Goal: Task Accomplishment & Management: Manage account settings

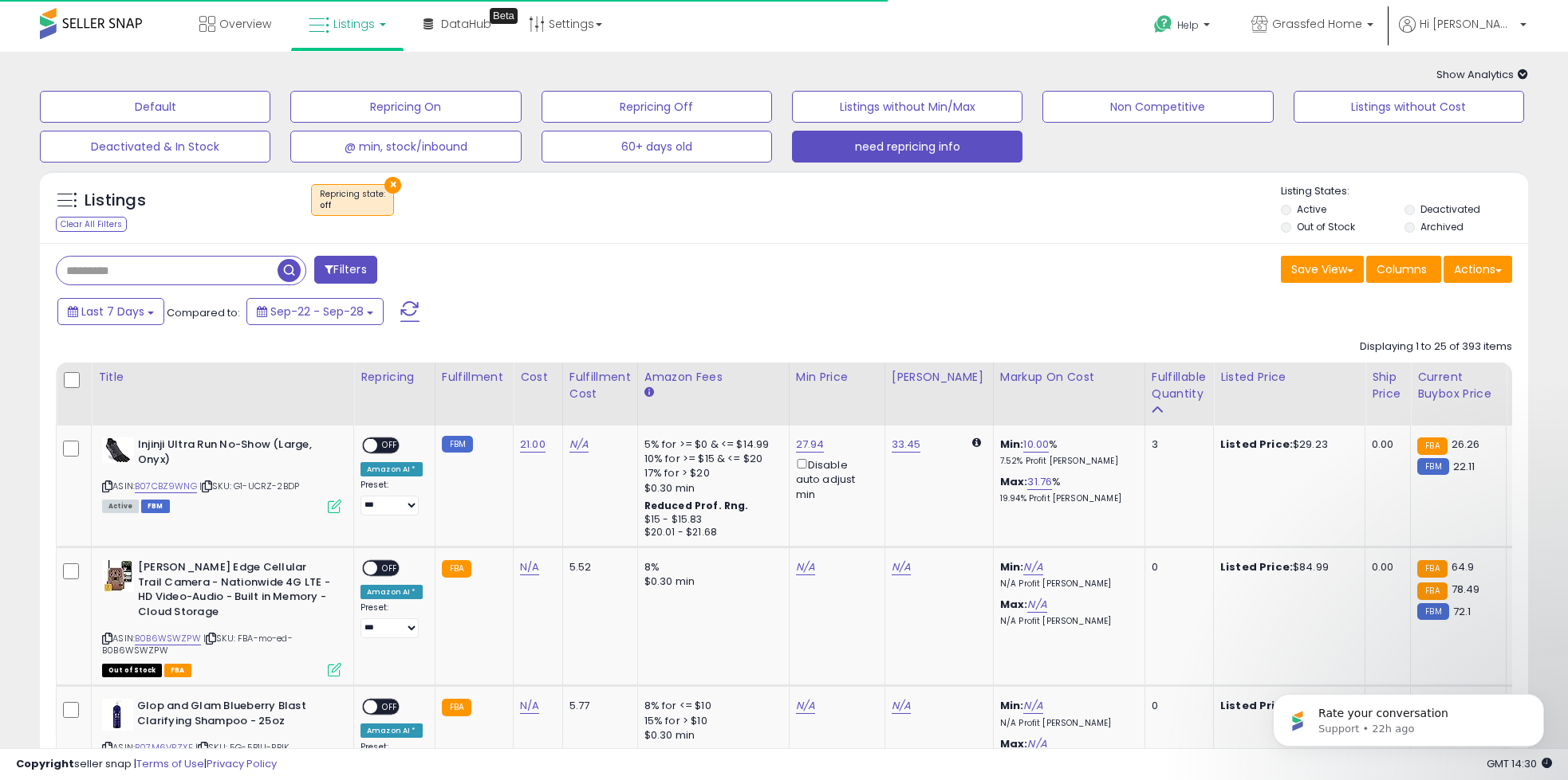
scroll to position [0, 251]
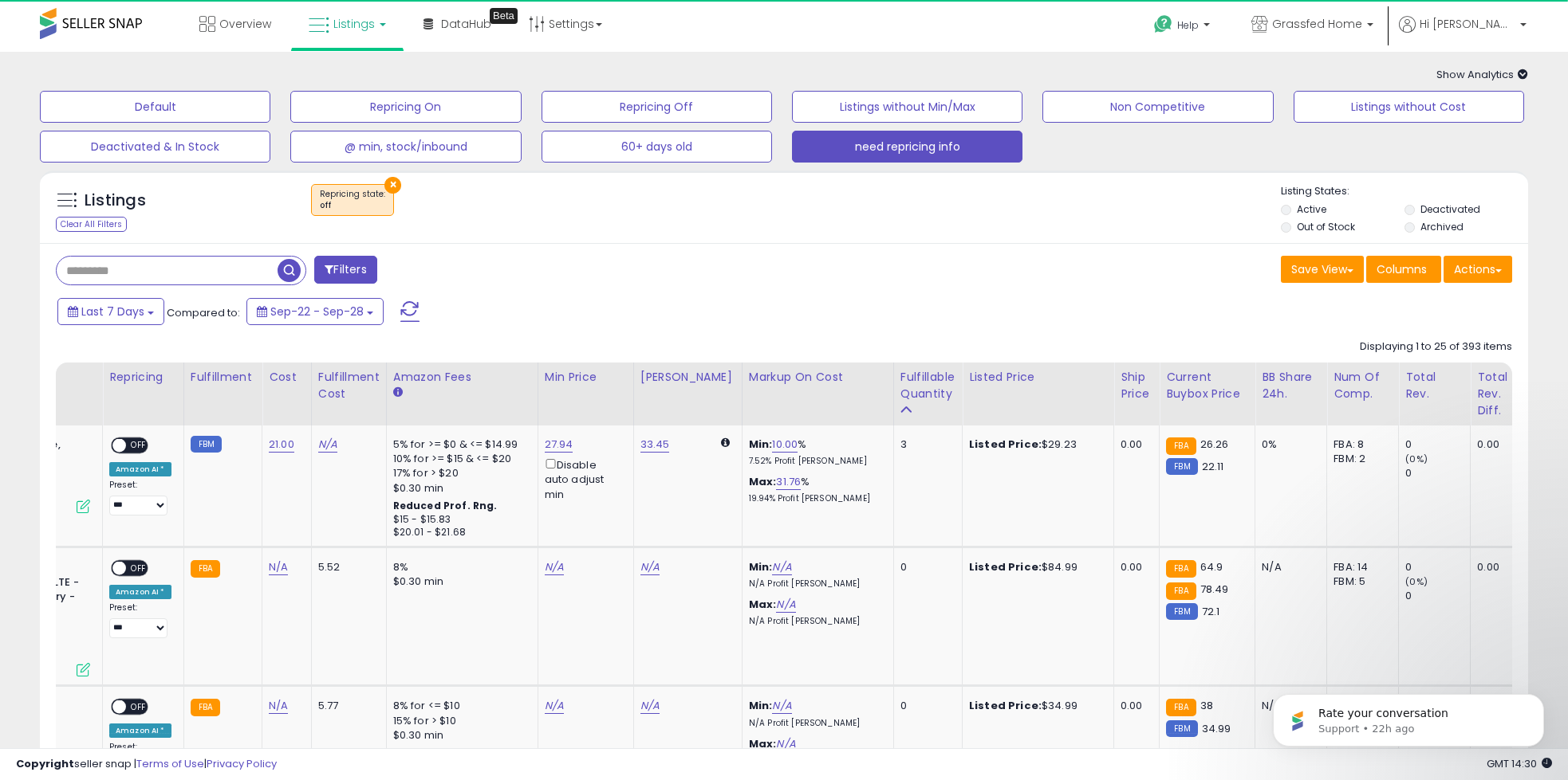
click at [527, 330] on div "Last 7 Days Compared to: Sep-22 - Sep-28" at bounding box center [600, 314] width 1093 height 36
click at [572, 303] on div "Last 7 Days Compared to: Sep-22 - Sep-28" at bounding box center [600, 314] width 1093 height 36
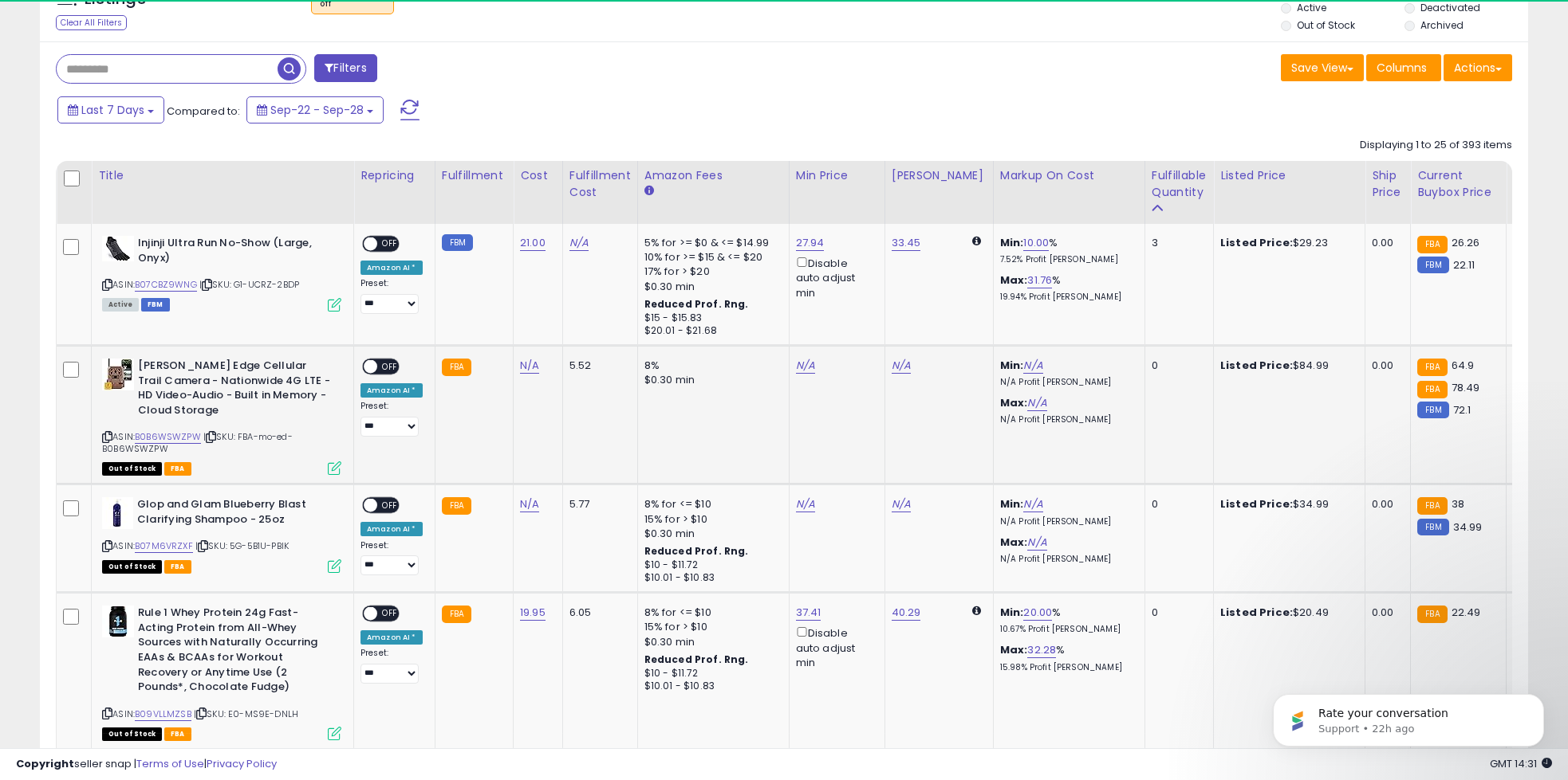
scroll to position [208, 0]
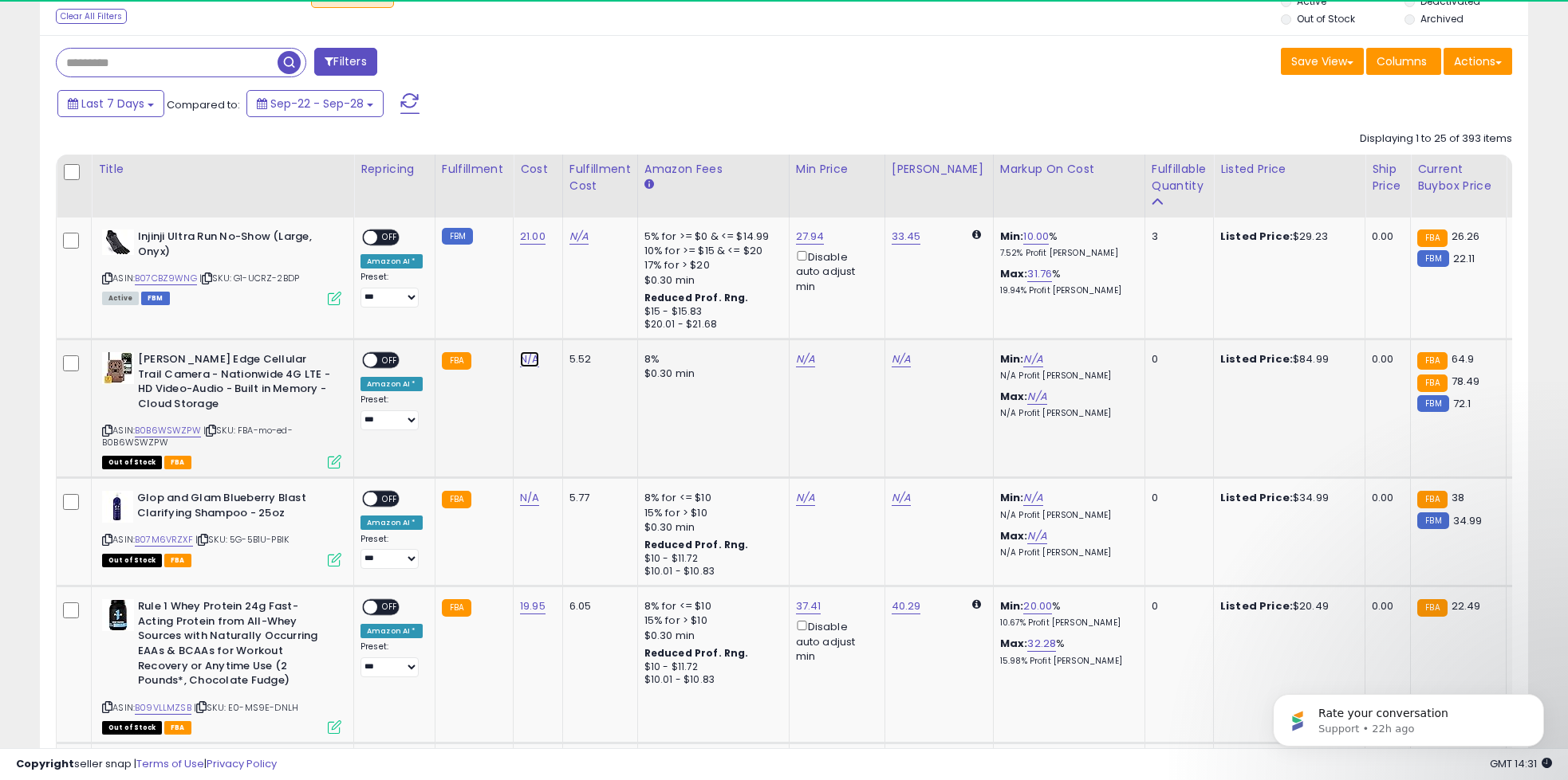
click at [526, 365] on link "N/A" at bounding box center [529, 360] width 19 height 16
type input "**"
click button "submit" at bounding box center [576, 319] width 27 height 24
click at [386, 367] on span "OFF" at bounding box center [390, 360] width 25 height 13
click at [893, 360] on link "79.99" at bounding box center [905, 360] width 28 height 16
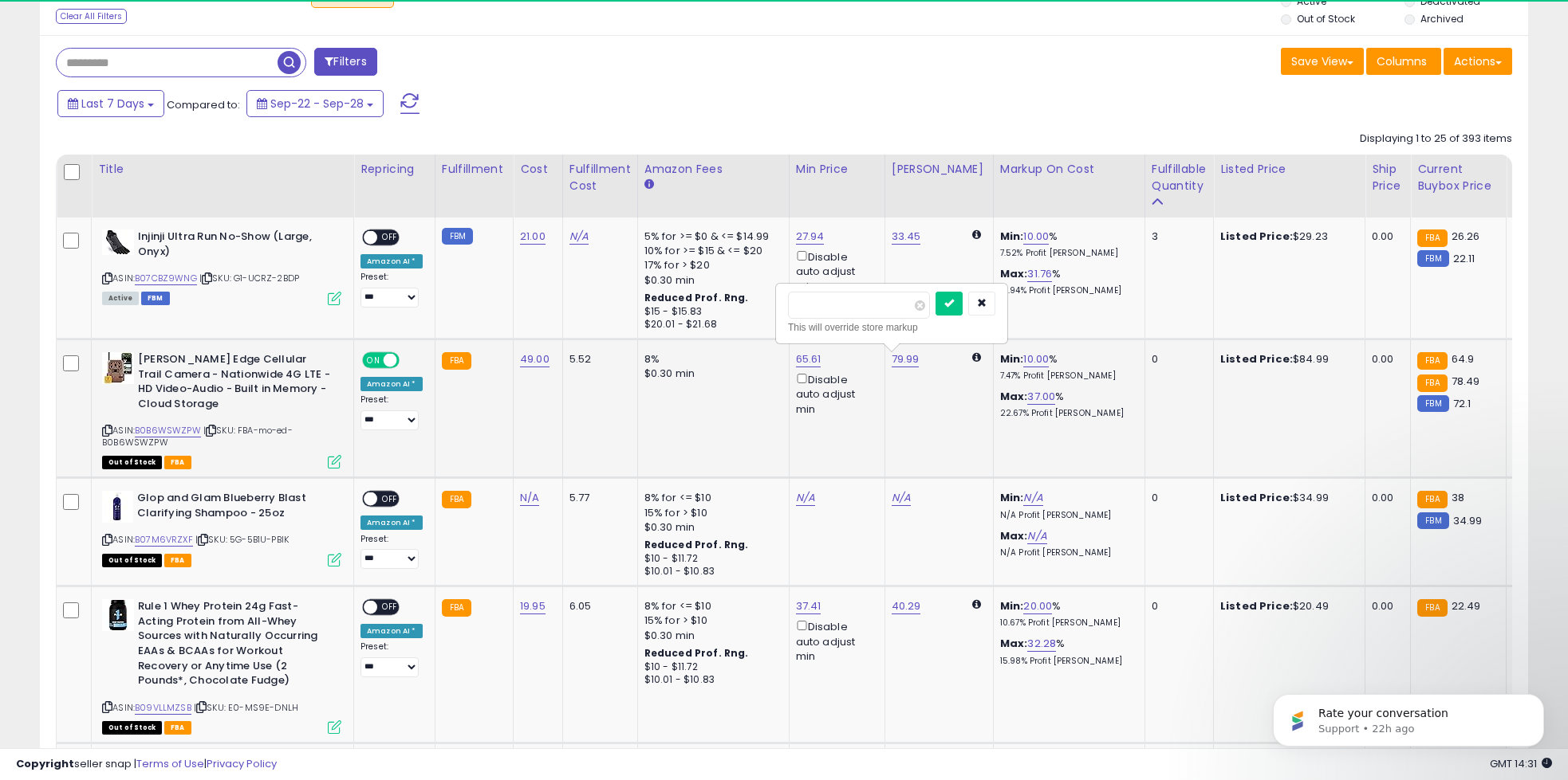
type input "**"
click button "submit" at bounding box center [949, 303] width 27 height 24
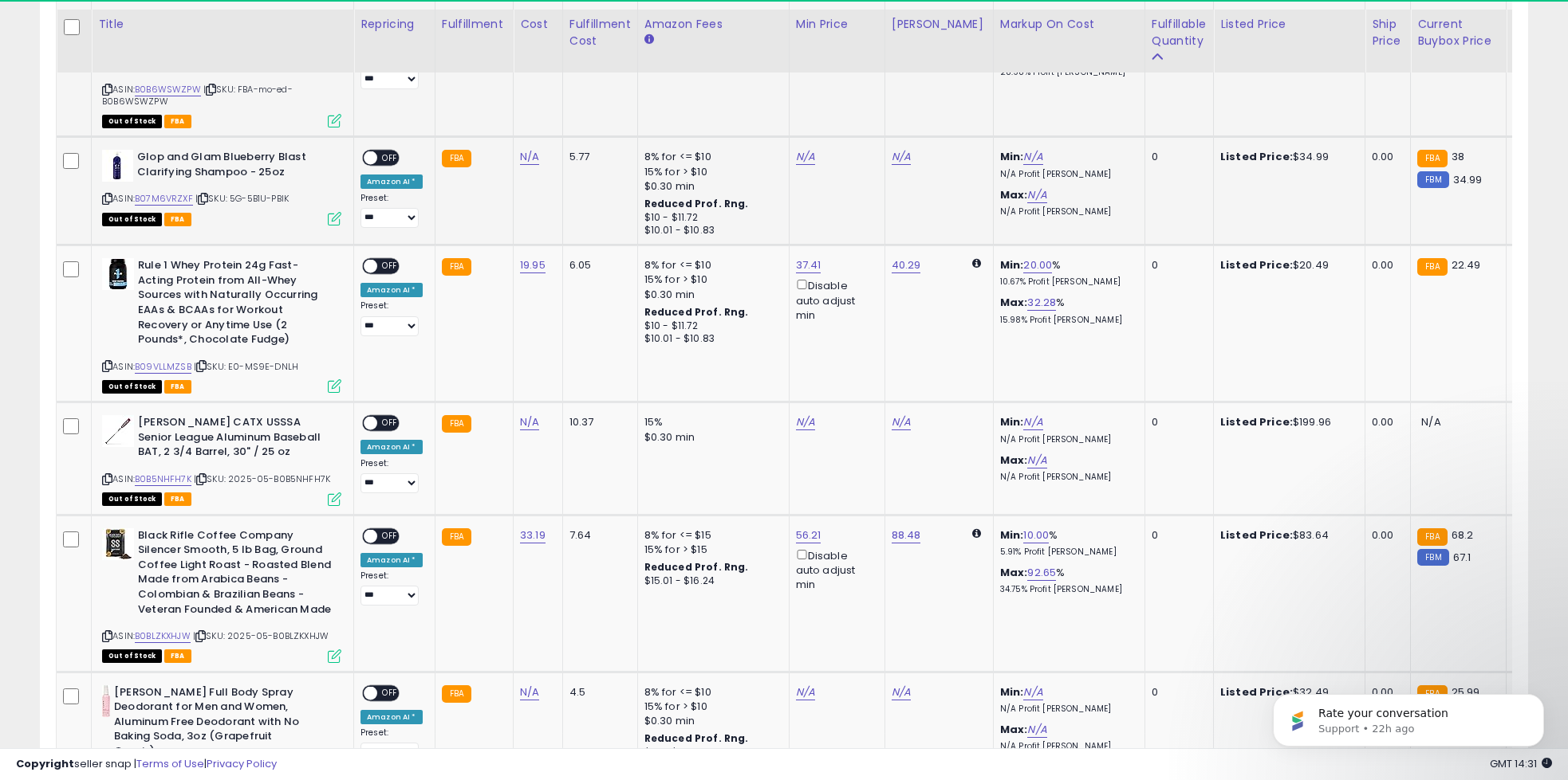
scroll to position [562, 0]
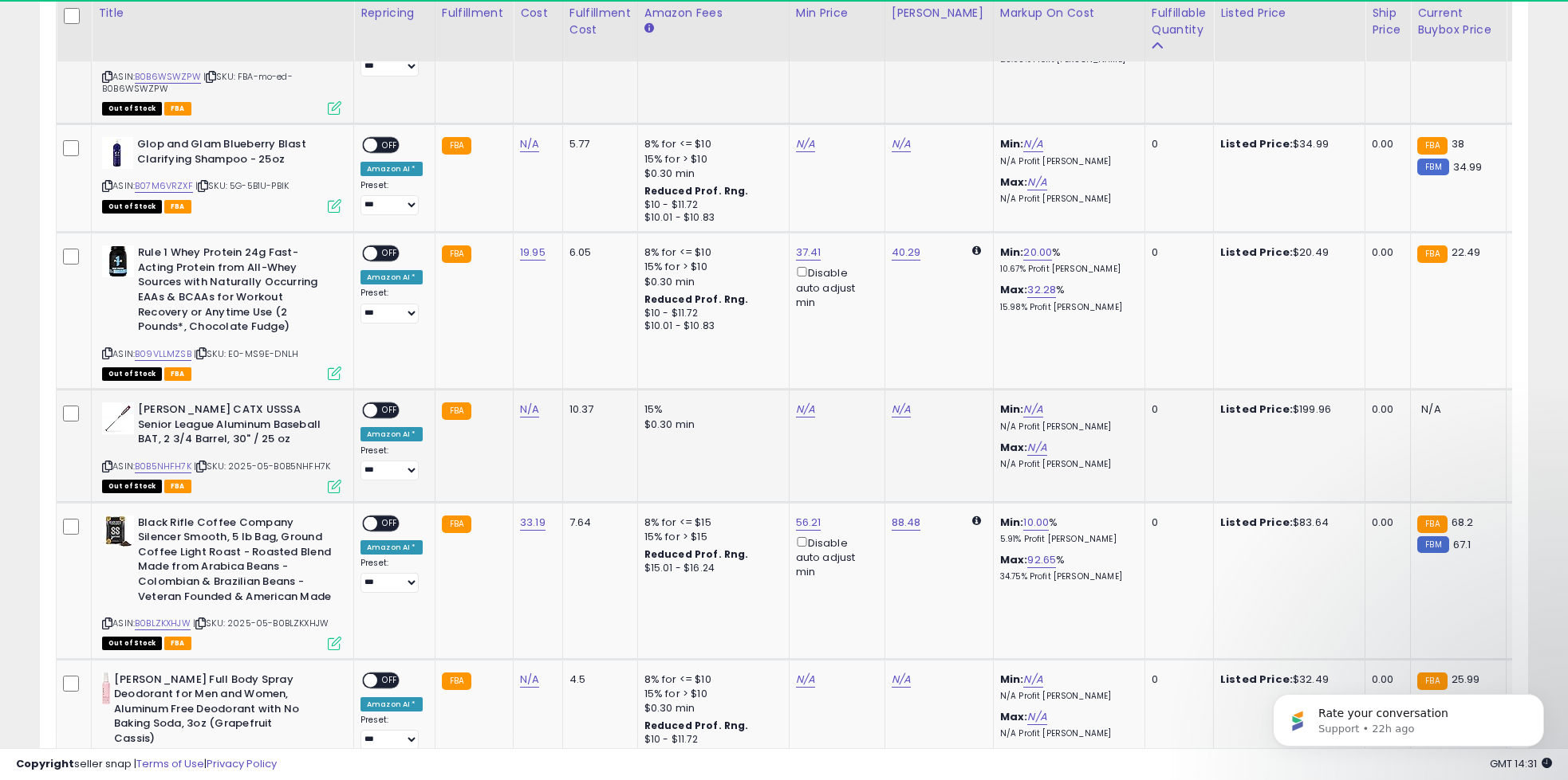
click at [109, 463] on icon at bounding box center [108, 467] width 11 height 9
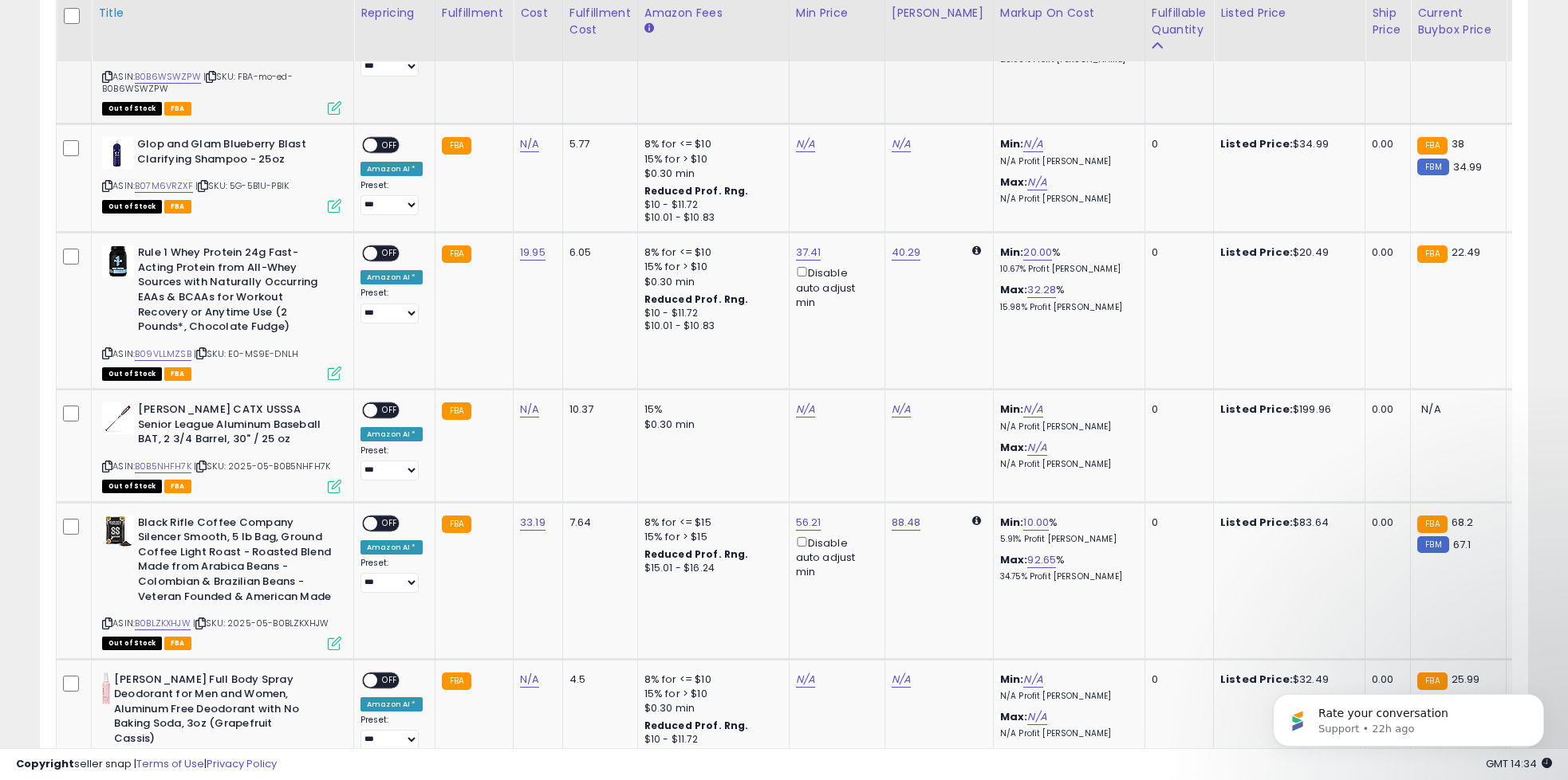
click at [283, 61] on th "Title" at bounding box center [222, 30] width 263 height 63
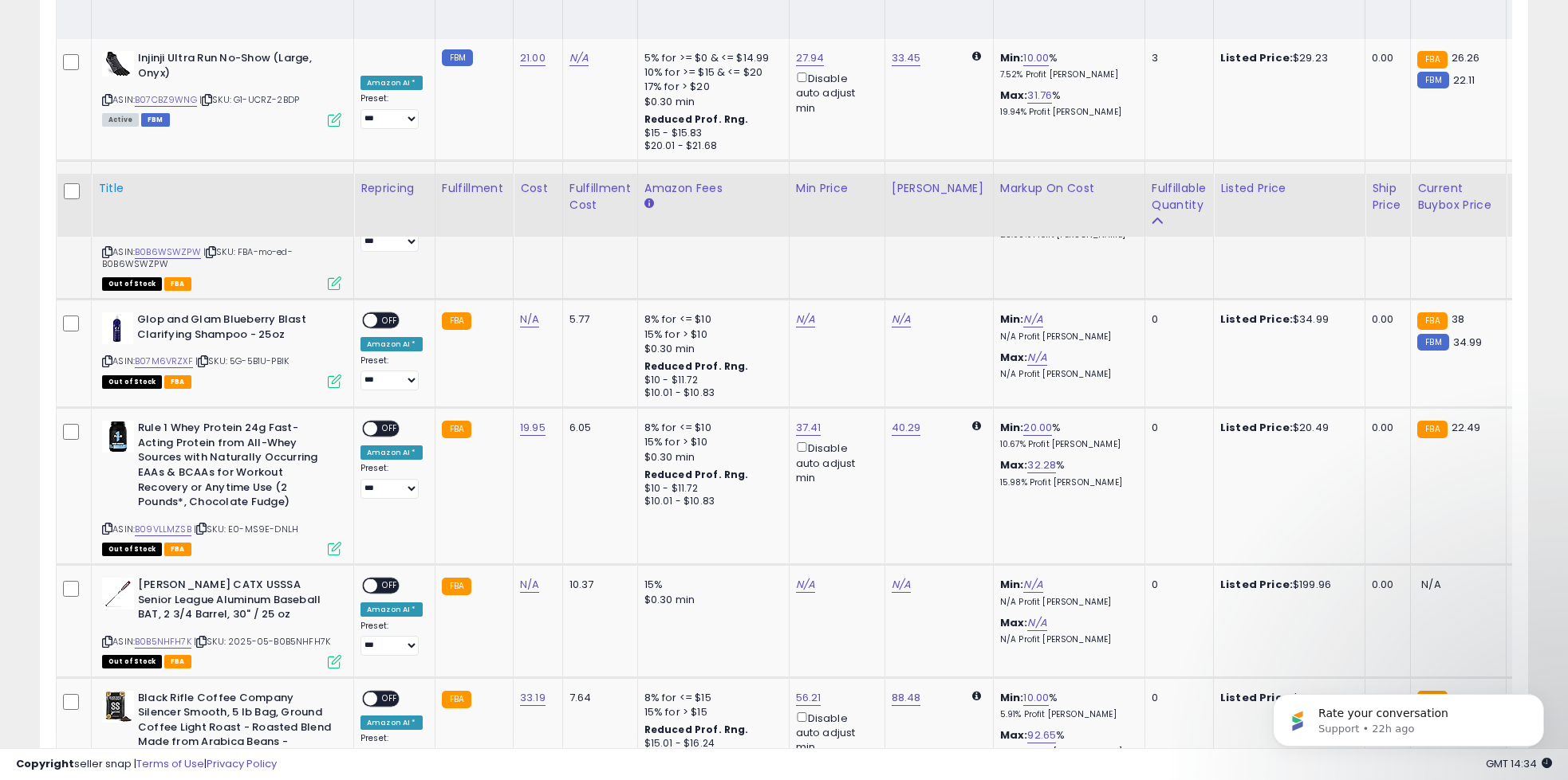
scroll to position [0, 0]
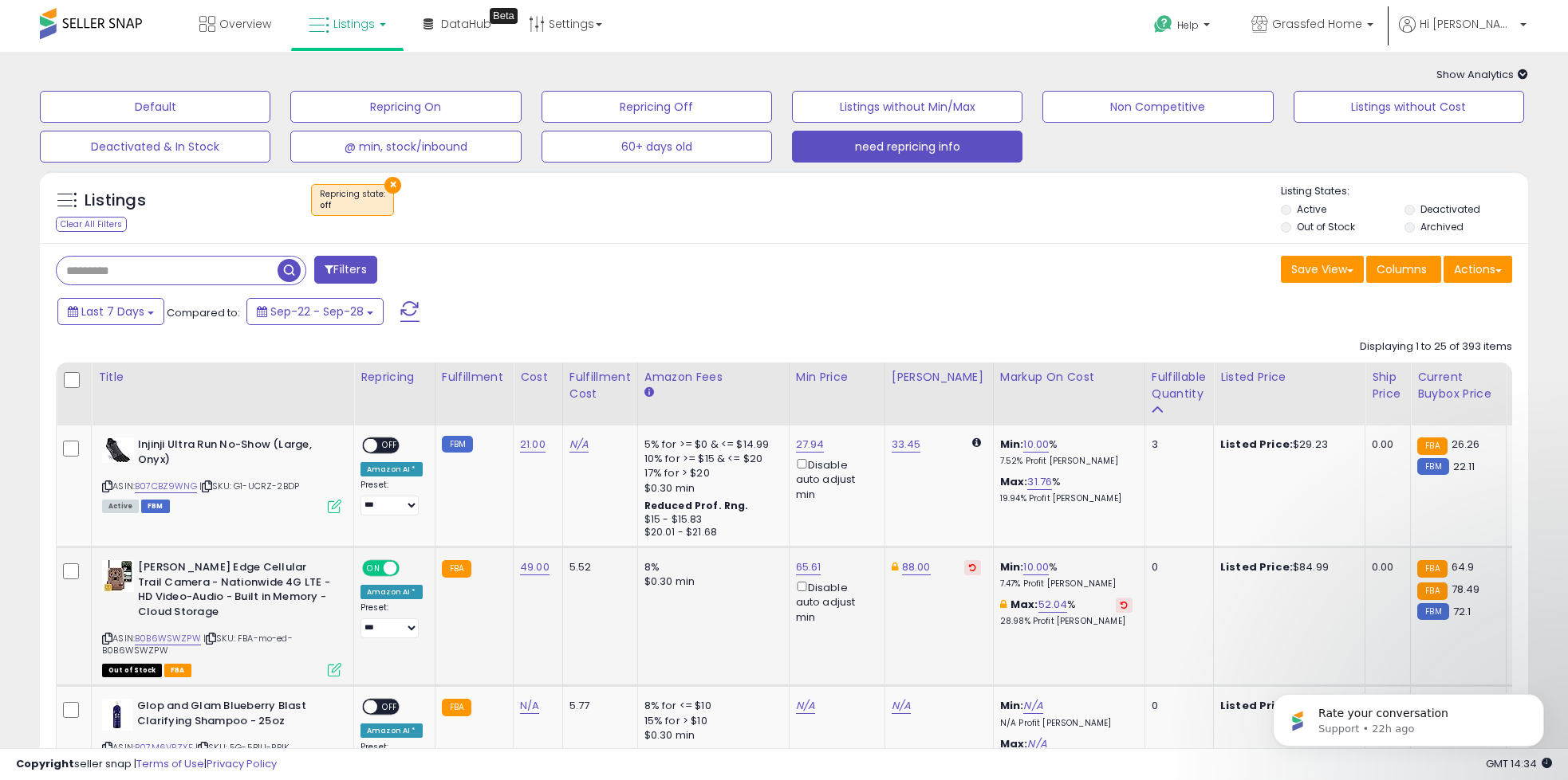
click at [164, 276] on input "text" at bounding box center [167, 270] width 221 height 28
type input "********"
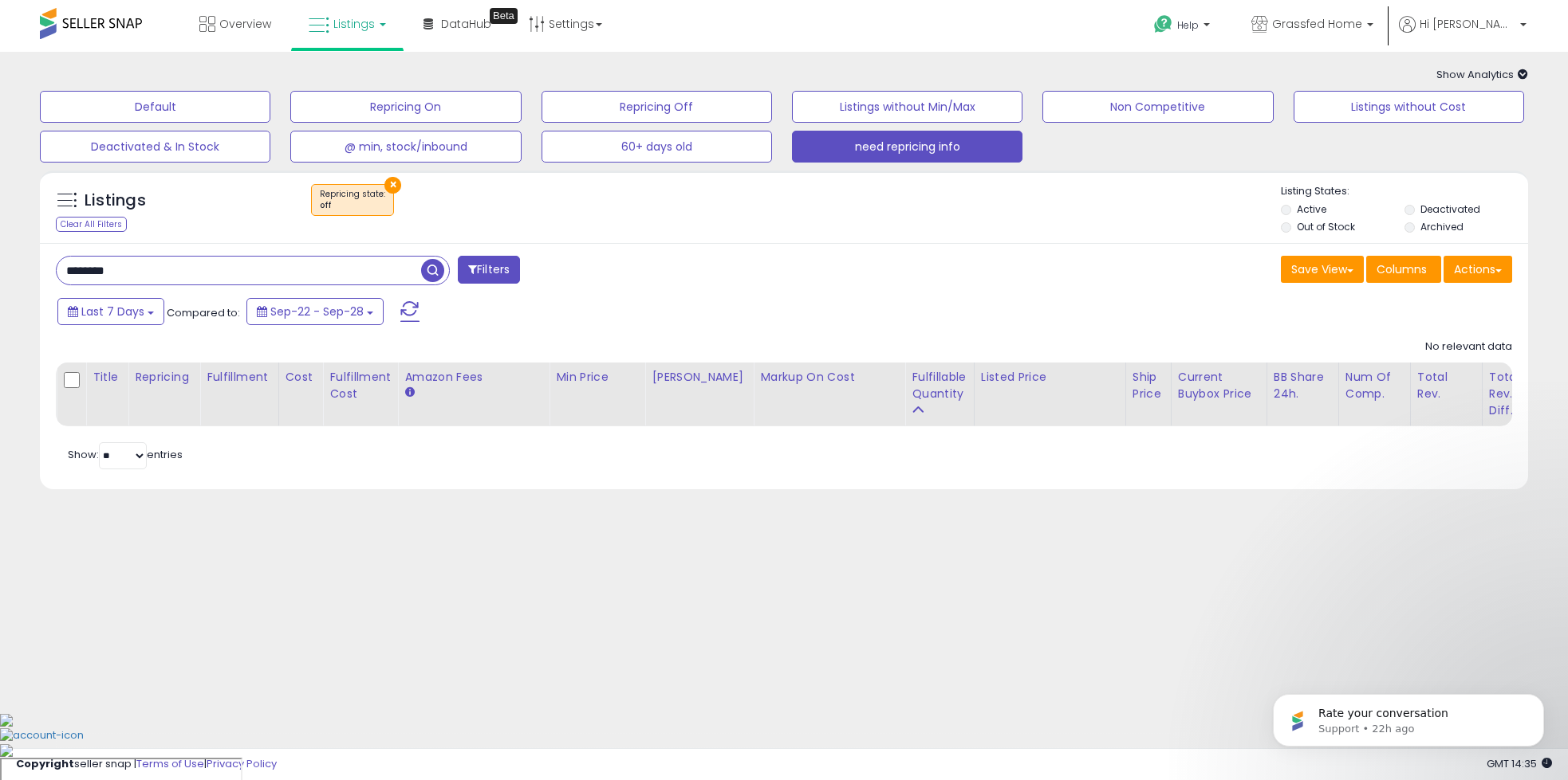
click at [386, 182] on button "×" at bounding box center [393, 185] width 17 height 17
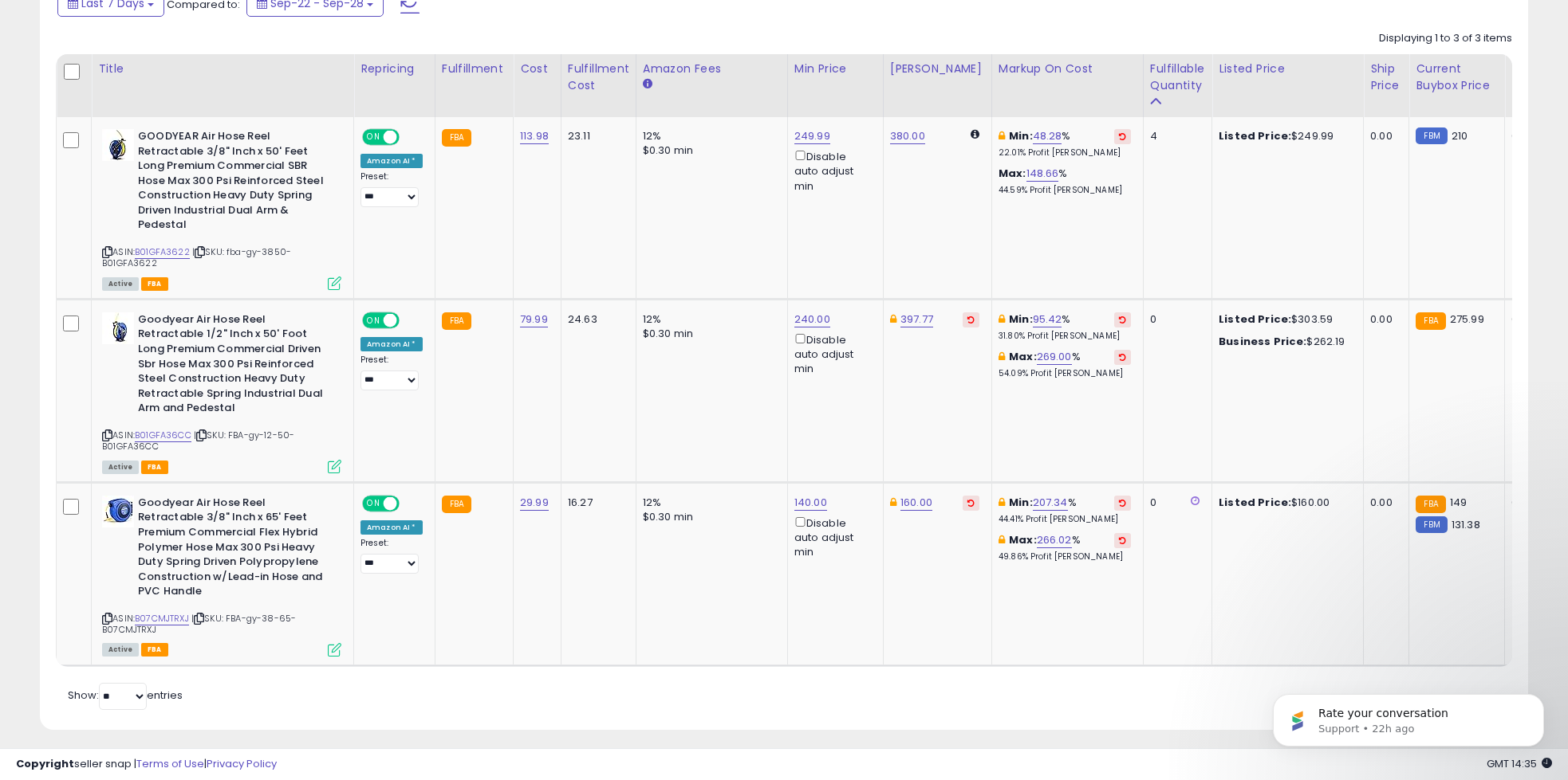
scroll to position [320, 0]
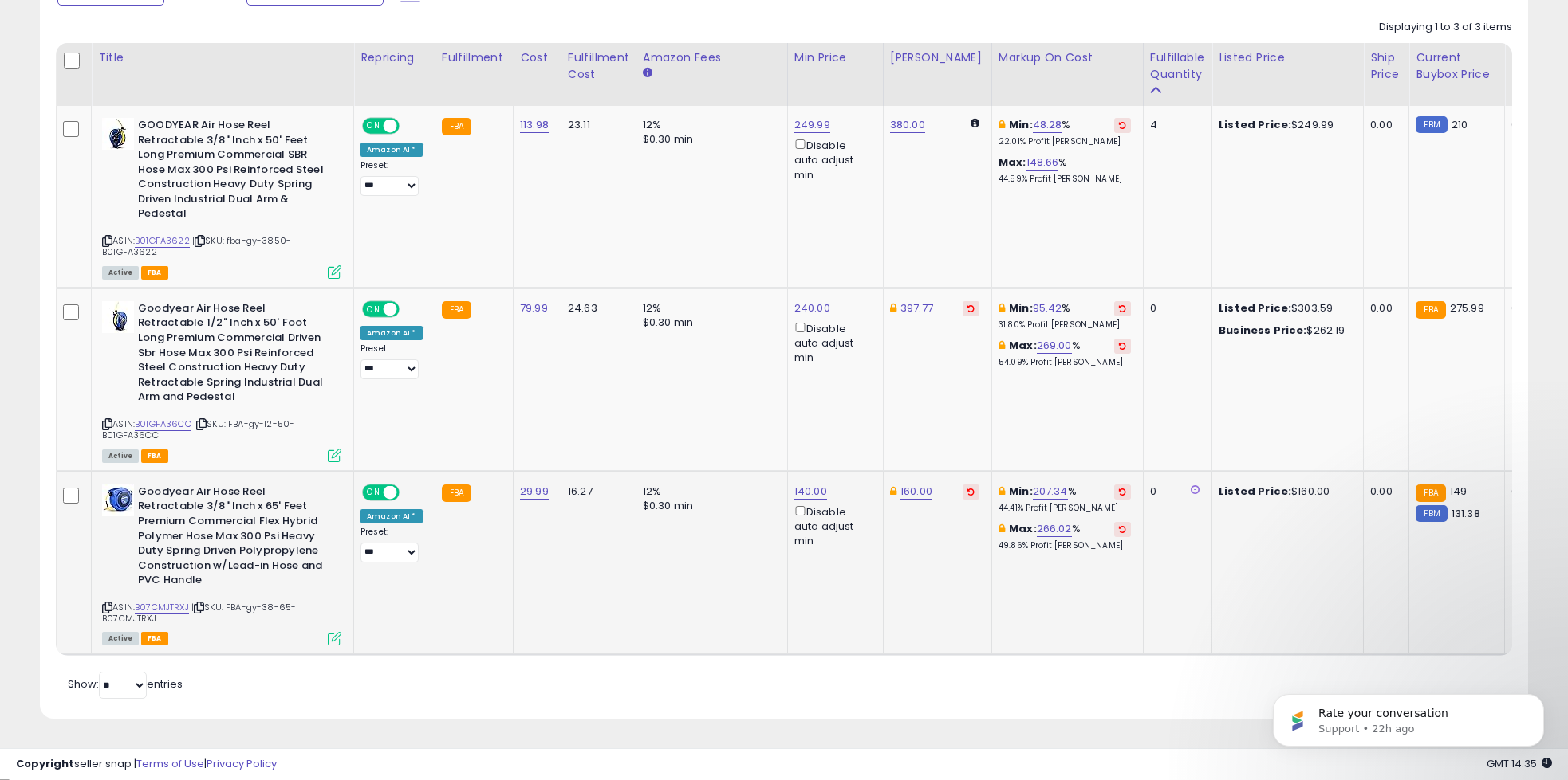
click at [121, 504] on img at bounding box center [118, 501] width 32 height 32
click at [963, 498] on button at bounding box center [971, 492] width 17 height 15
click at [905, 498] on link "149.99" at bounding box center [906, 492] width 32 height 16
type input "***"
click button "submit" at bounding box center [951, 436] width 27 height 24
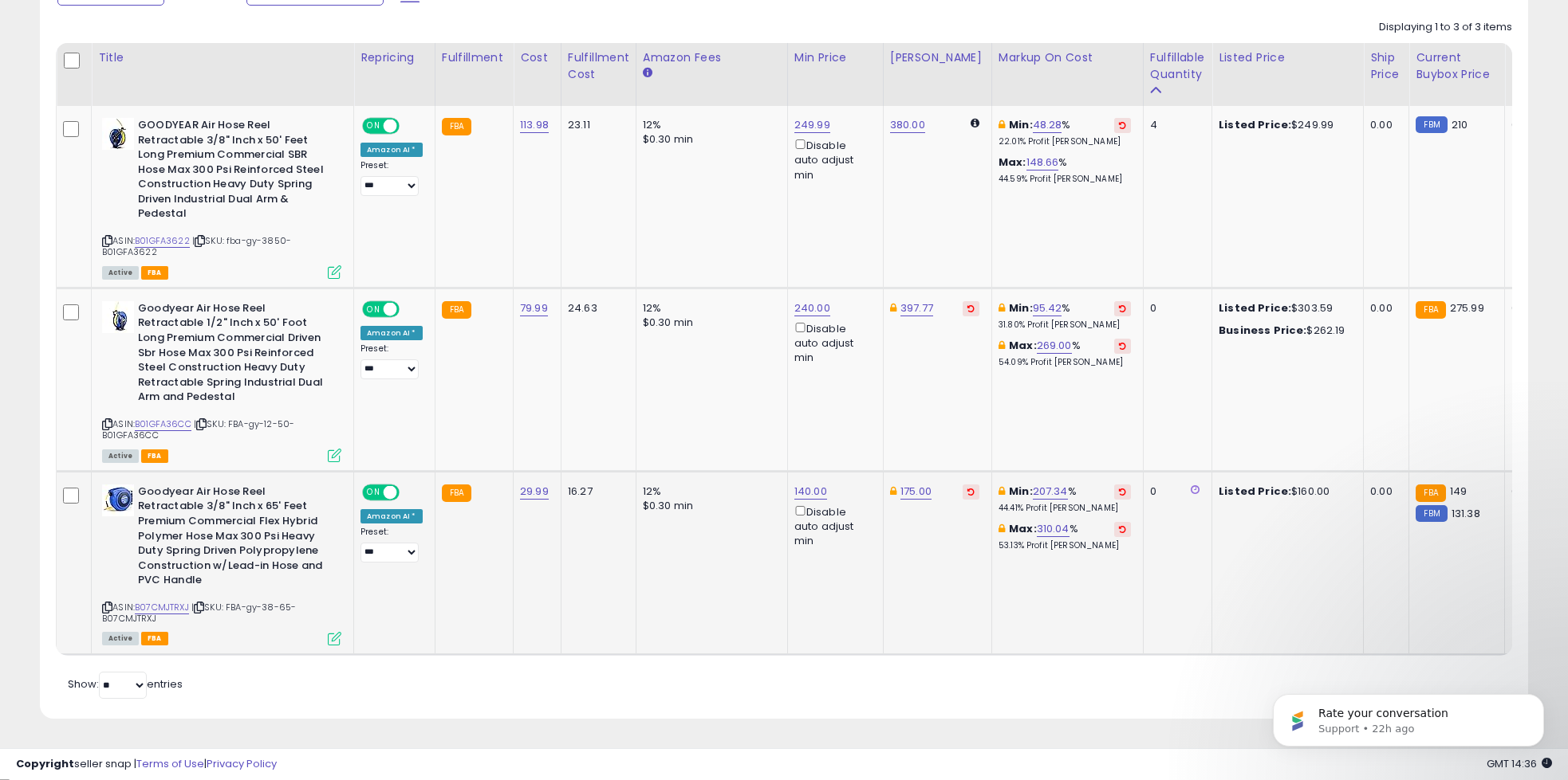
click at [931, 564] on td "175.00" at bounding box center [936, 562] width 109 height 184
drag, startPoint x: 159, startPoint y: 489, endPoint x: 227, endPoint y: 516, distance: 73.2
click at [227, 516] on b "Goodyear Air Hose Reel Retractable 3/8" Inch x 65' Feet Premium Commercial Flex…" at bounding box center [235, 539] width 194 height 108
click at [209, 535] on b "Goodyear Air Hose Reel Retractable 3/8" Inch x 65' Feet Premium Commercial Flex…" at bounding box center [235, 539] width 194 height 108
drag, startPoint x: 140, startPoint y: 491, endPoint x: 214, endPoint y: 508, distance: 75.9
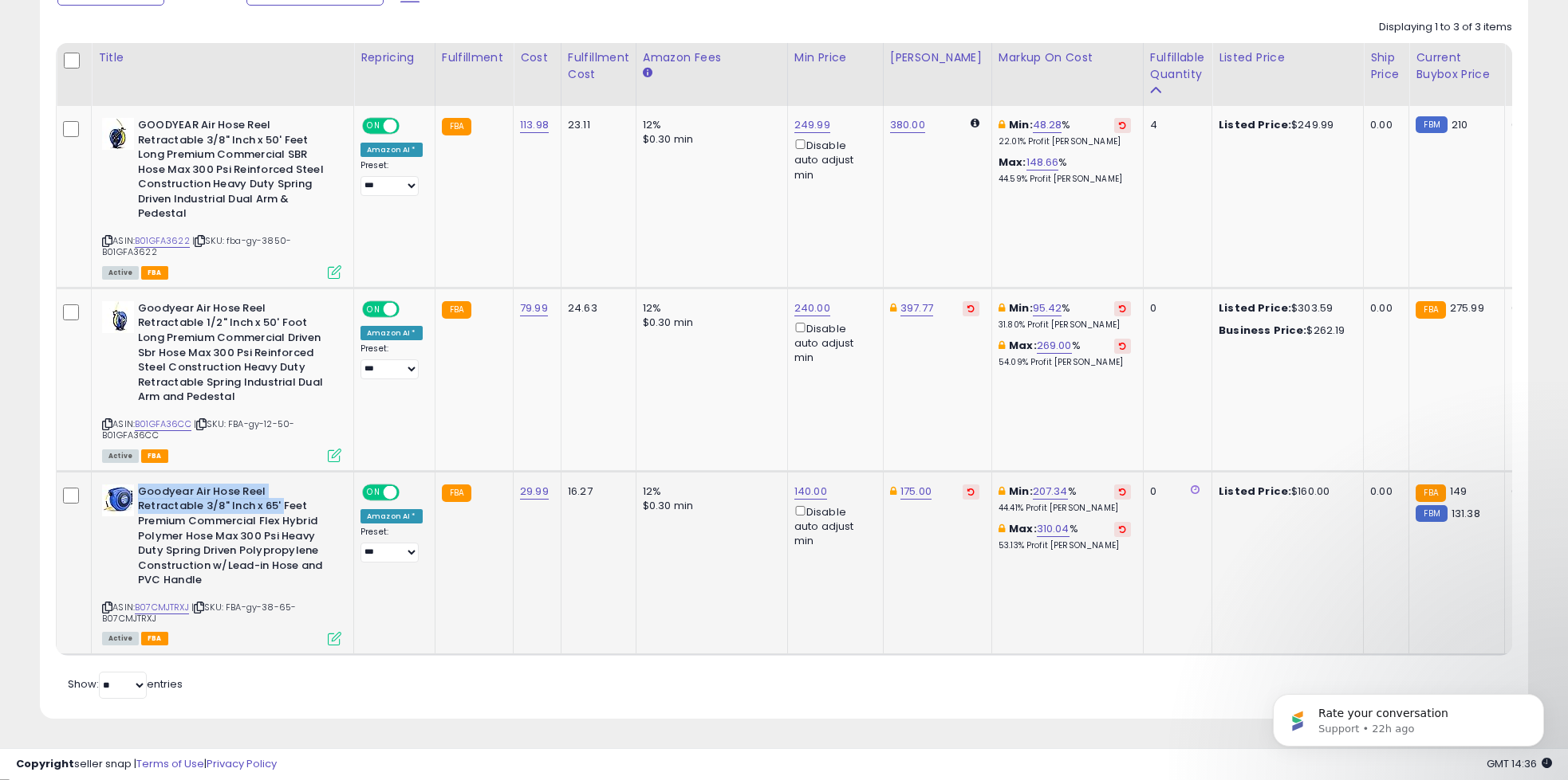
click at [214, 508] on b "Goodyear Air Hose Reel Retractable 3/8" Inch x 65' Feet Premium Commercial Flex…" at bounding box center [235, 539] width 194 height 108
copy b "Goodyear Air Hose Reel Retractable 3/8" Inch x 65'"
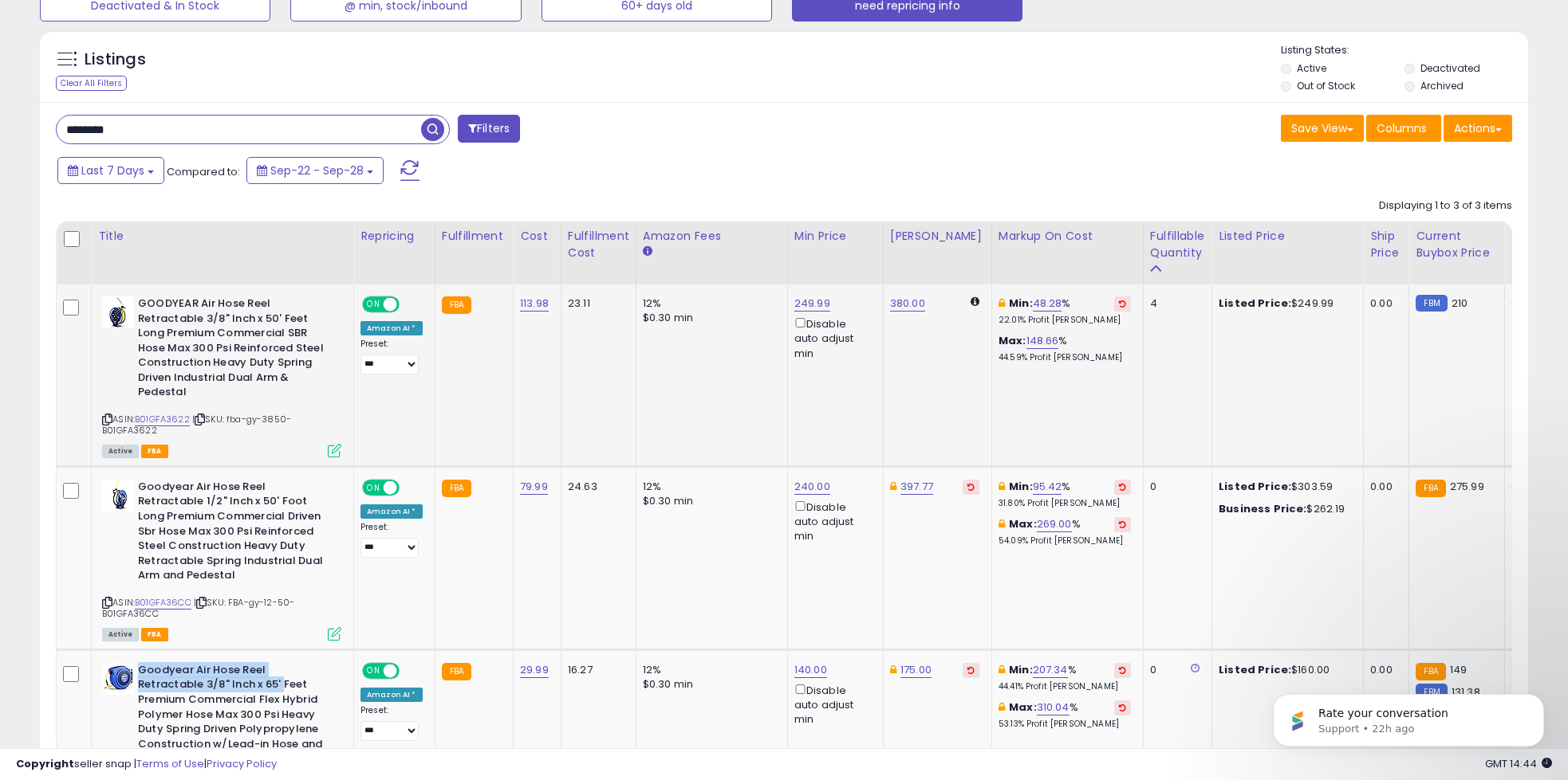
scroll to position [142, 0]
click at [277, 134] on input "********" at bounding box center [239, 128] width 364 height 28
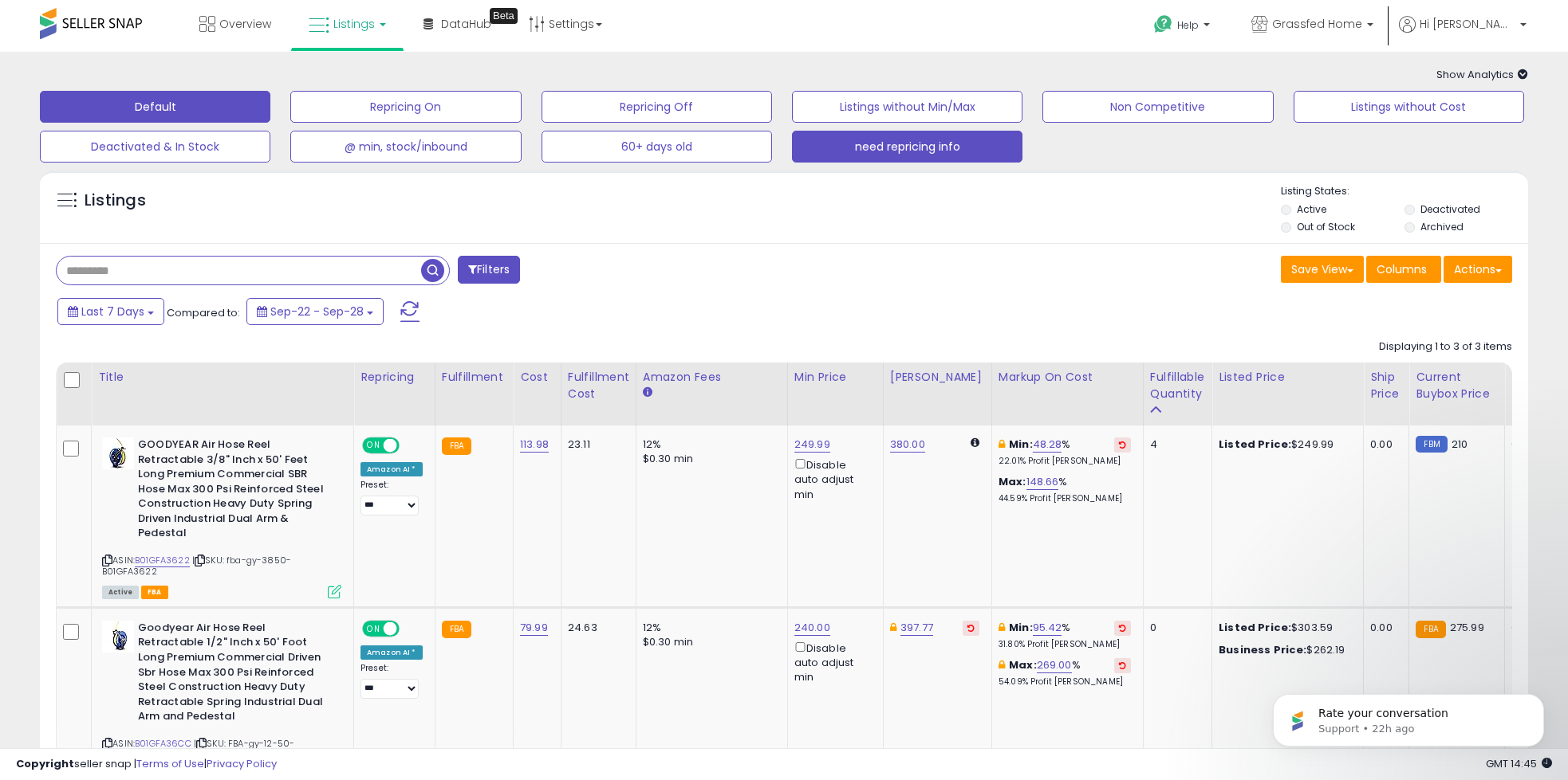
click at [219, 112] on button "Default" at bounding box center [154, 107] width 231 height 32
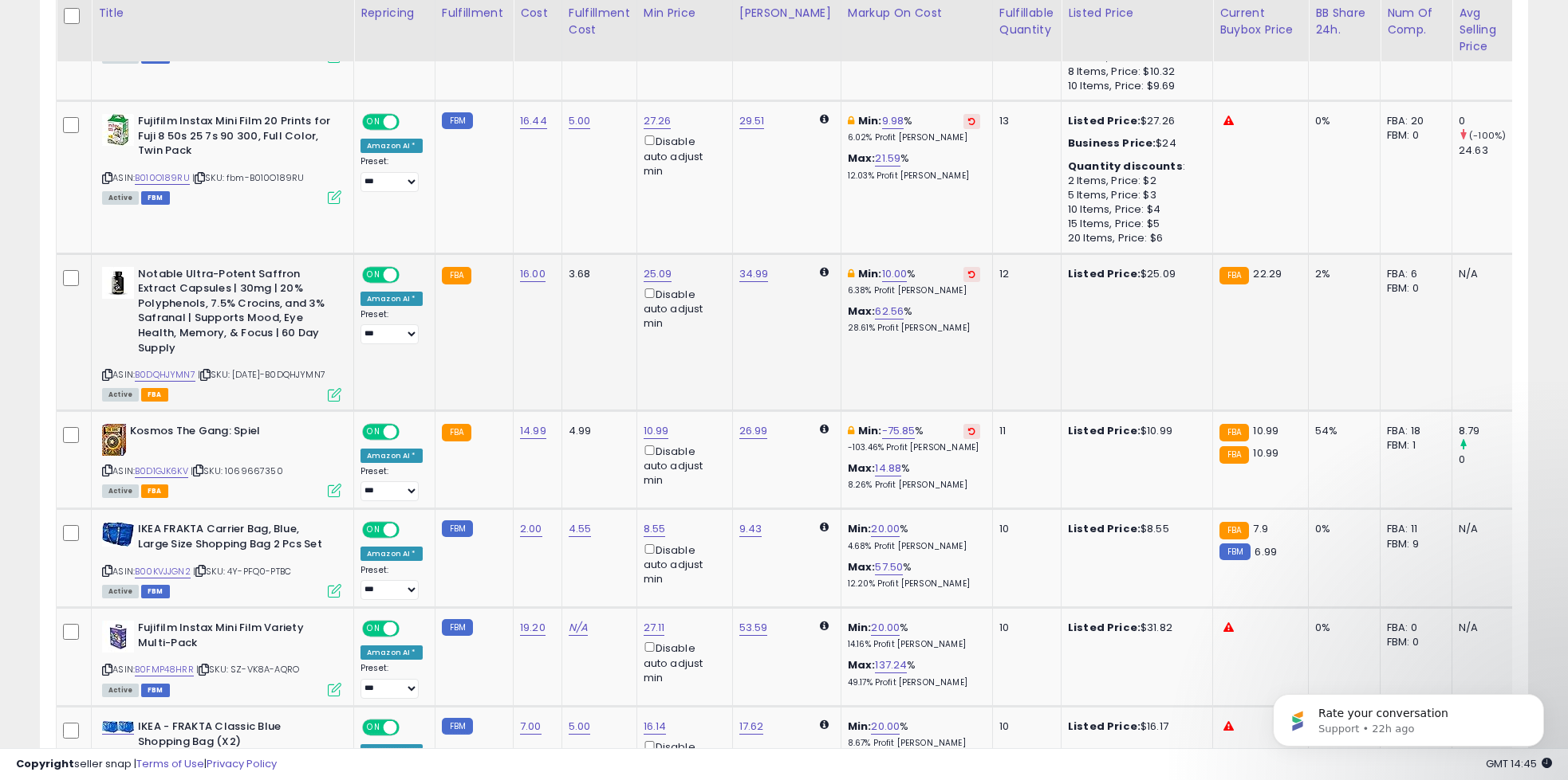
scroll to position [910, 0]
click at [806, 335] on td "34.99" at bounding box center [786, 331] width 109 height 157
click at [118, 282] on img at bounding box center [118, 282] width 32 height 32
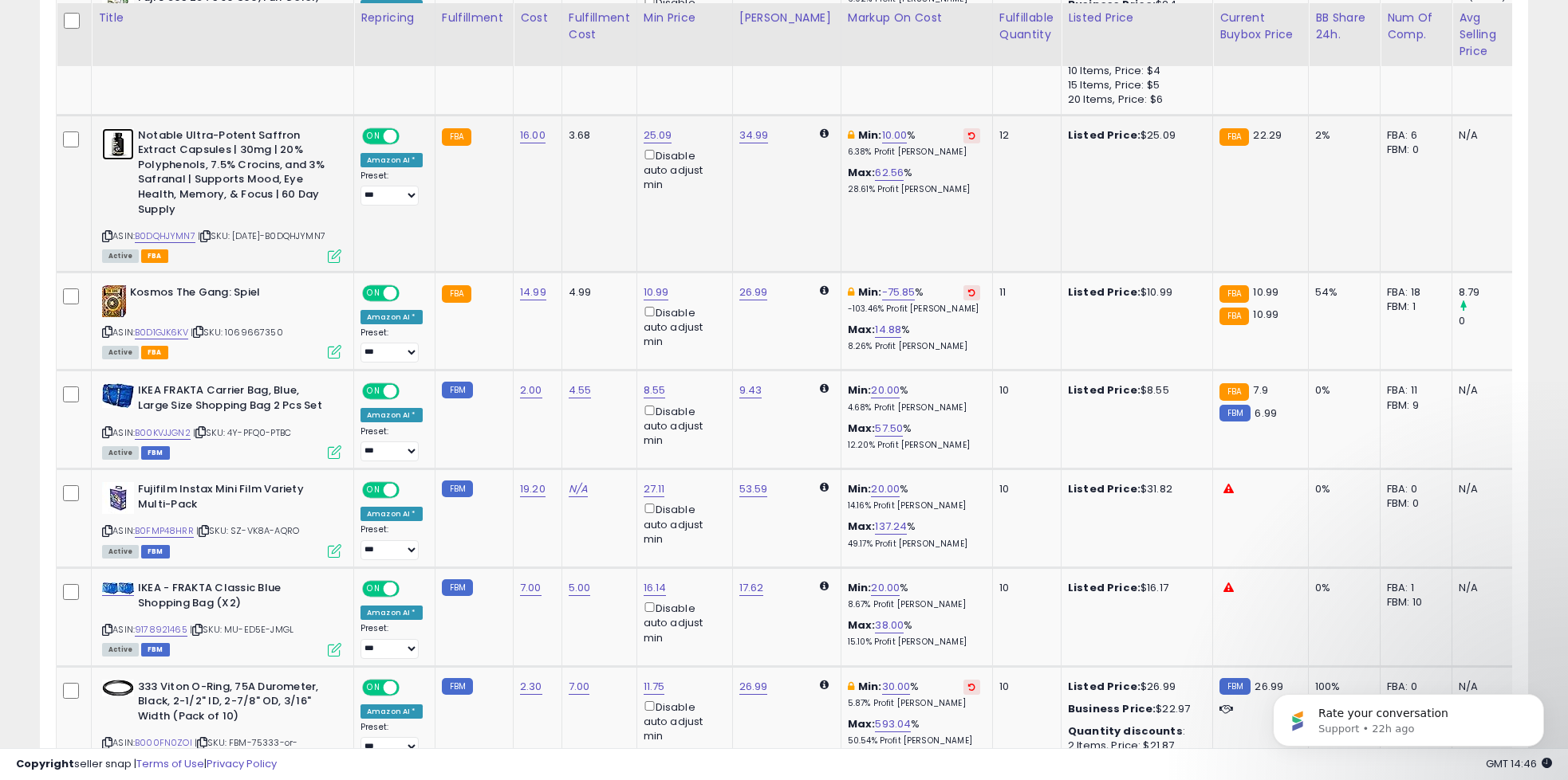
scroll to position [1053, 0]
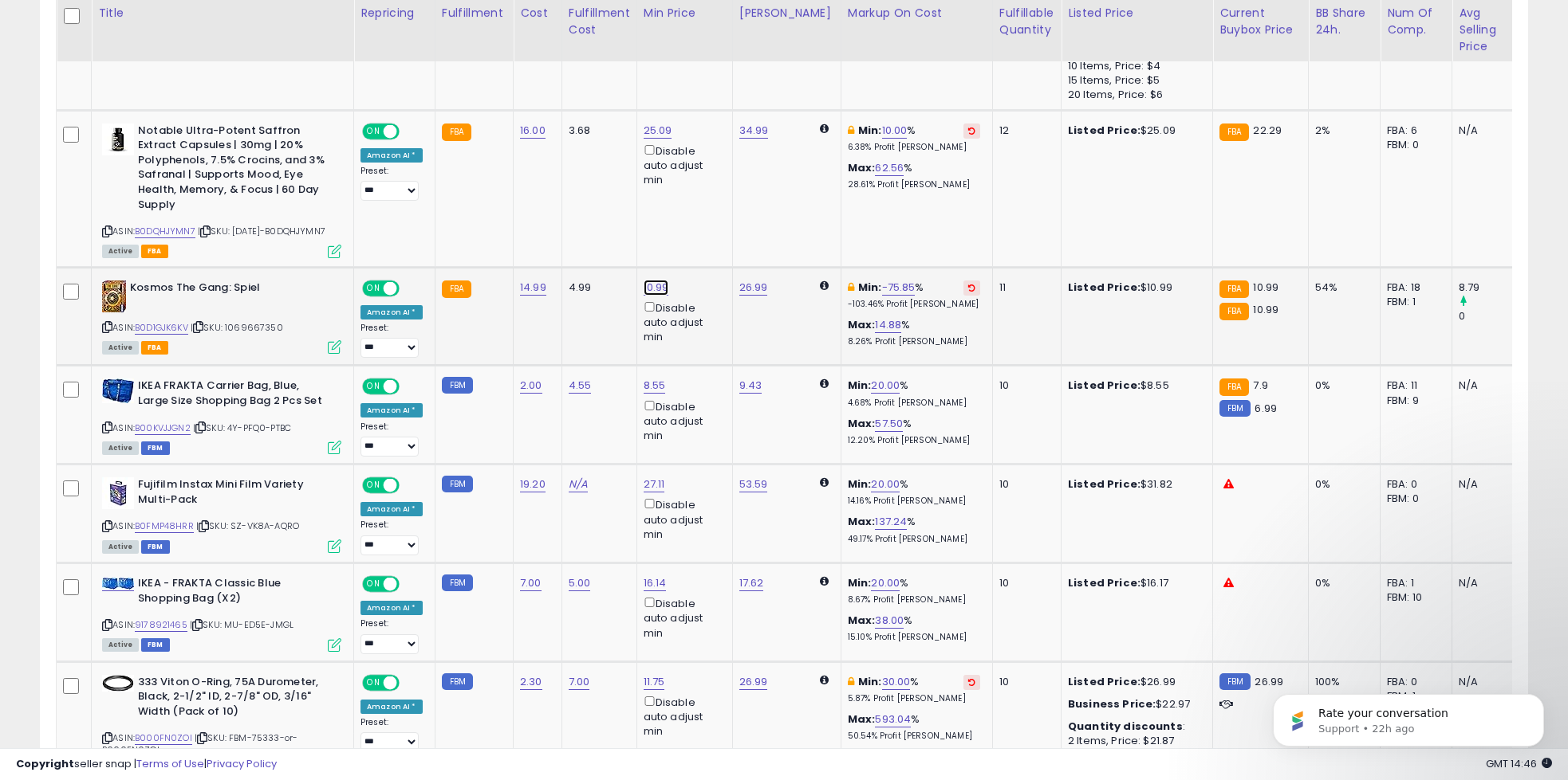
click at [651, 287] on link "10.99" at bounding box center [657, 288] width 25 height 16
type input "*"
click button "submit" at bounding box center [701, 229] width 27 height 24
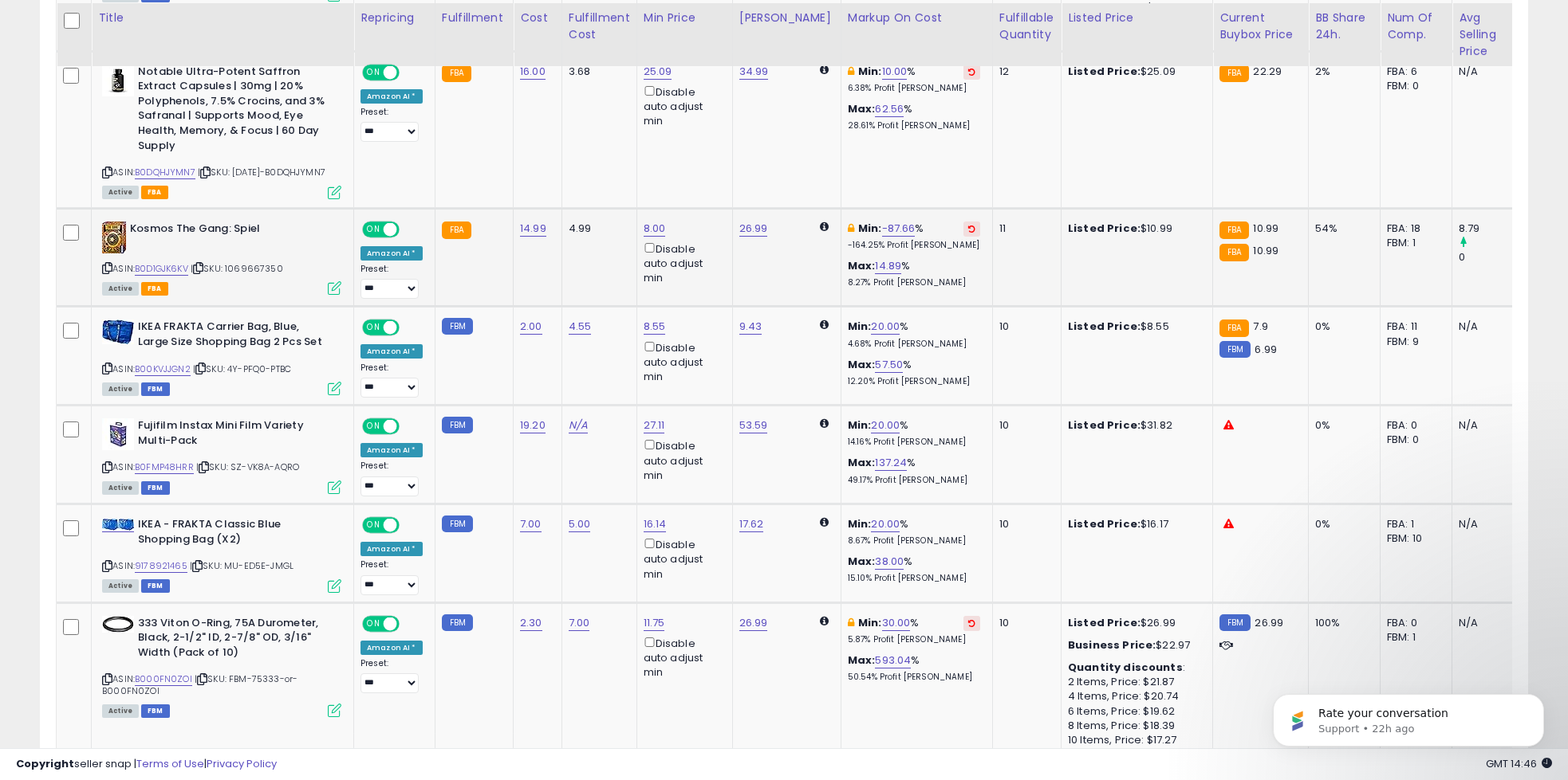
scroll to position [1118, 0]
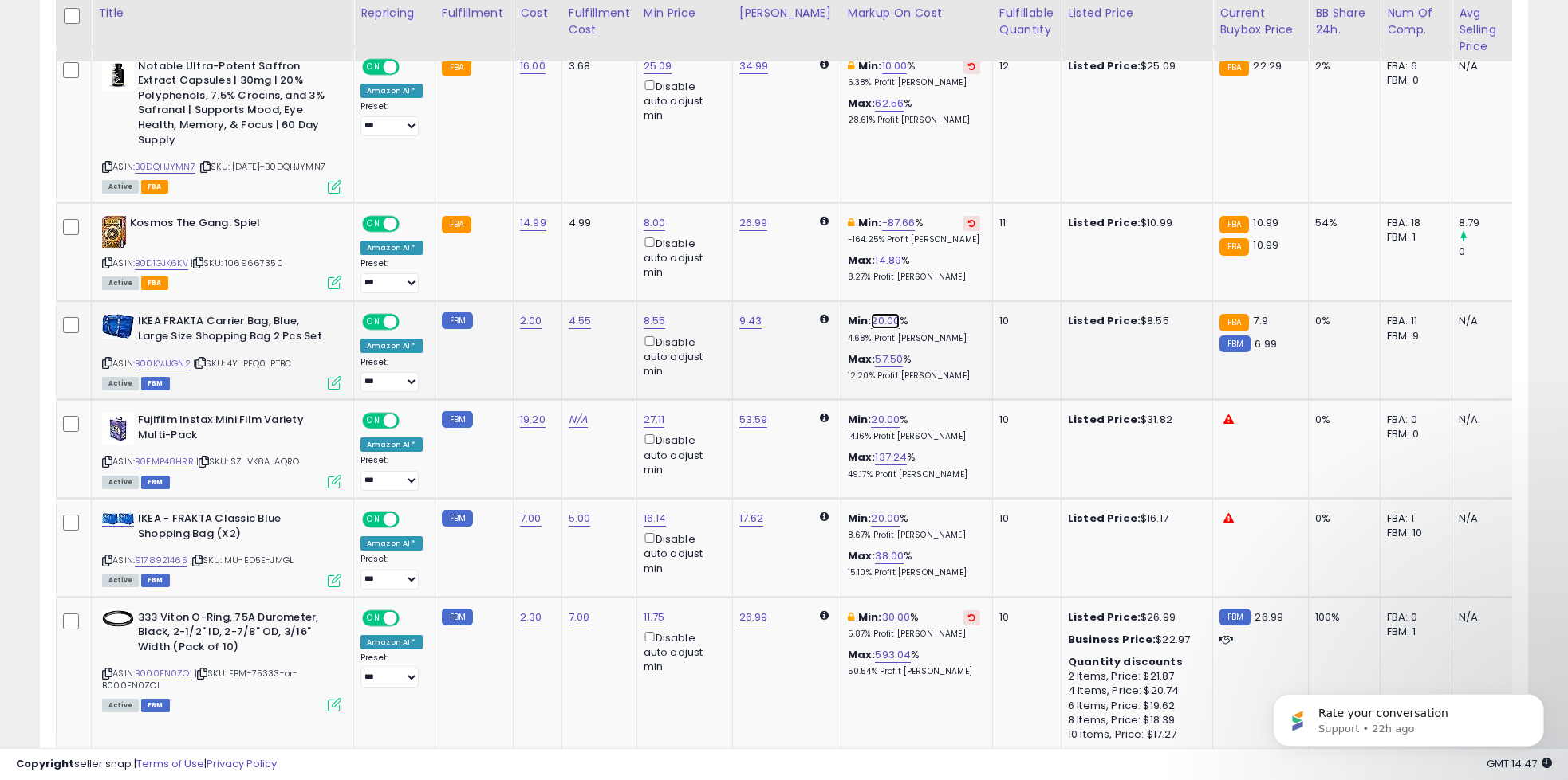
click at [871, 324] on link "20.00" at bounding box center [885, 321] width 29 height 16
type input "**"
click button "submit" at bounding box center [919, 263] width 27 height 24
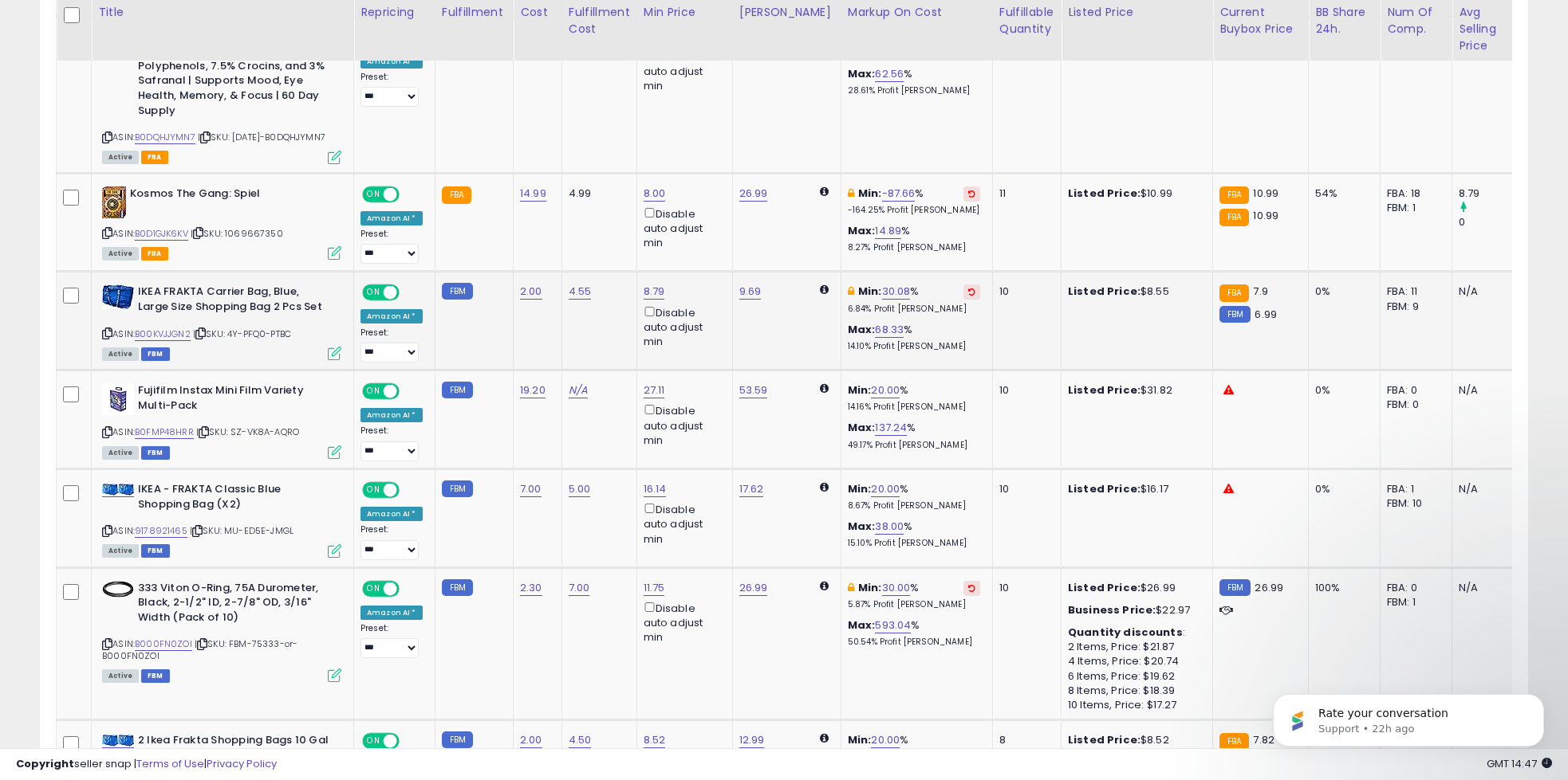
scroll to position [1151, 0]
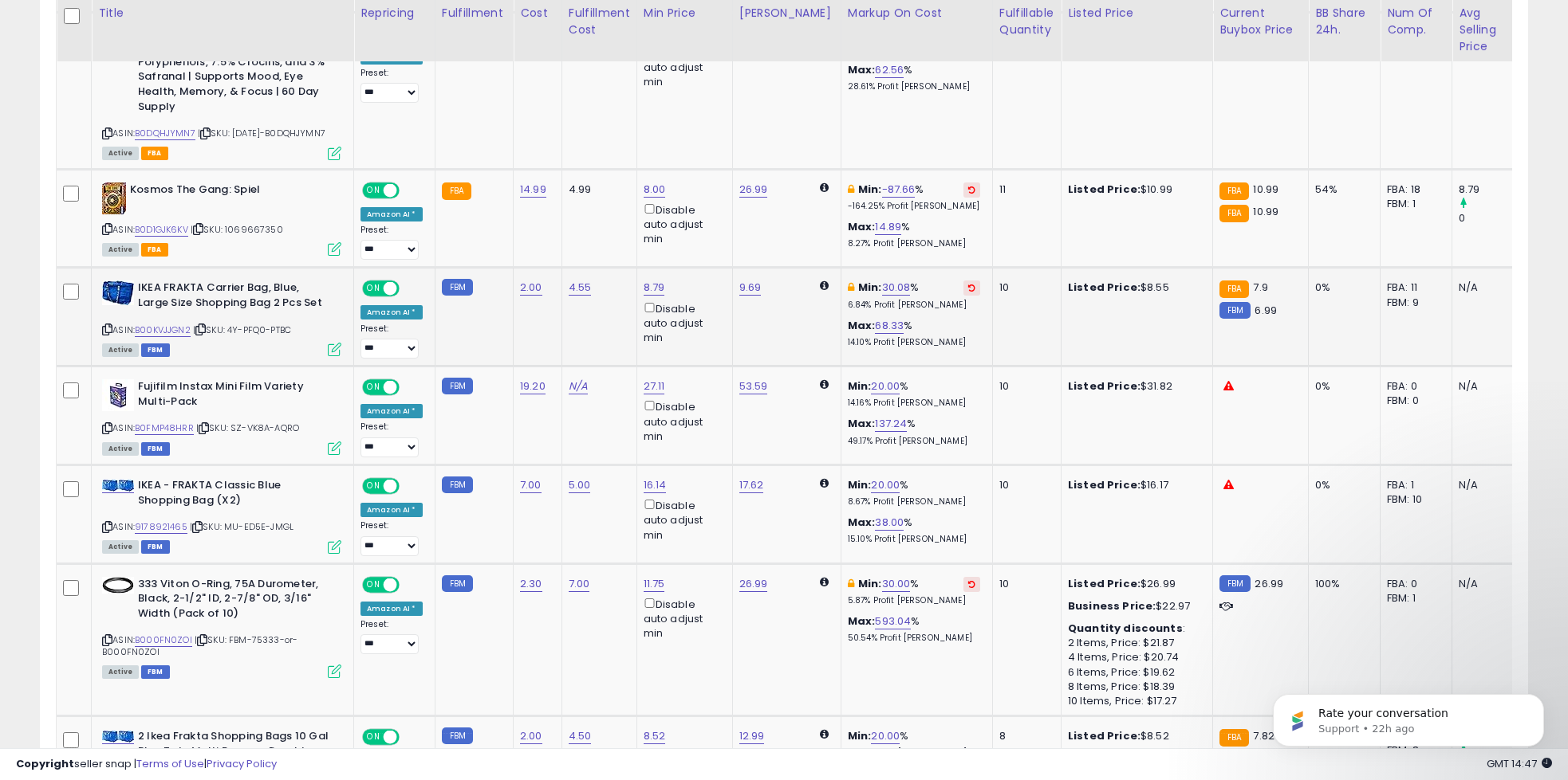
click at [662, 327] on div "Disable auto adjust min" at bounding box center [682, 323] width 76 height 47
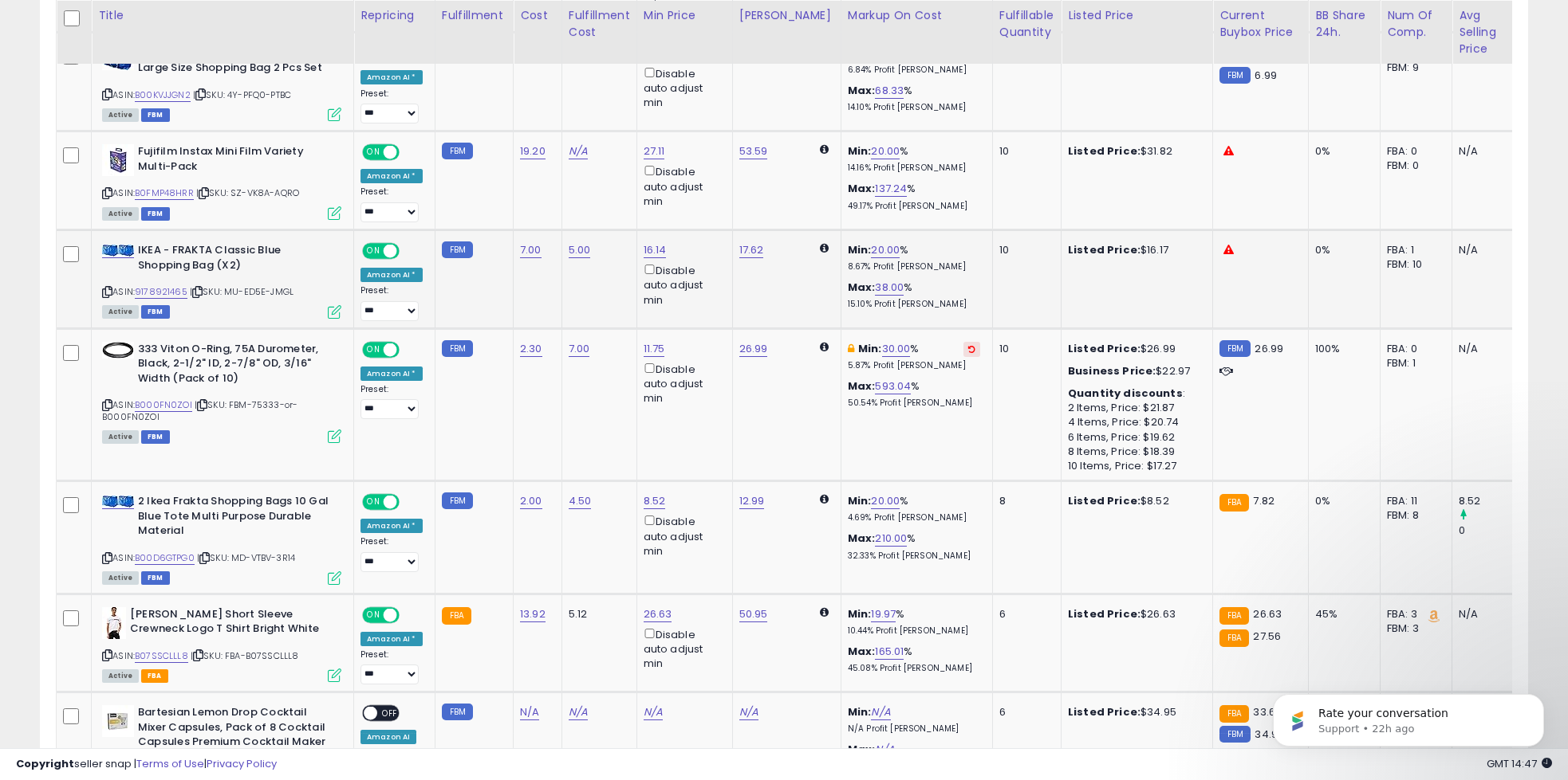
scroll to position [1381, 0]
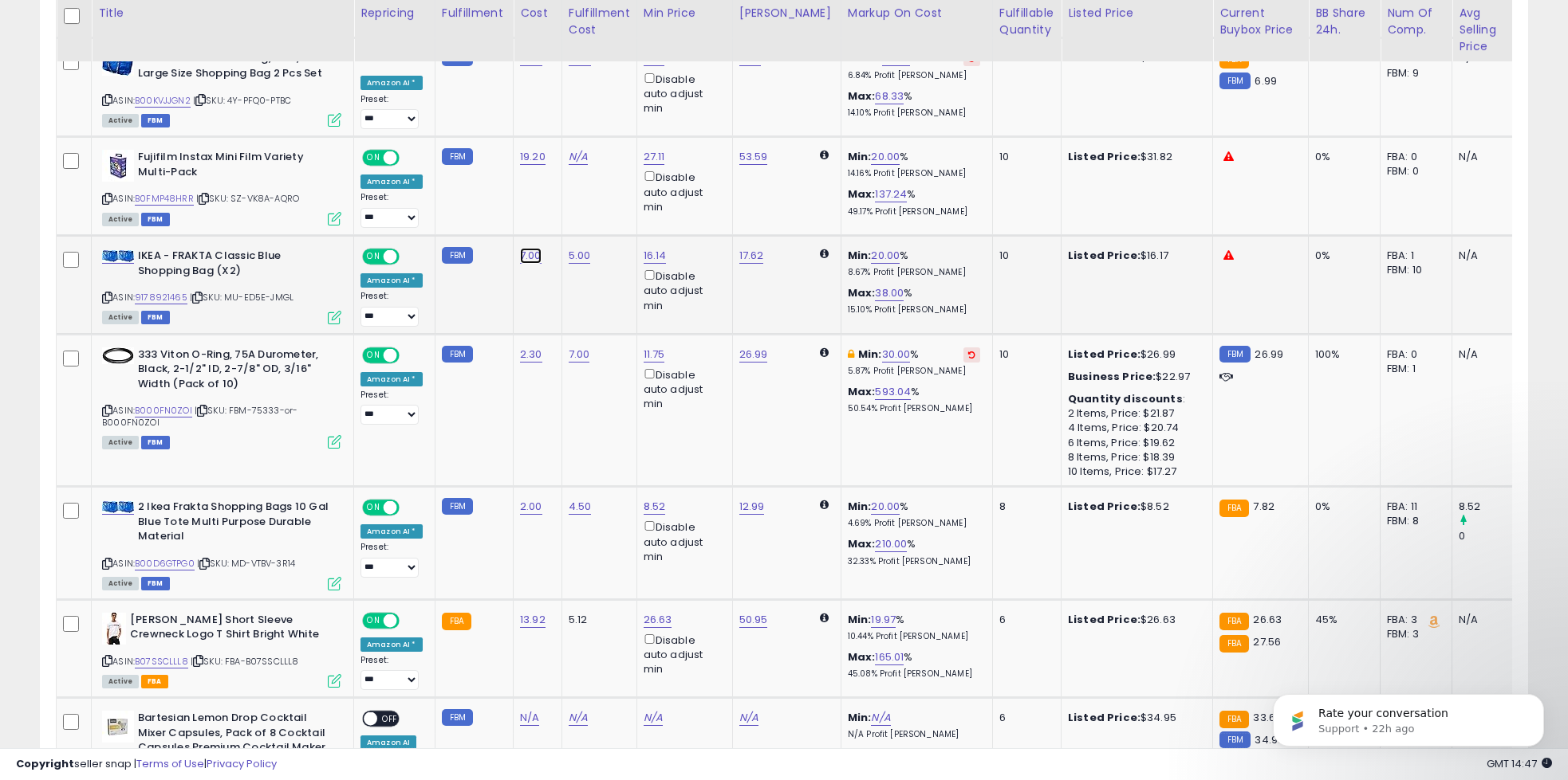
click at [528, 256] on link "7.00" at bounding box center [531, 256] width 22 height 16
type input "*"
click at [584, 211] on button "submit" at bounding box center [577, 212] width 27 height 24
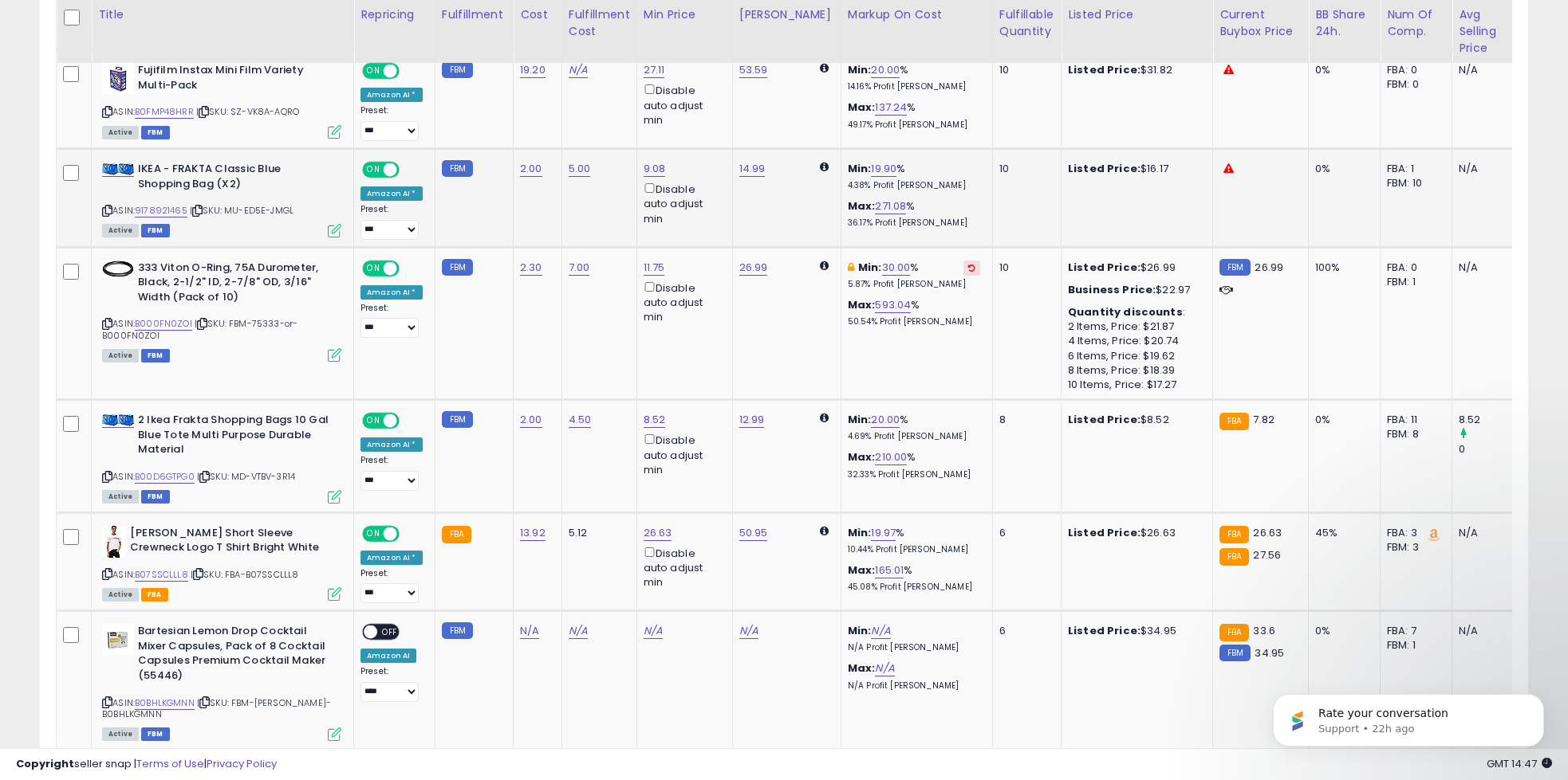
scroll to position [1469, 0]
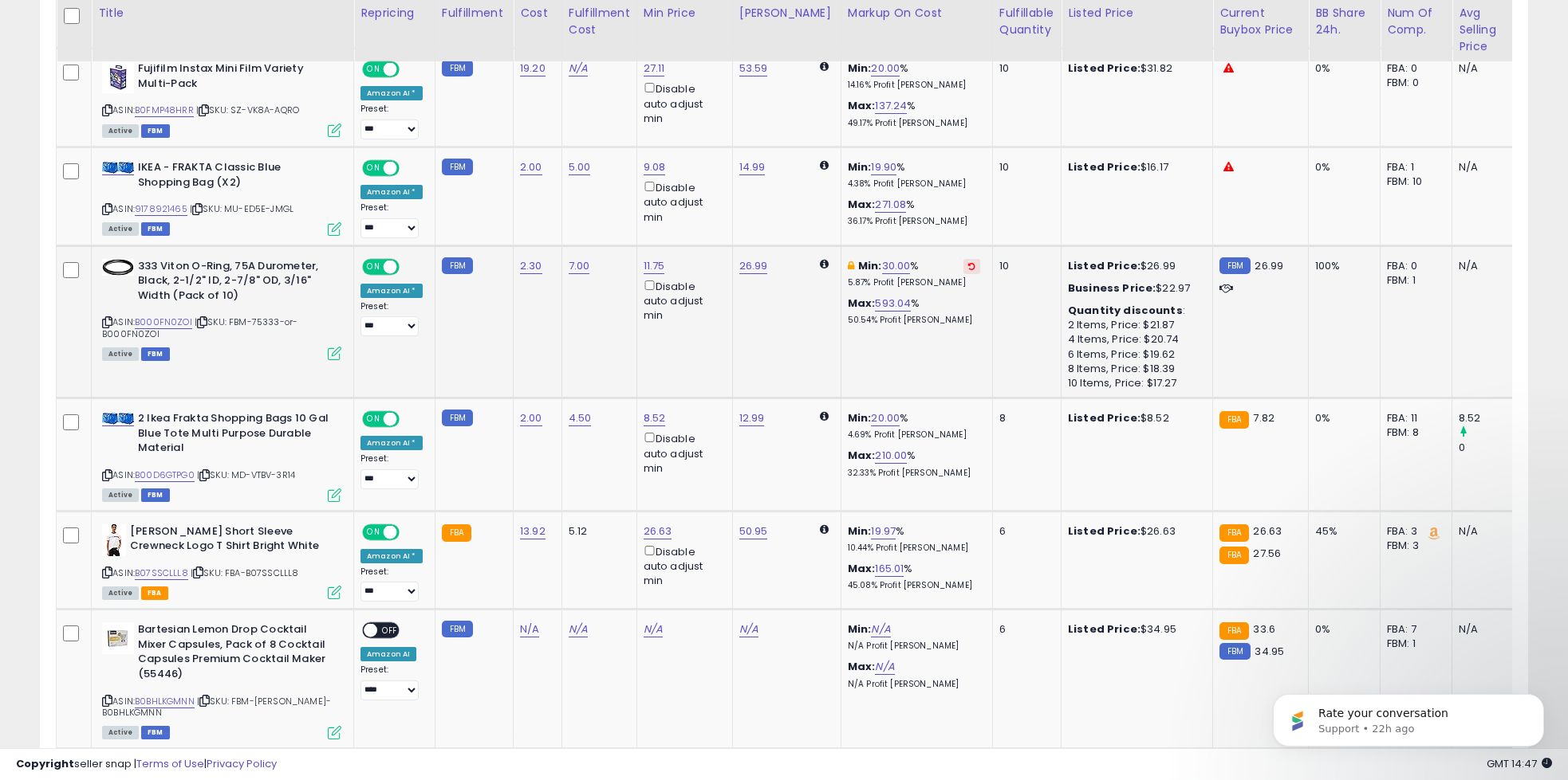
click at [780, 327] on td "26.99" at bounding box center [786, 322] width 109 height 153
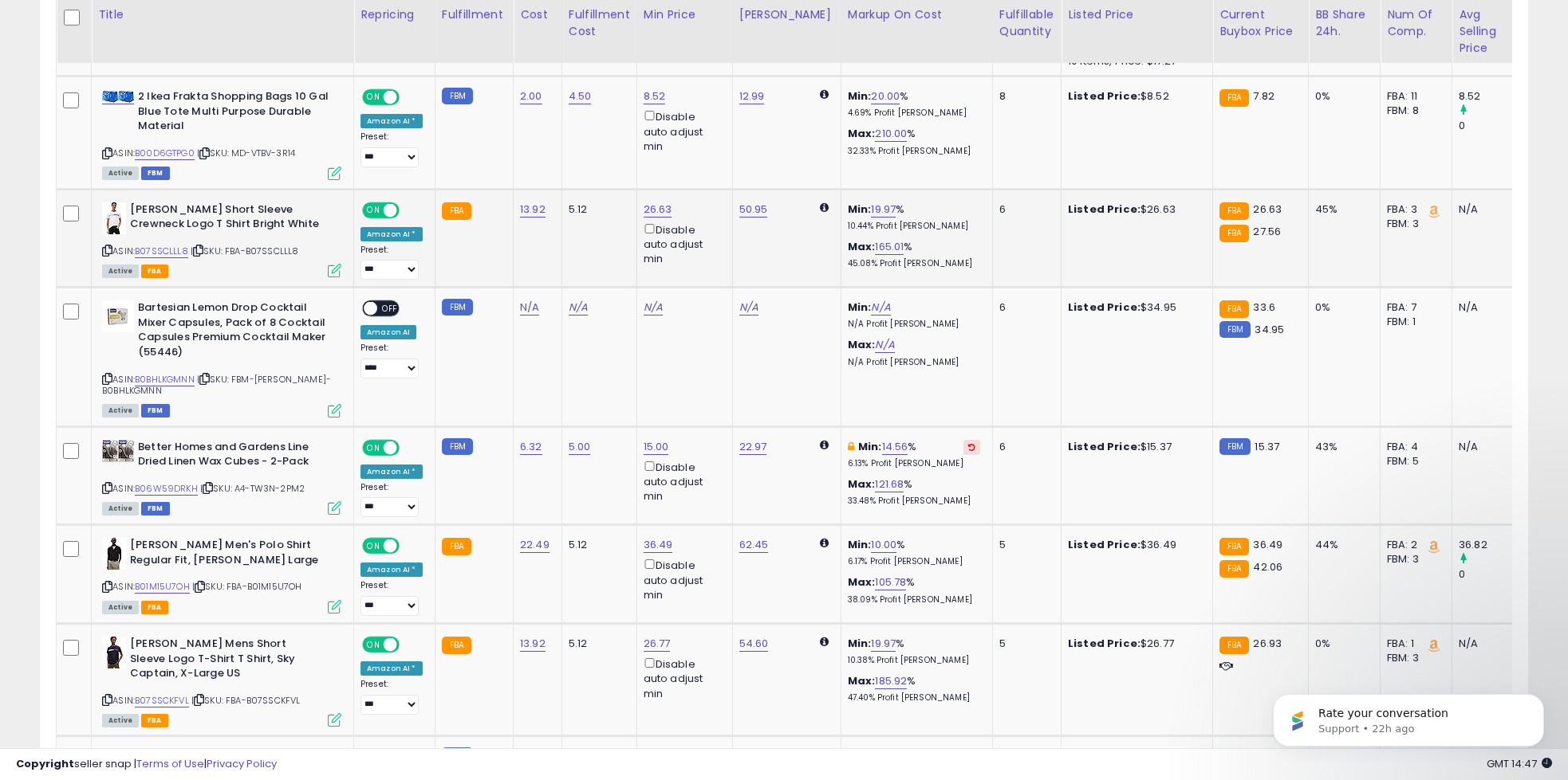
scroll to position [1794, 0]
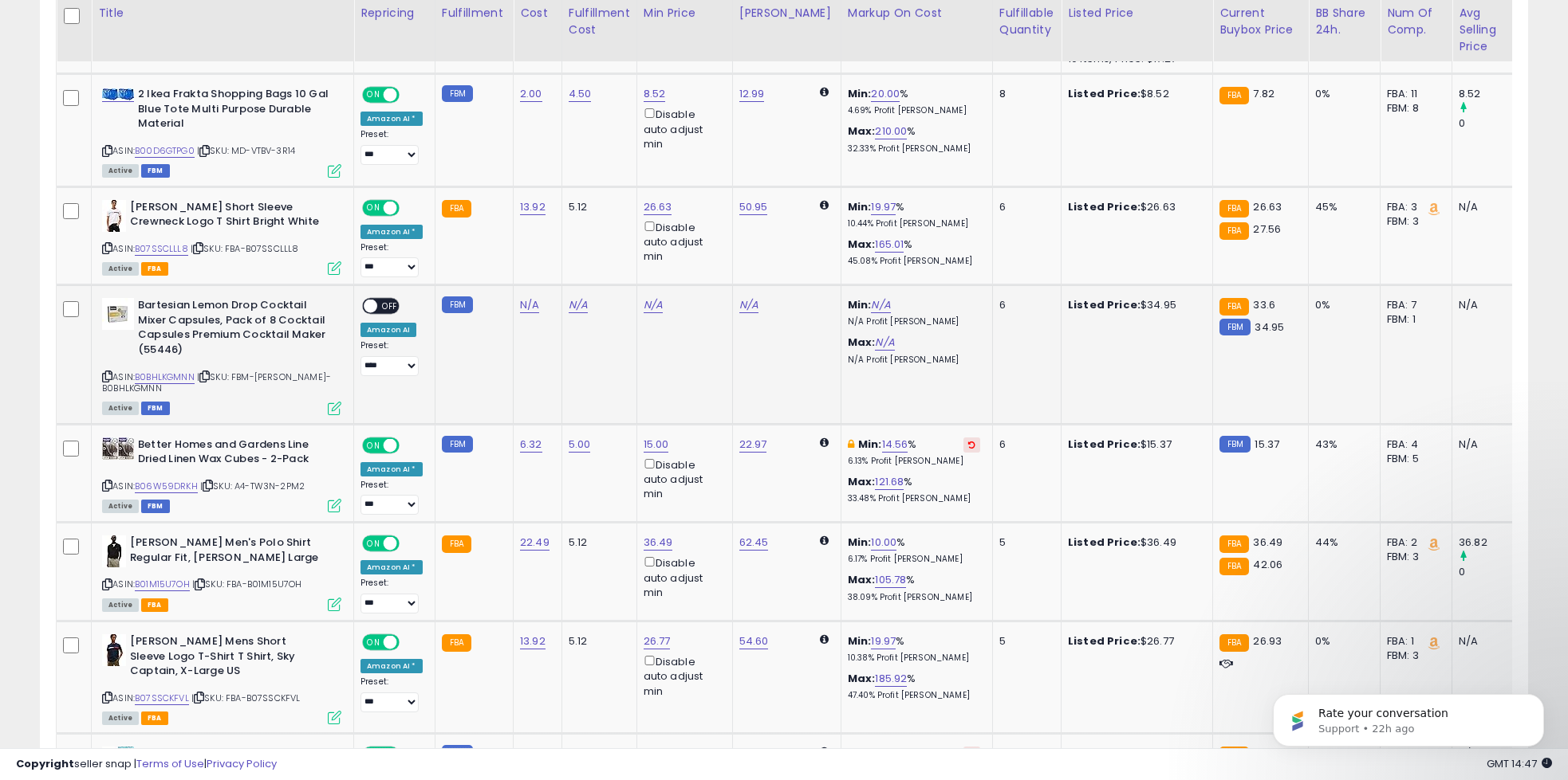
click at [388, 302] on span "OFF" at bounding box center [390, 306] width 25 height 13
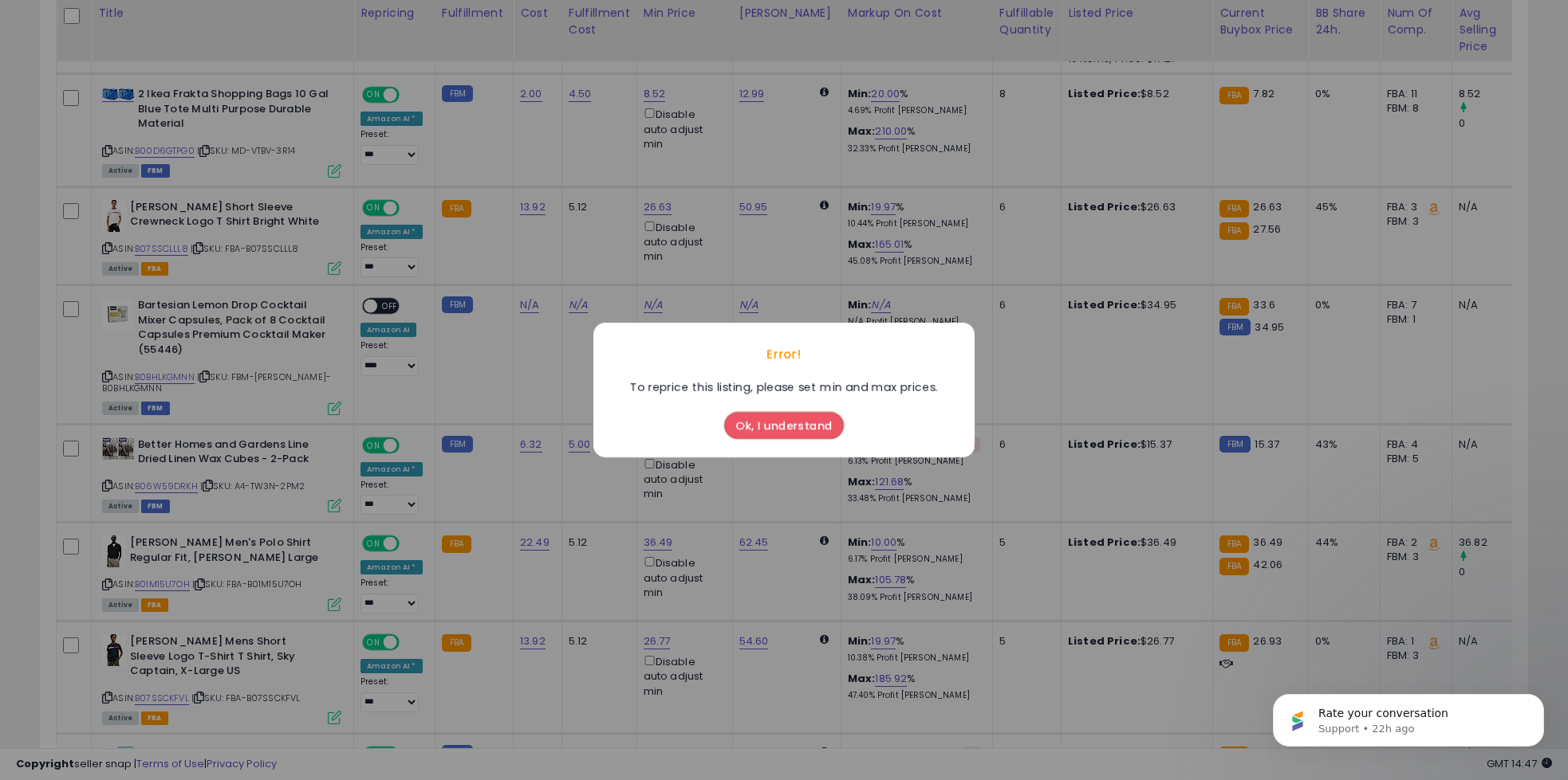
click at [796, 426] on button "Ok, I understand" at bounding box center [783, 426] width 119 height 27
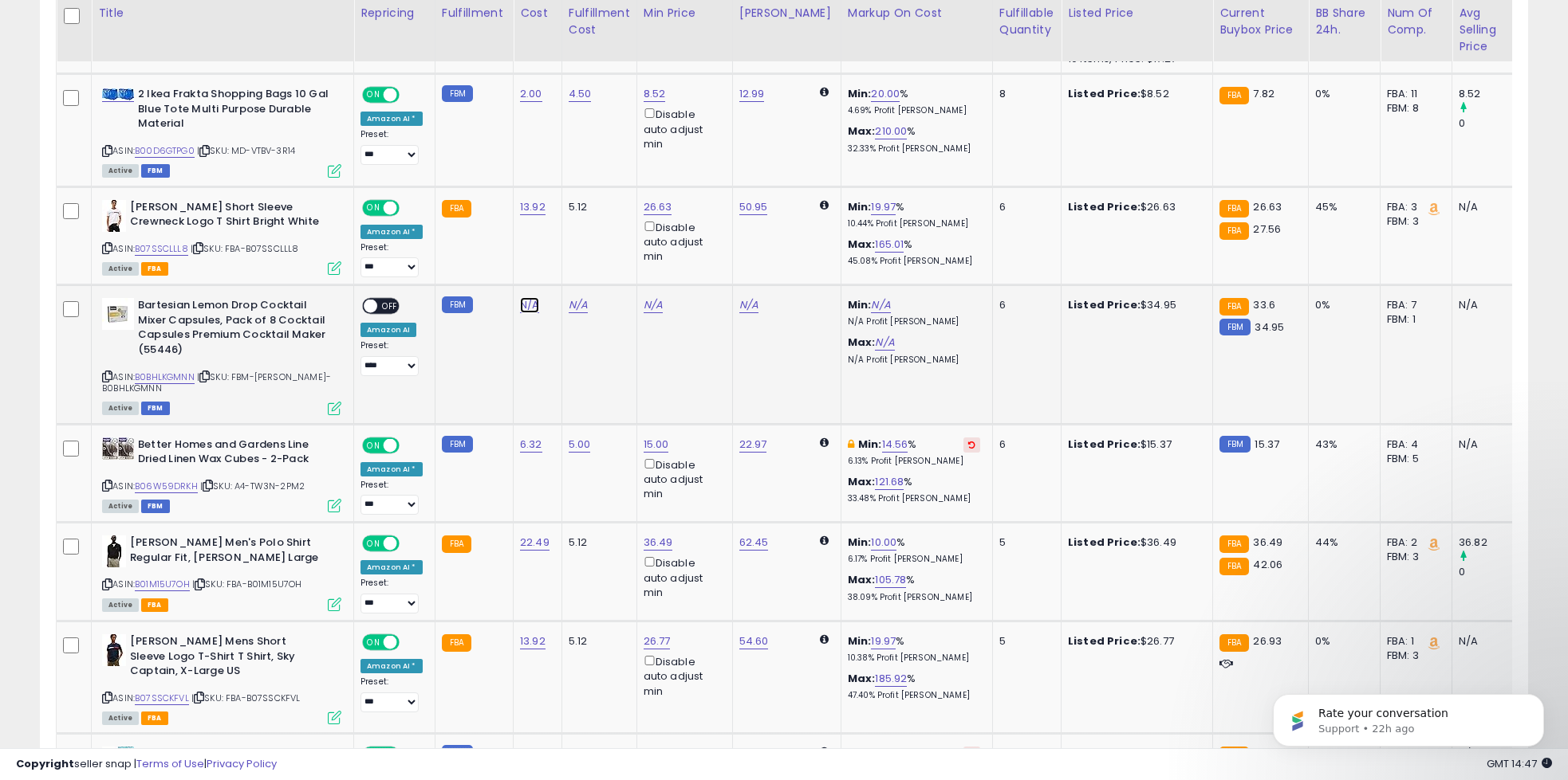
click at [520, 298] on link "N/A" at bounding box center [529, 306] width 19 height 16
type input "*****"
click button "submit" at bounding box center [576, 262] width 27 height 24
click at [569, 306] on link "N/A" at bounding box center [578, 306] width 19 height 16
type input "*"
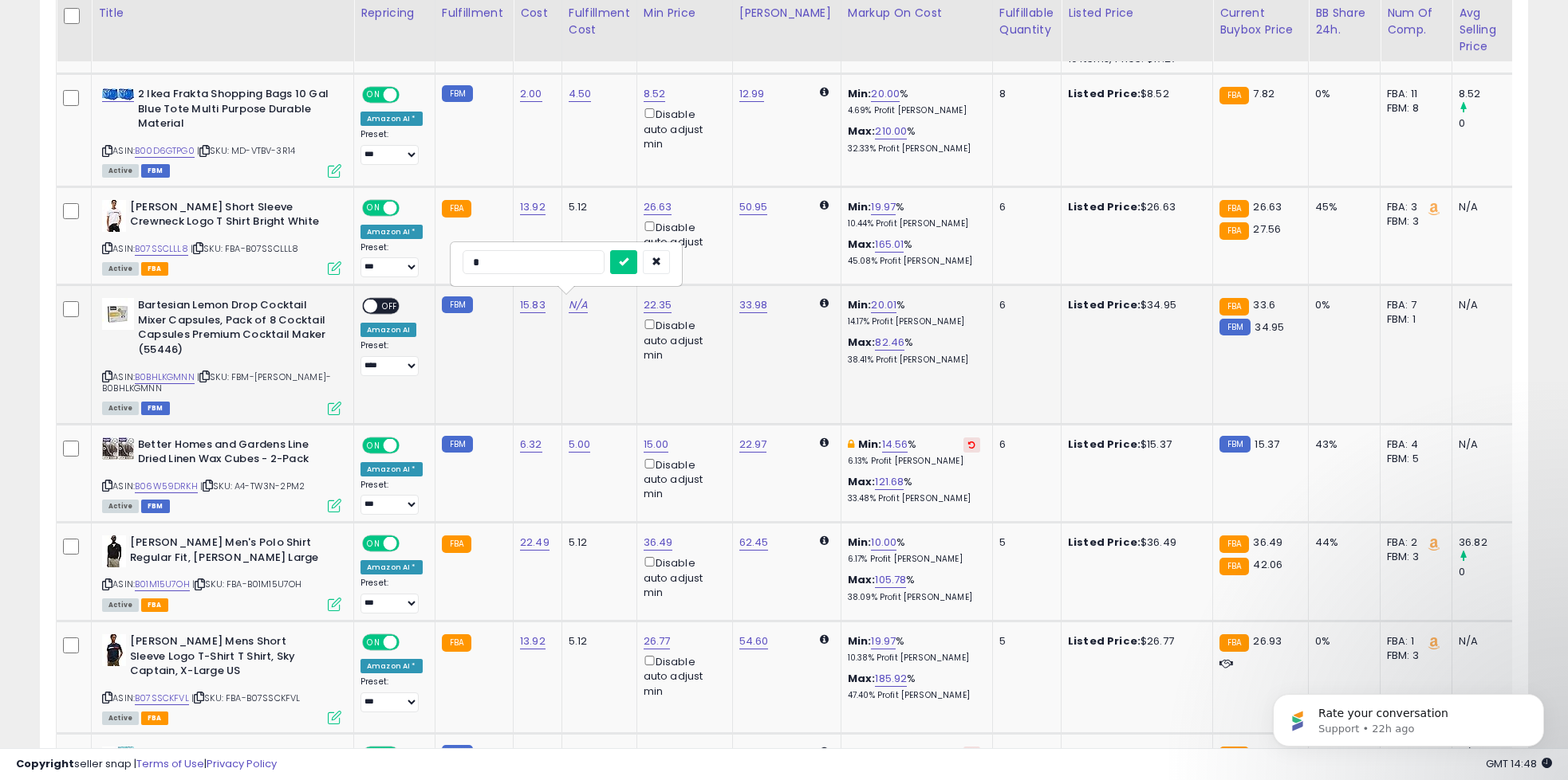
click button "submit" at bounding box center [623, 262] width 27 height 24
click at [658, 307] on link "31.76" at bounding box center [657, 306] width 25 height 16
type input "**"
click button "submit" at bounding box center [701, 246] width 27 height 24
click at [378, 308] on span "OFF" at bounding box center [390, 306] width 25 height 13
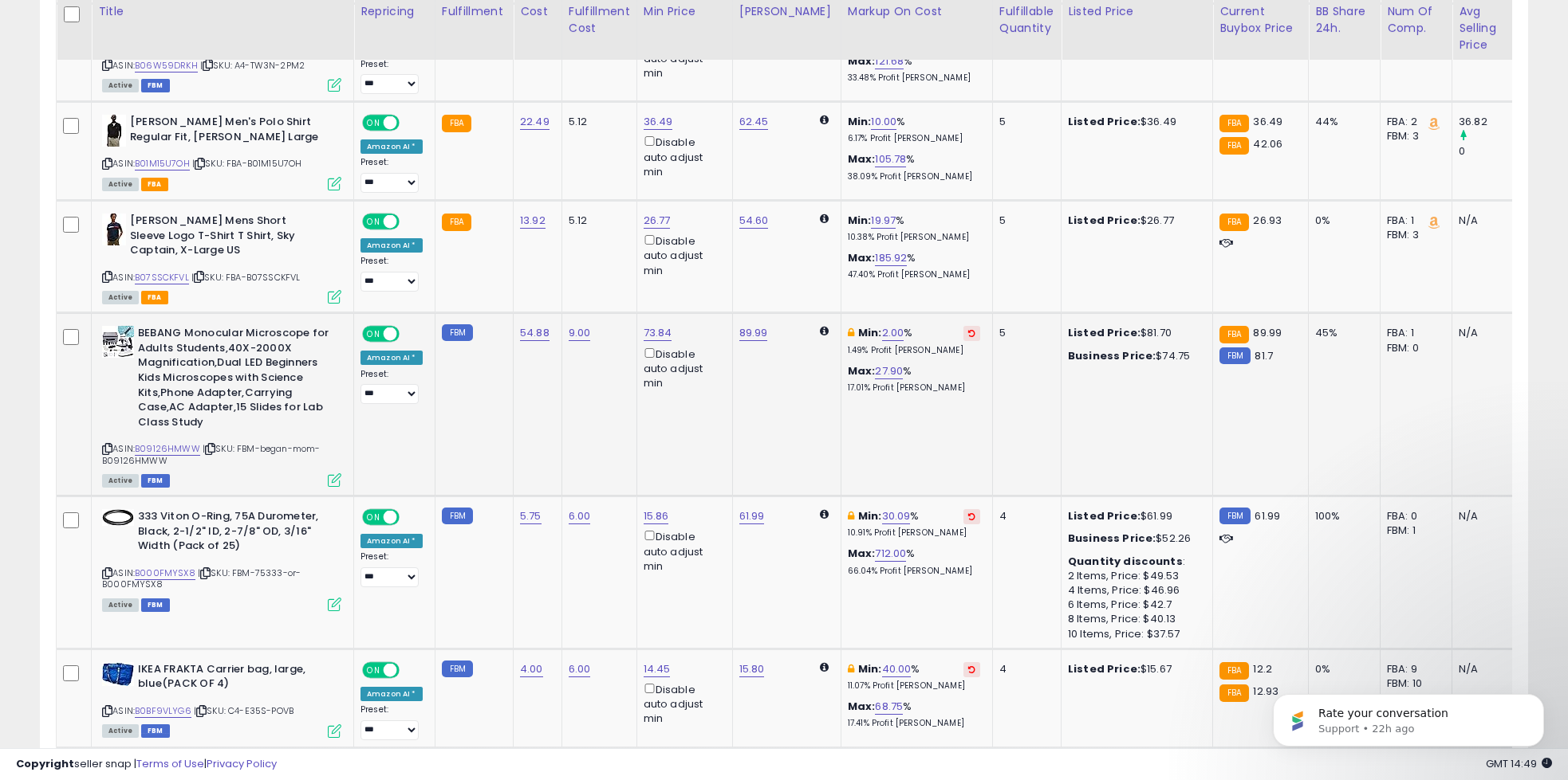
scroll to position [2218, 0]
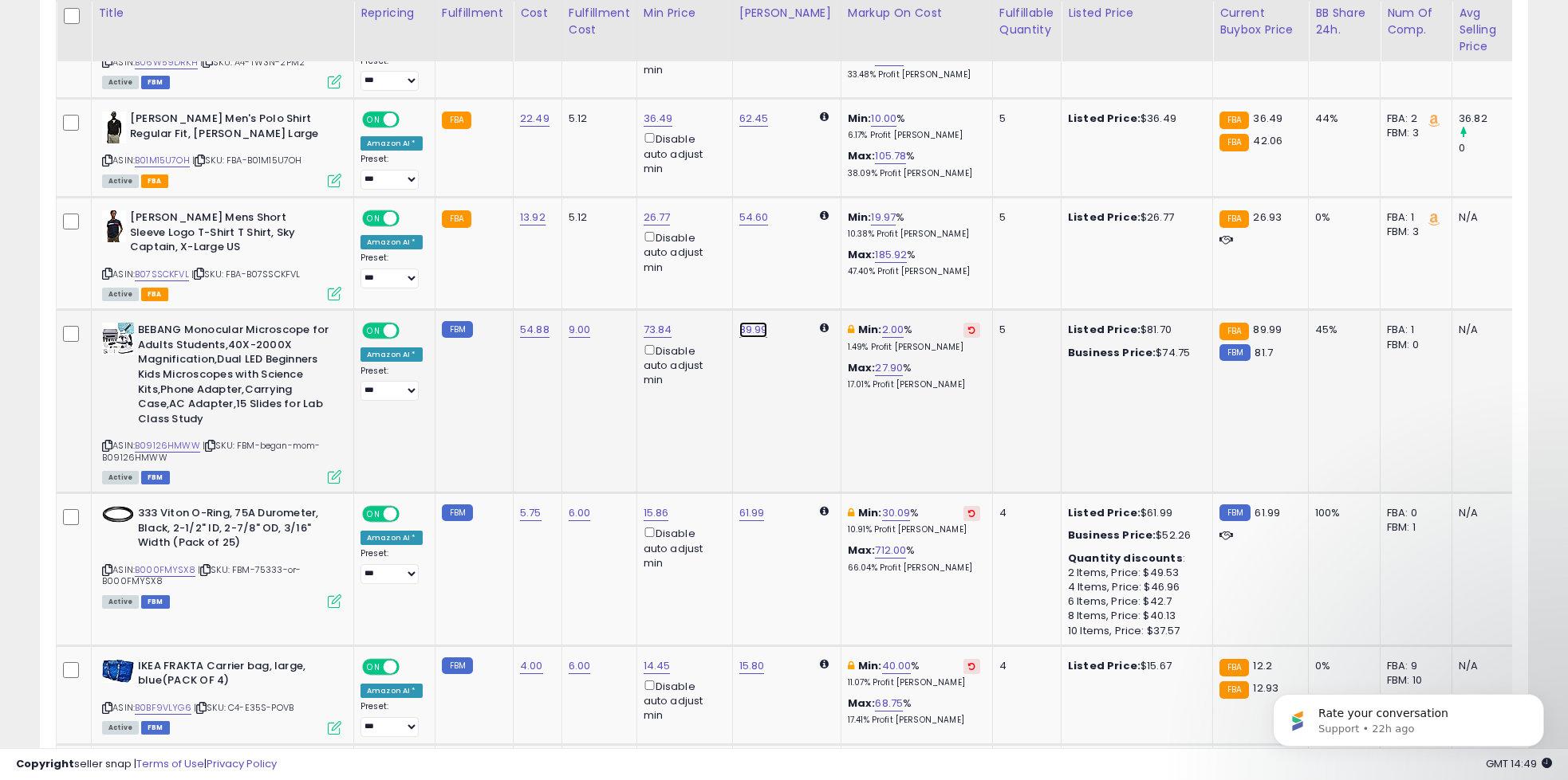
click at [746, 329] on link "89.99" at bounding box center [754, 330] width 29 height 16
type input "*"
type input "***"
click button "submit" at bounding box center [798, 272] width 27 height 24
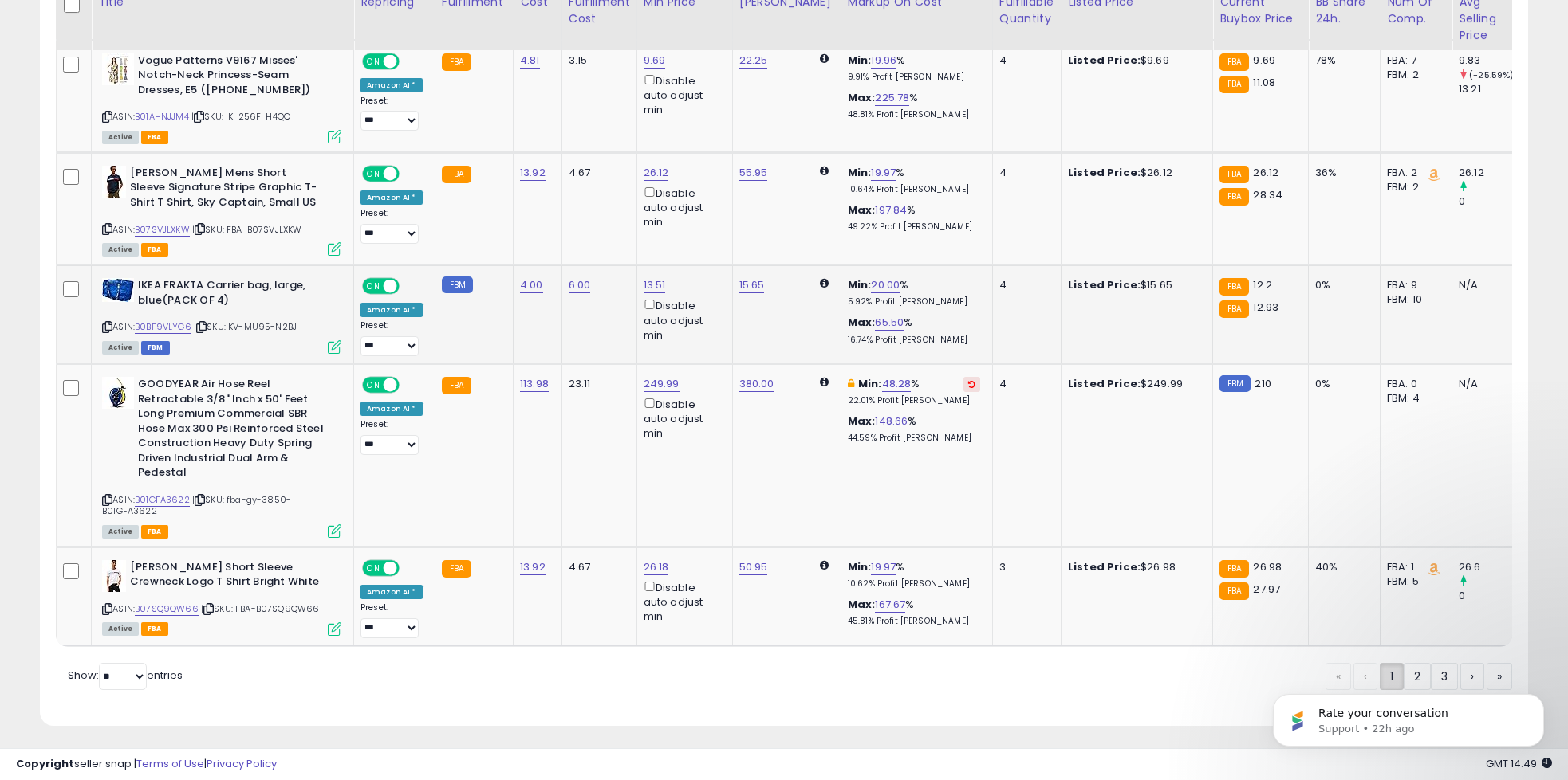
scroll to position [2926, 0]
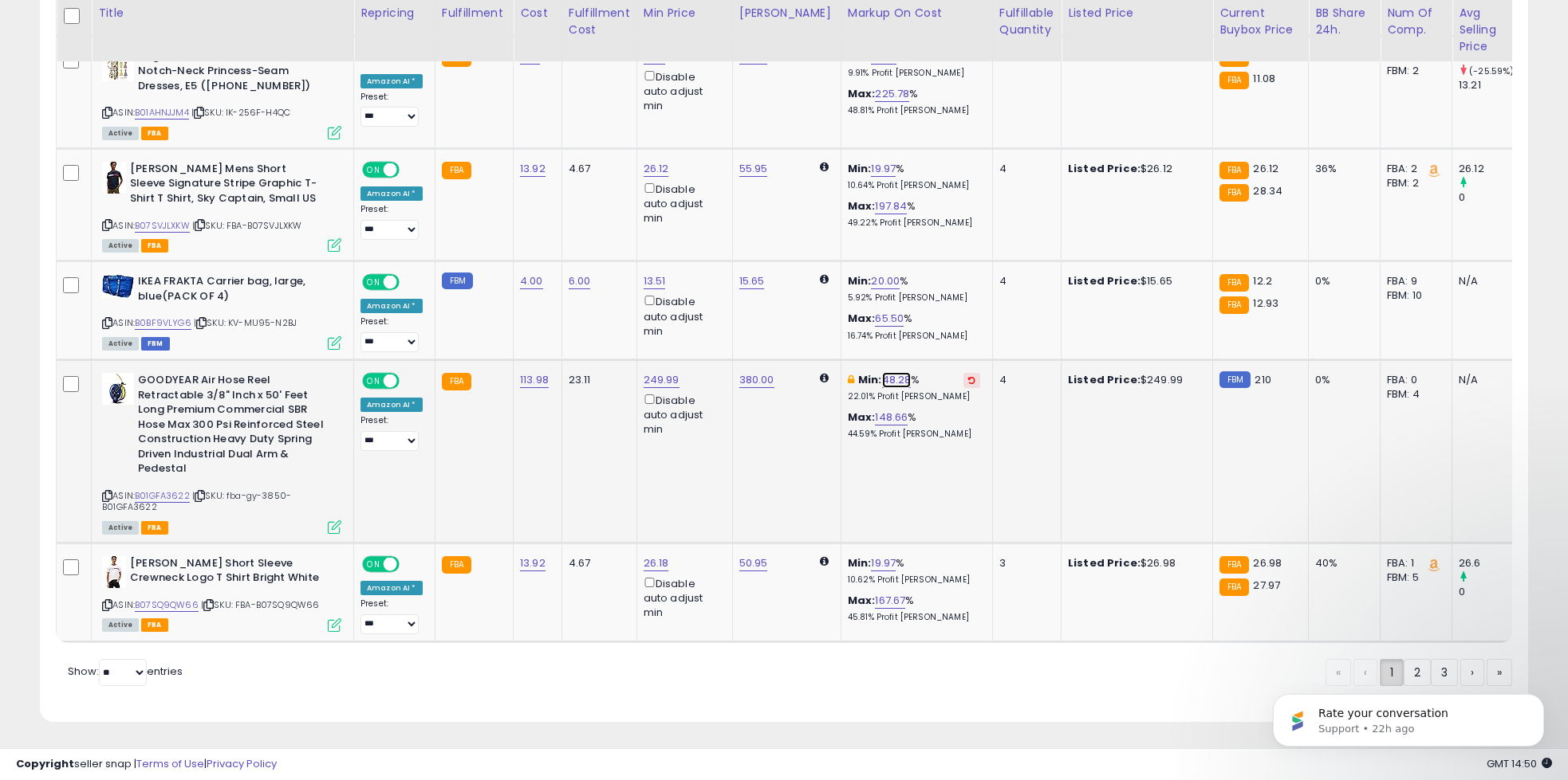
click at [892, 377] on link "48.28" at bounding box center [896, 380] width 30 height 16
type input "**"
click button "submit" at bounding box center [929, 321] width 27 height 24
click at [716, 461] on td "239.26 Disable auto adjust min" at bounding box center [684, 451] width 96 height 184
click at [118, 682] on select "** **" at bounding box center [122, 672] width 48 height 27
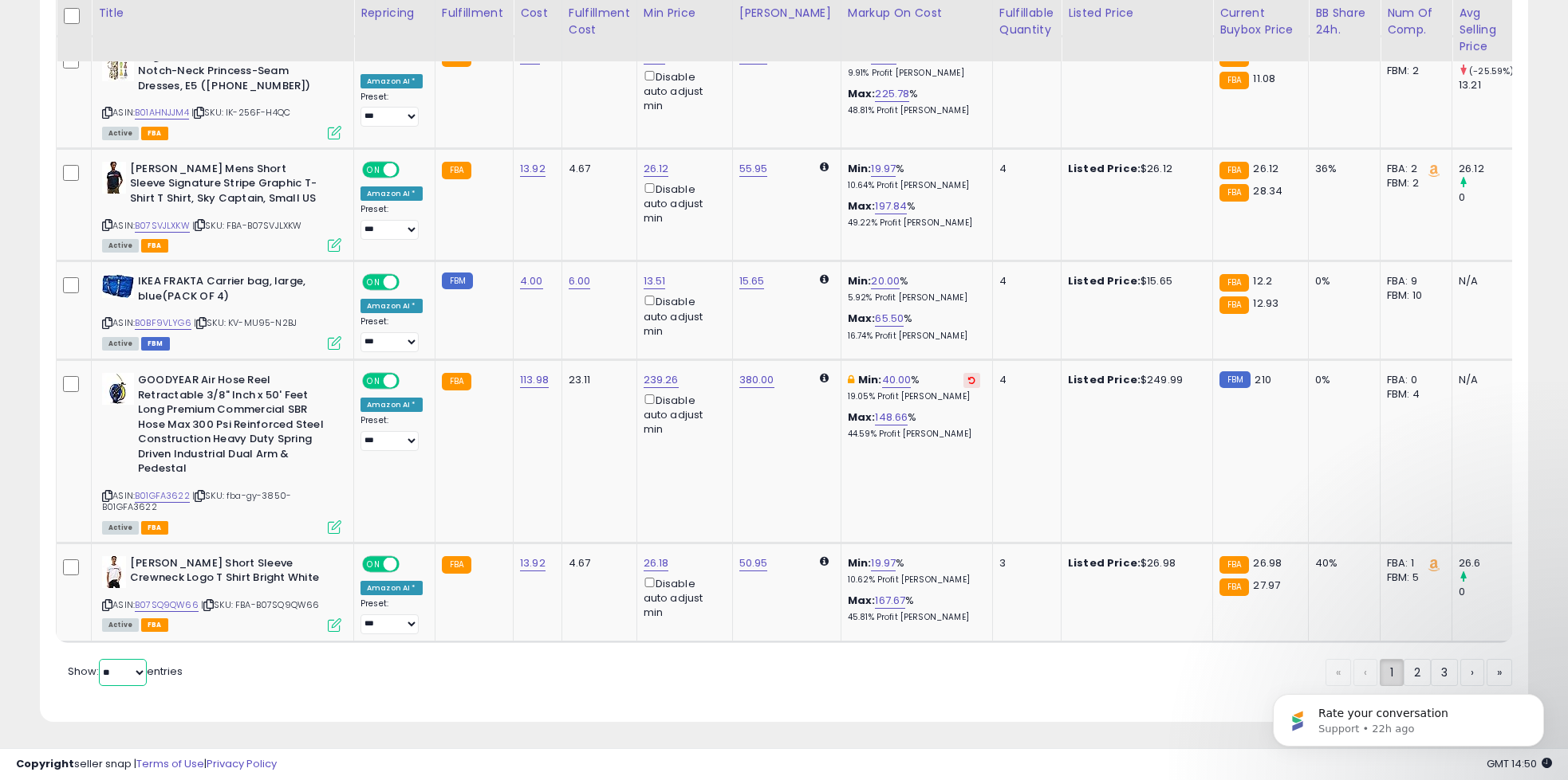
click at [134, 672] on select "** **" at bounding box center [122, 672] width 48 height 27
select select "**"
click at [100, 659] on select "** **" at bounding box center [122, 672] width 48 height 27
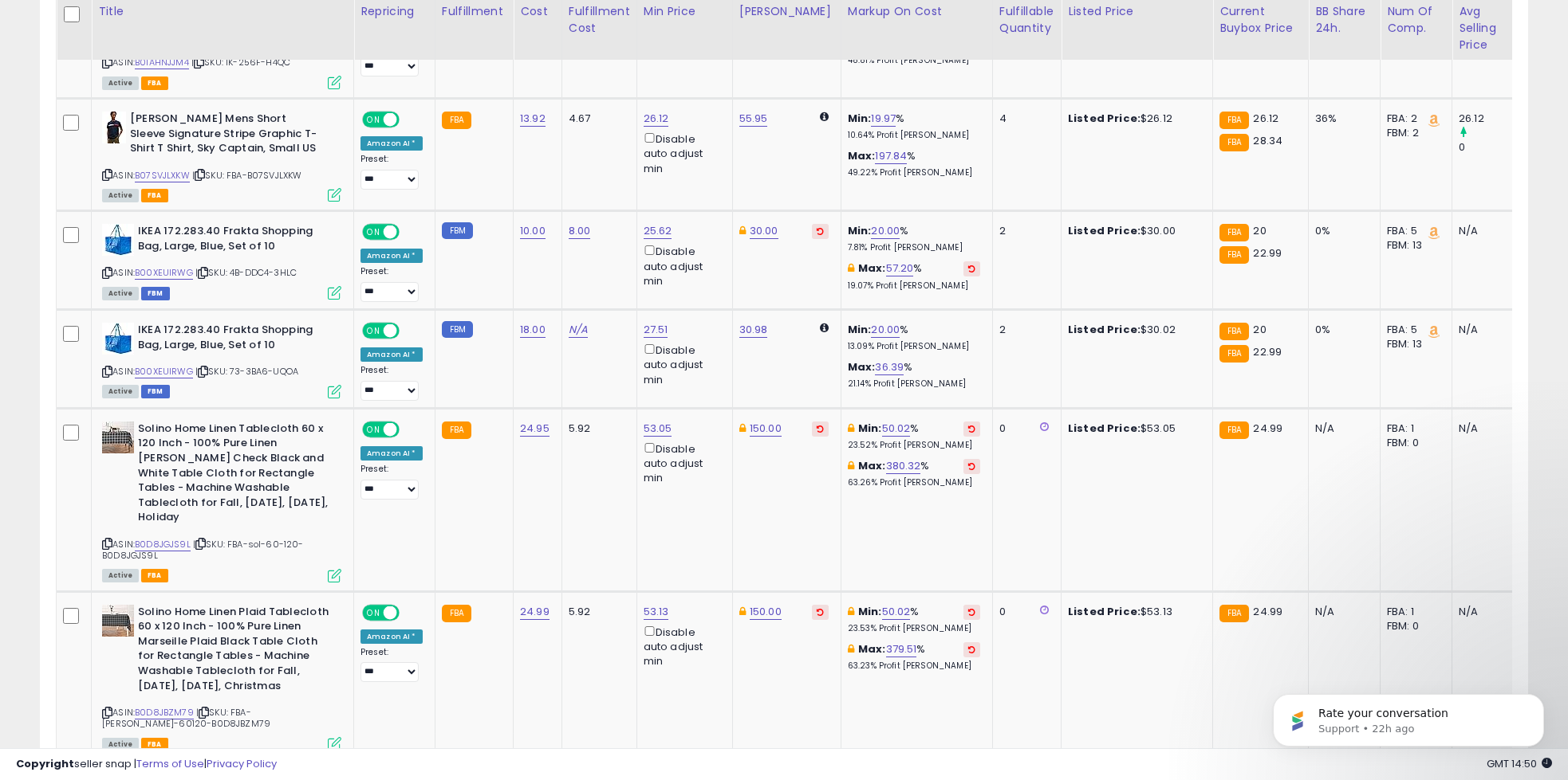
scroll to position [2884, 0]
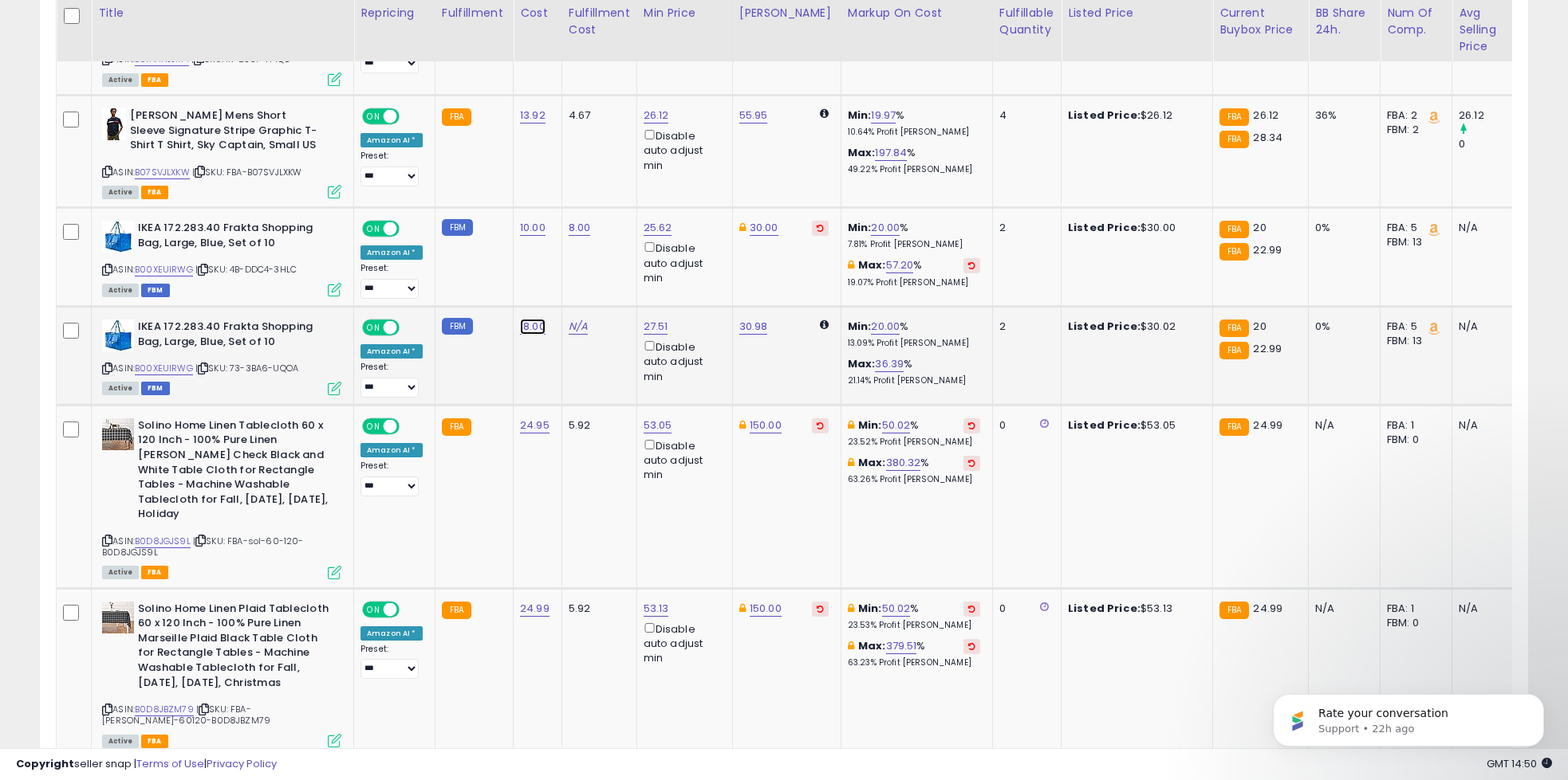
click at [531, 334] on link "18.00" at bounding box center [533, 327] width 25 height 16
type input "**"
click button "submit" at bounding box center [579, 310] width 27 height 24
click at [577, 334] on link "N/A" at bounding box center [578, 327] width 19 height 16
type input "*"
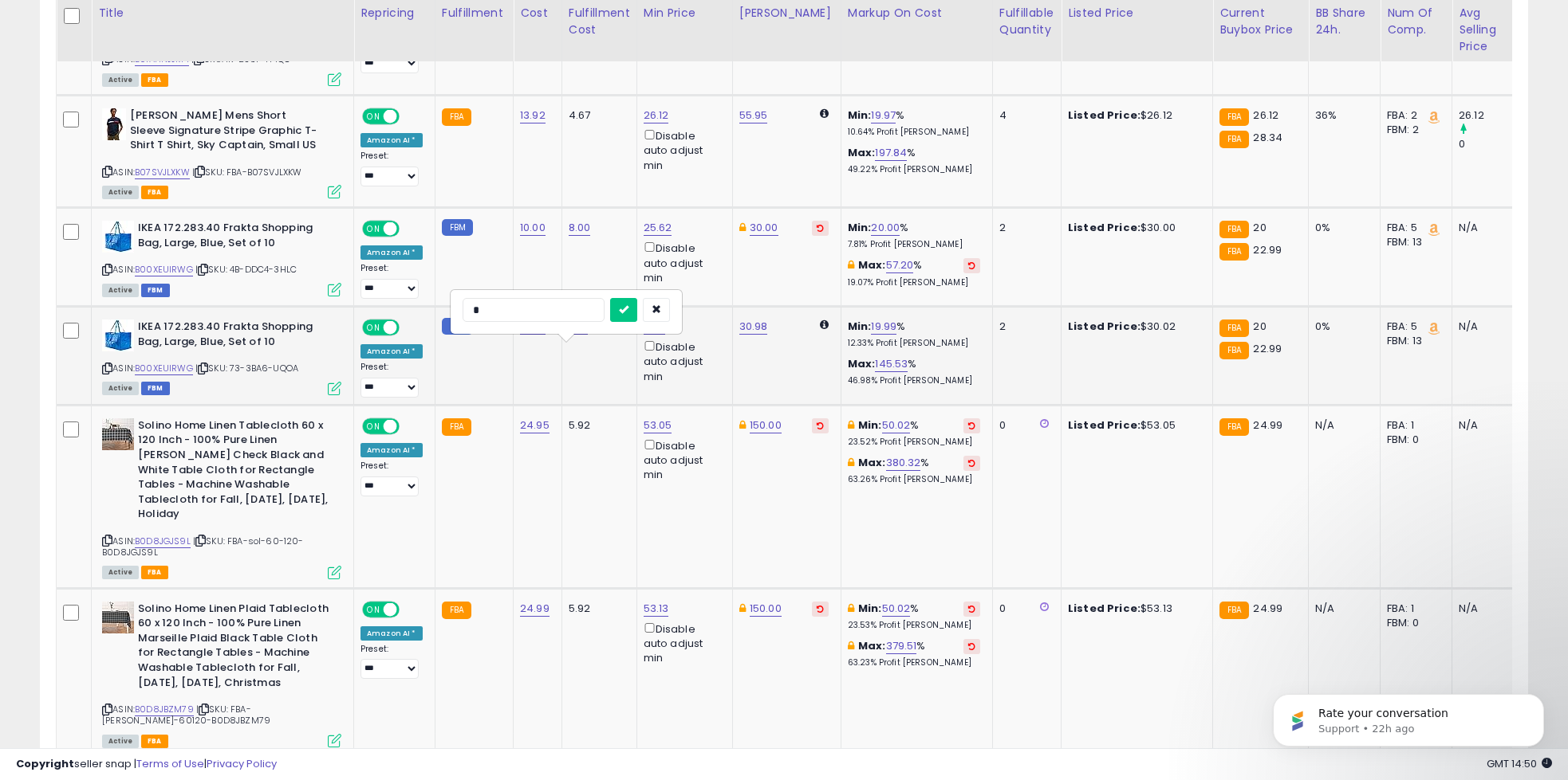
click button "submit" at bounding box center [623, 310] width 27 height 24
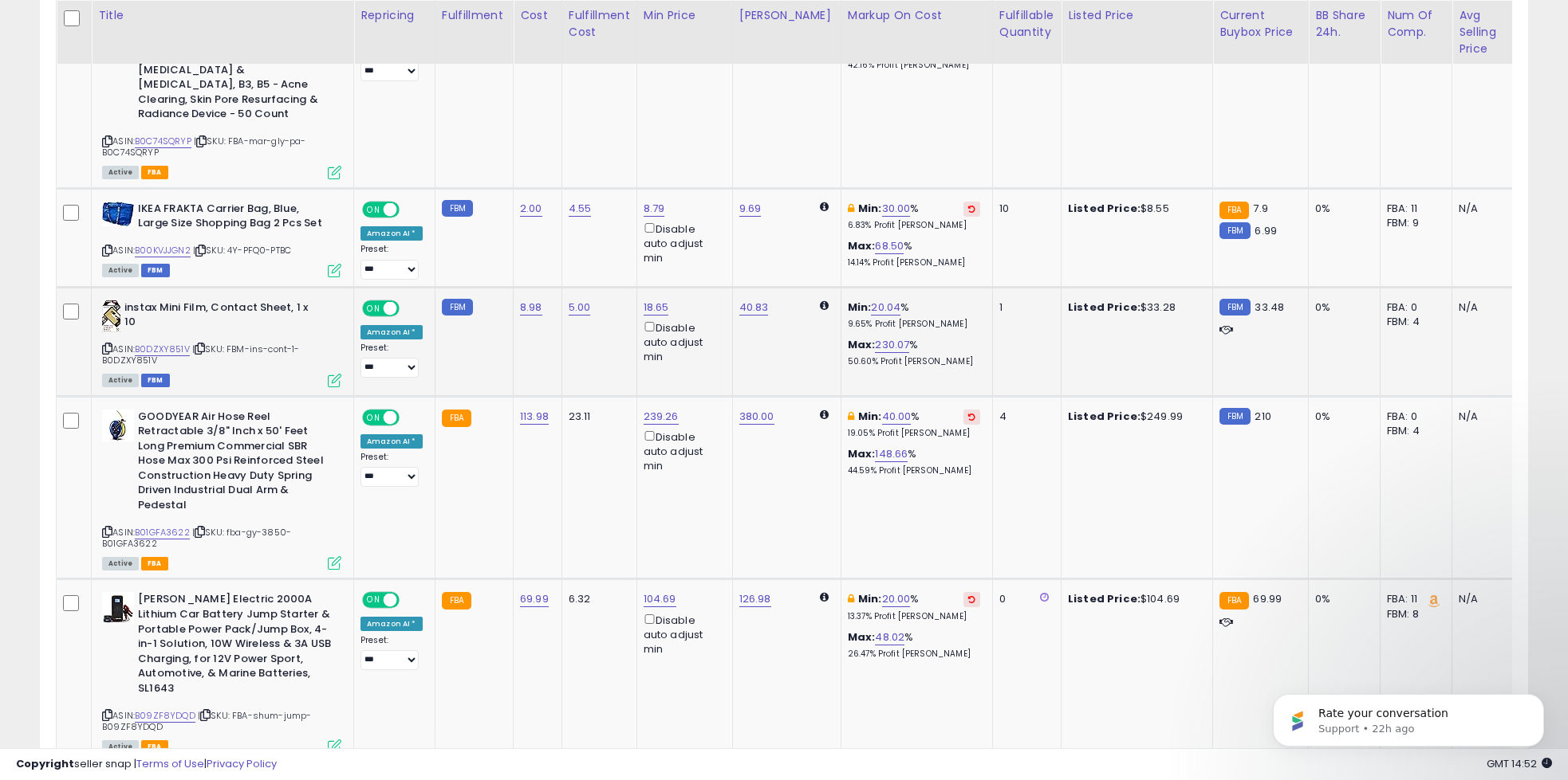
scroll to position [6419, 0]
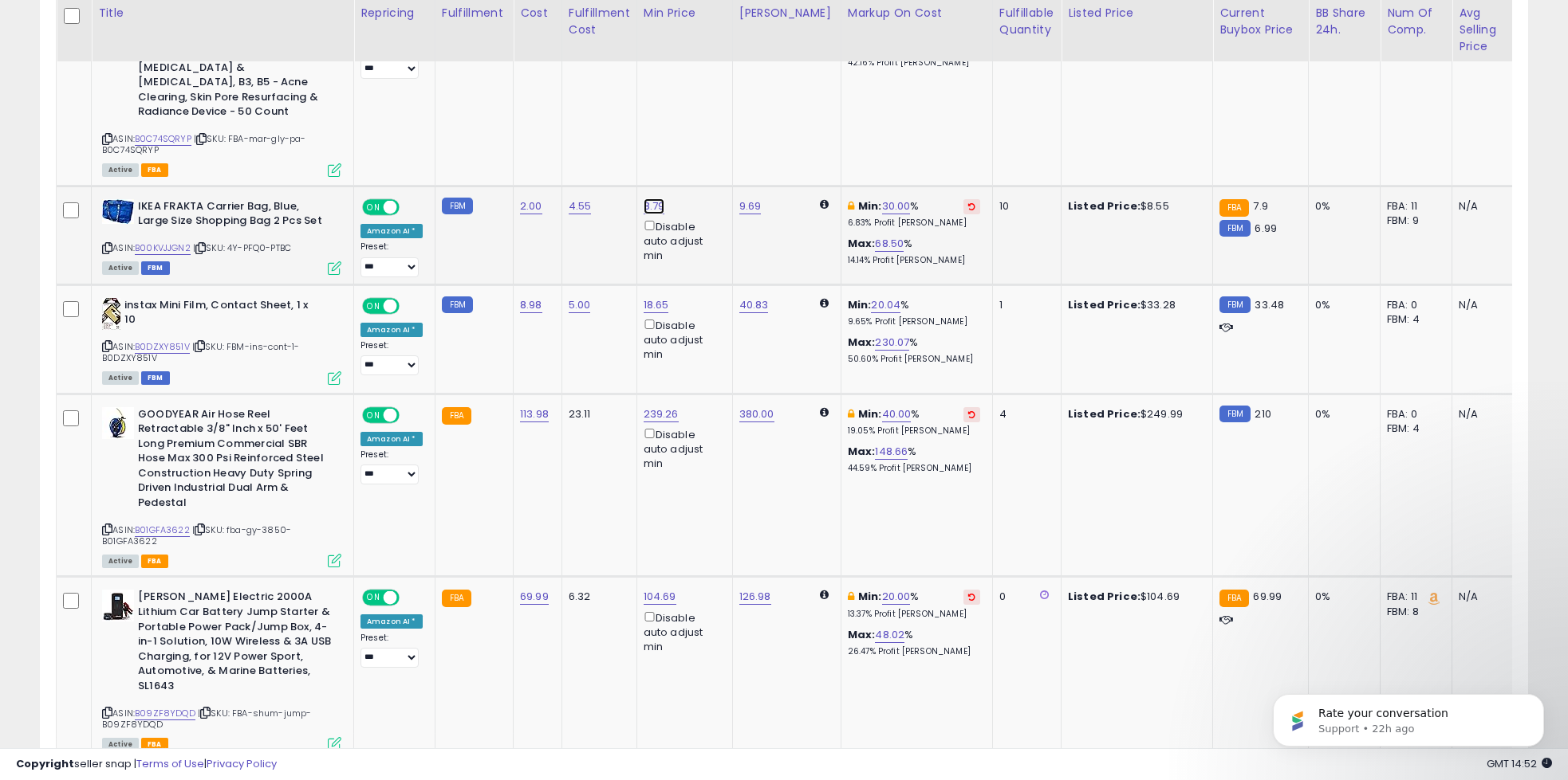
click at [647, 198] on link "8.79" at bounding box center [655, 206] width 22 height 16
type input "****"
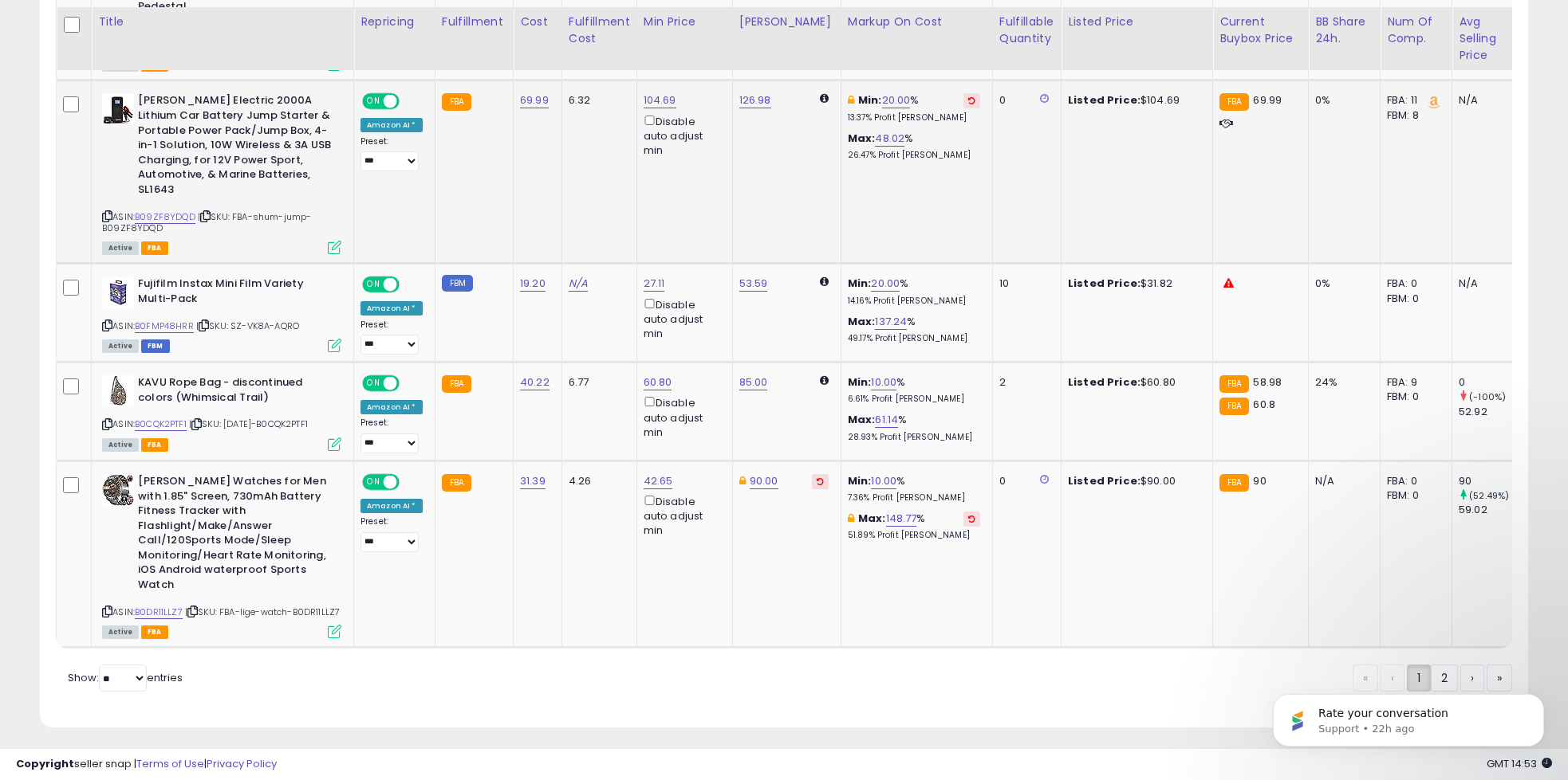
scroll to position [6928, 0]
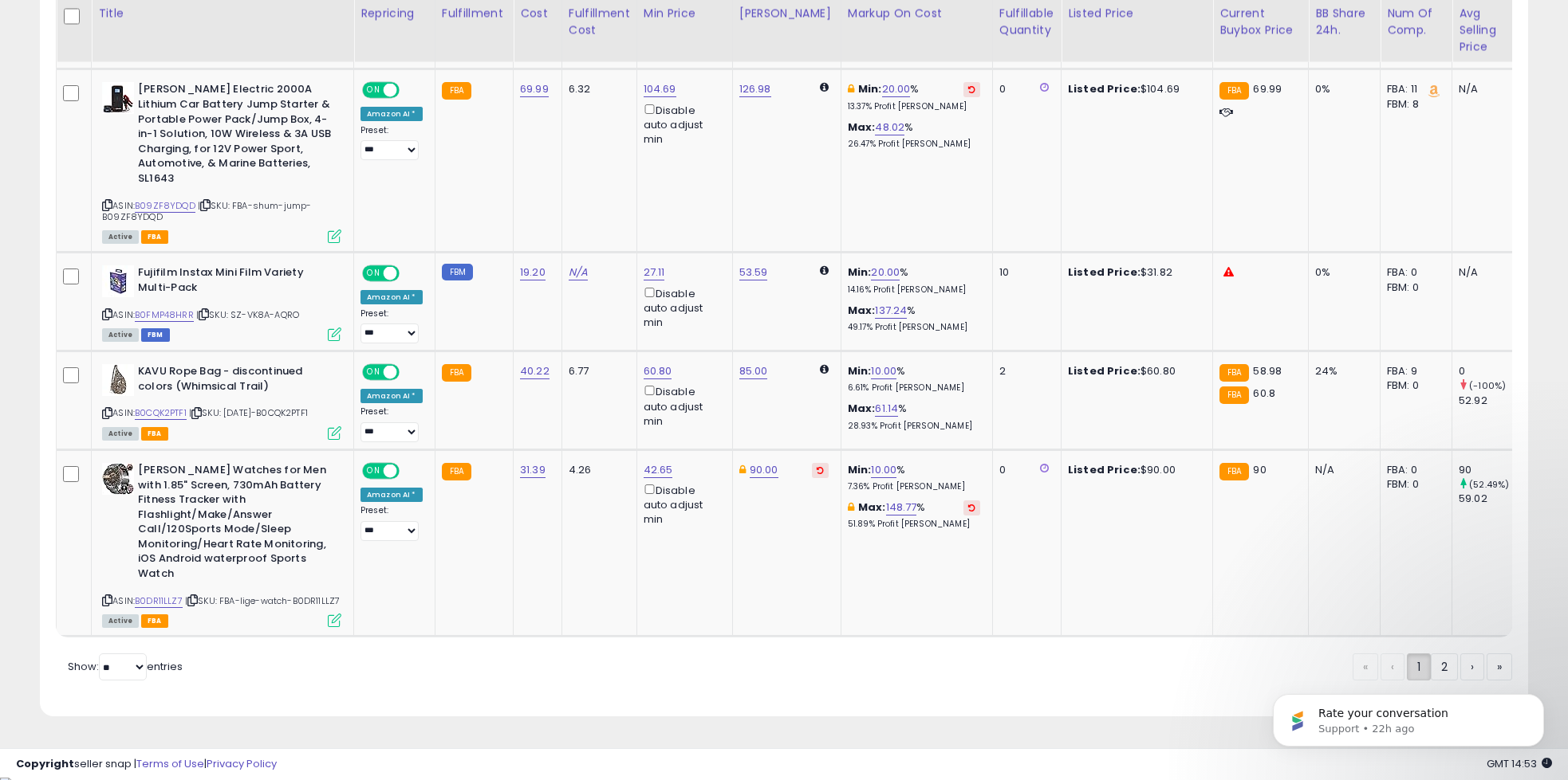
click at [1429, 667] on body "Rate your conversation Support • 22h ago" at bounding box center [1408, 716] width 306 height 99
click at [1541, 696] on icon "Dismiss notification" at bounding box center [1539, 698] width 5 height 5
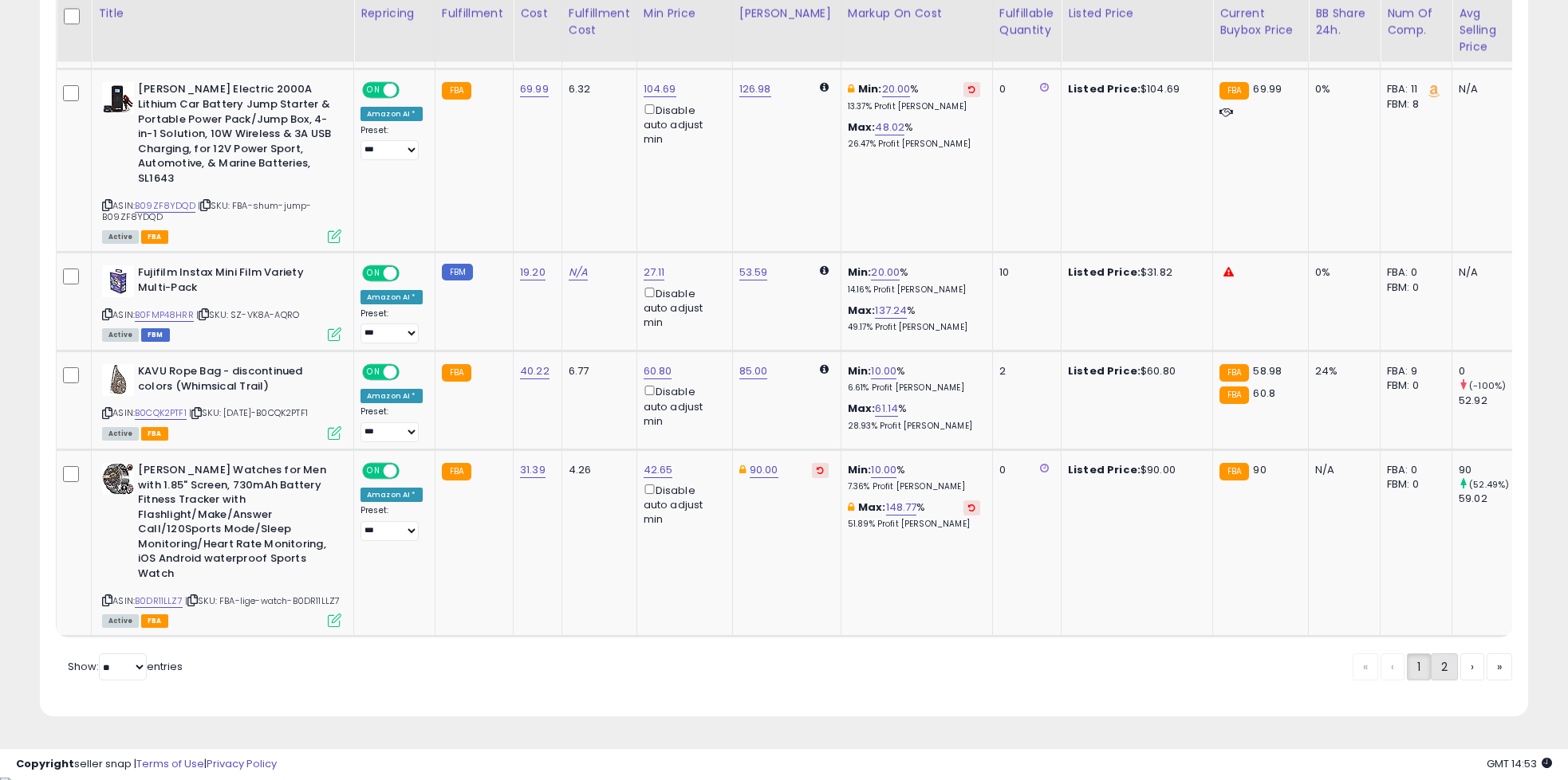
click at [1437, 669] on link "2" at bounding box center [1444, 667] width 27 height 27
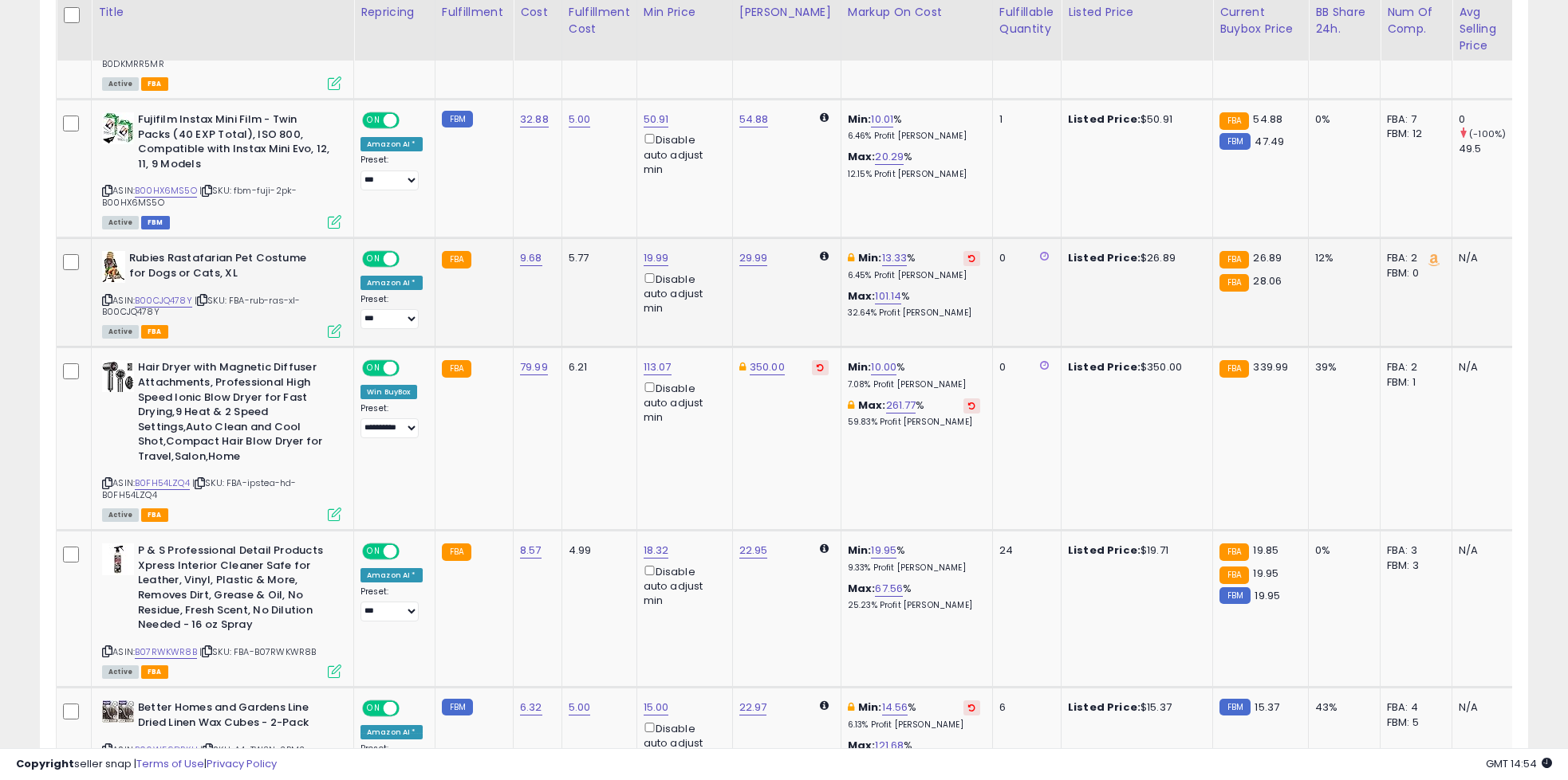
scroll to position [750, 0]
click at [882, 256] on link "13.33" at bounding box center [894, 257] width 25 height 16
type input "**"
click button "submit" at bounding box center [928, 202] width 27 height 24
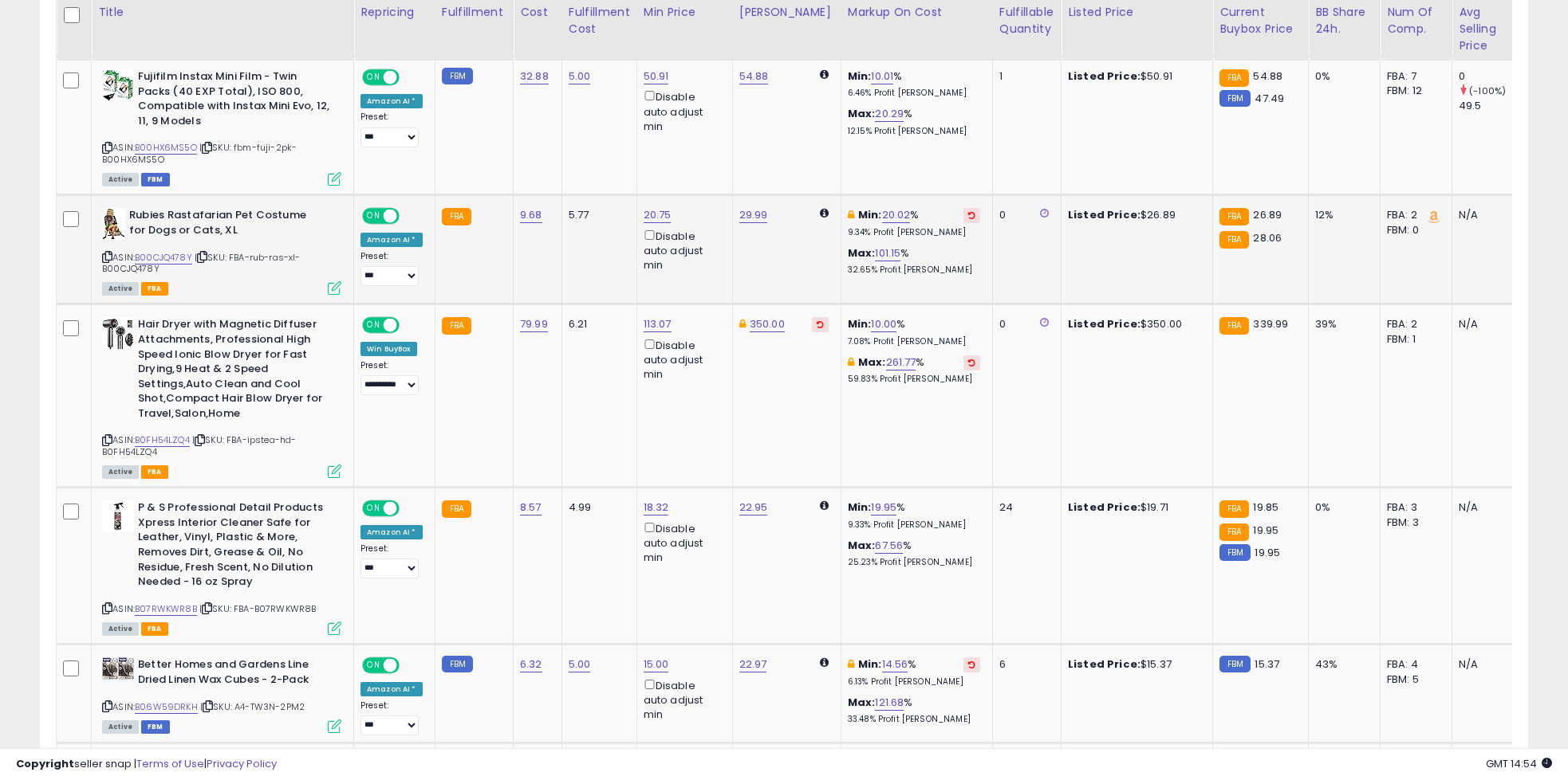
scroll to position [794, 0]
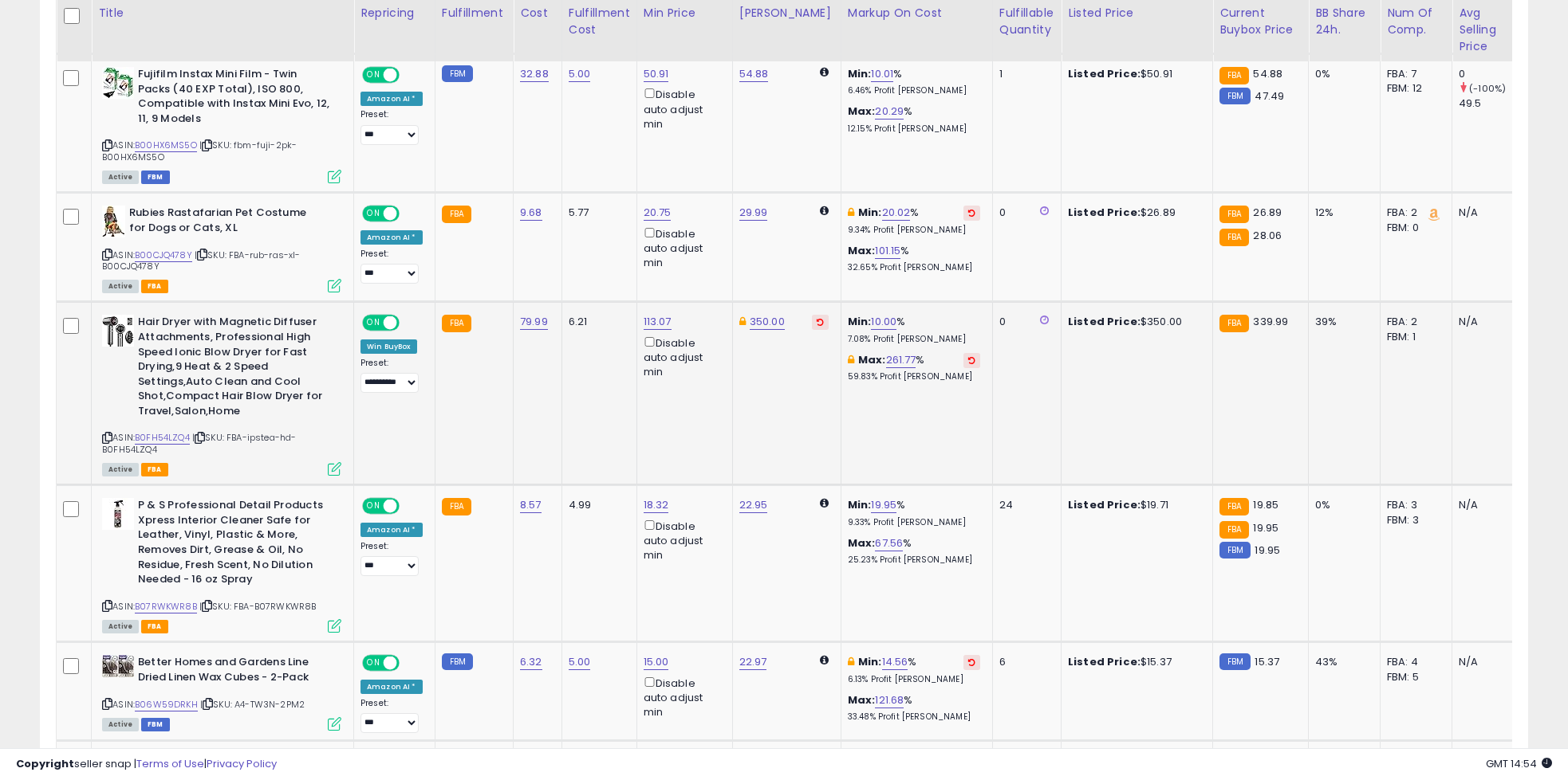
click at [817, 323] on icon at bounding box center [821, 322] width 7 height 8
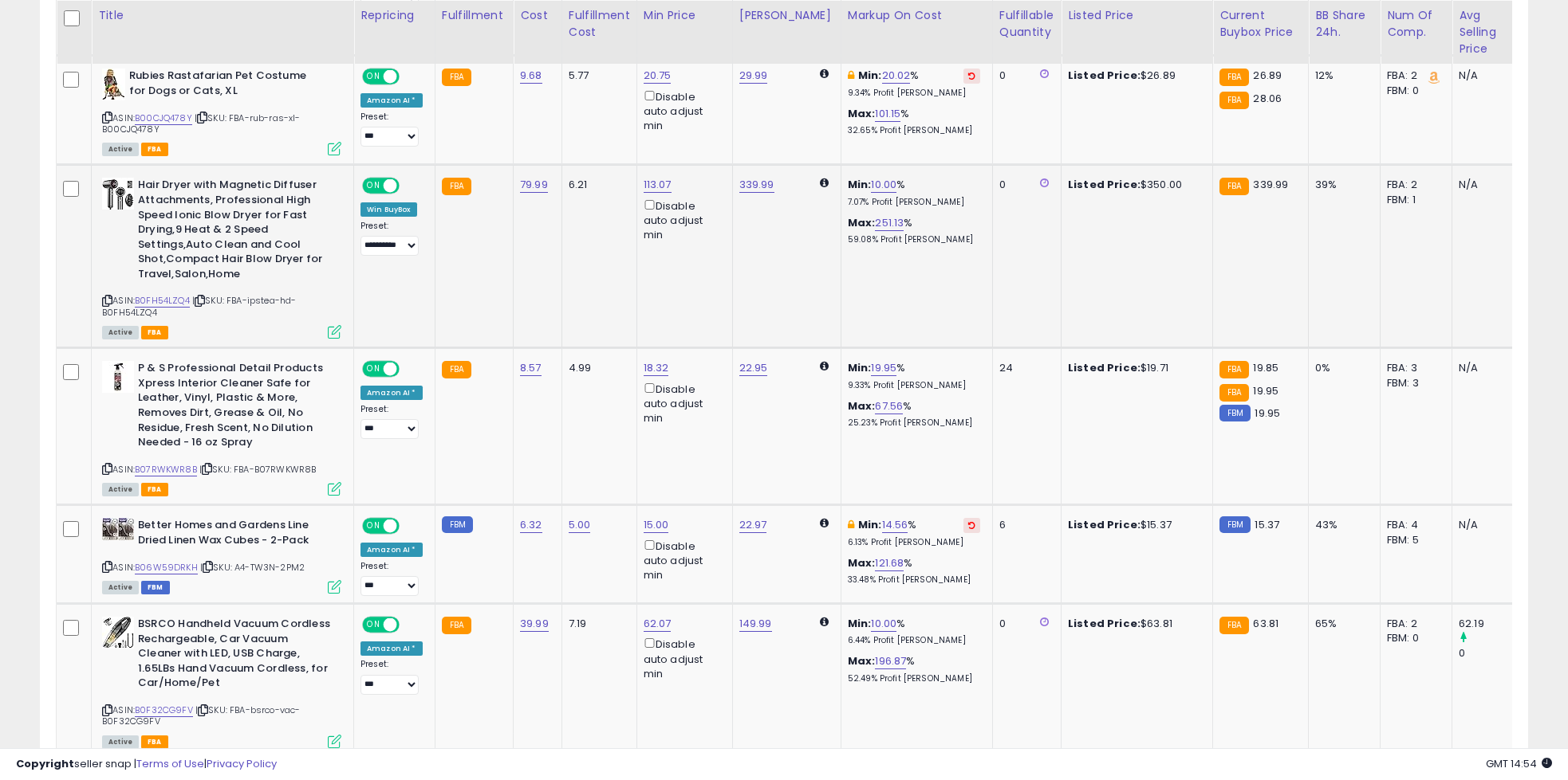
scroll to position [934, 0]
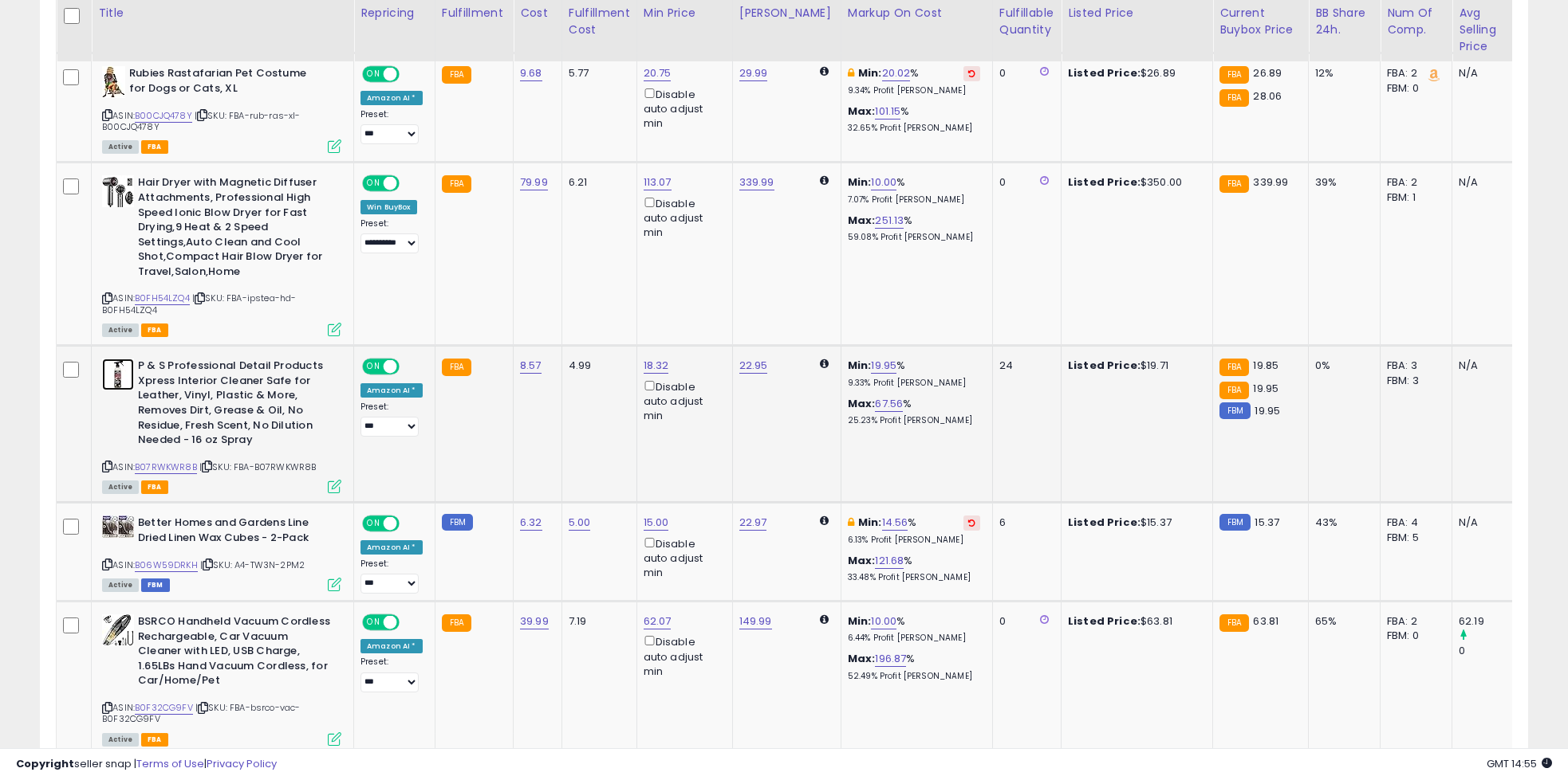
click at [118, 378] on img at bounding box center [118, 375] width 32 height 32
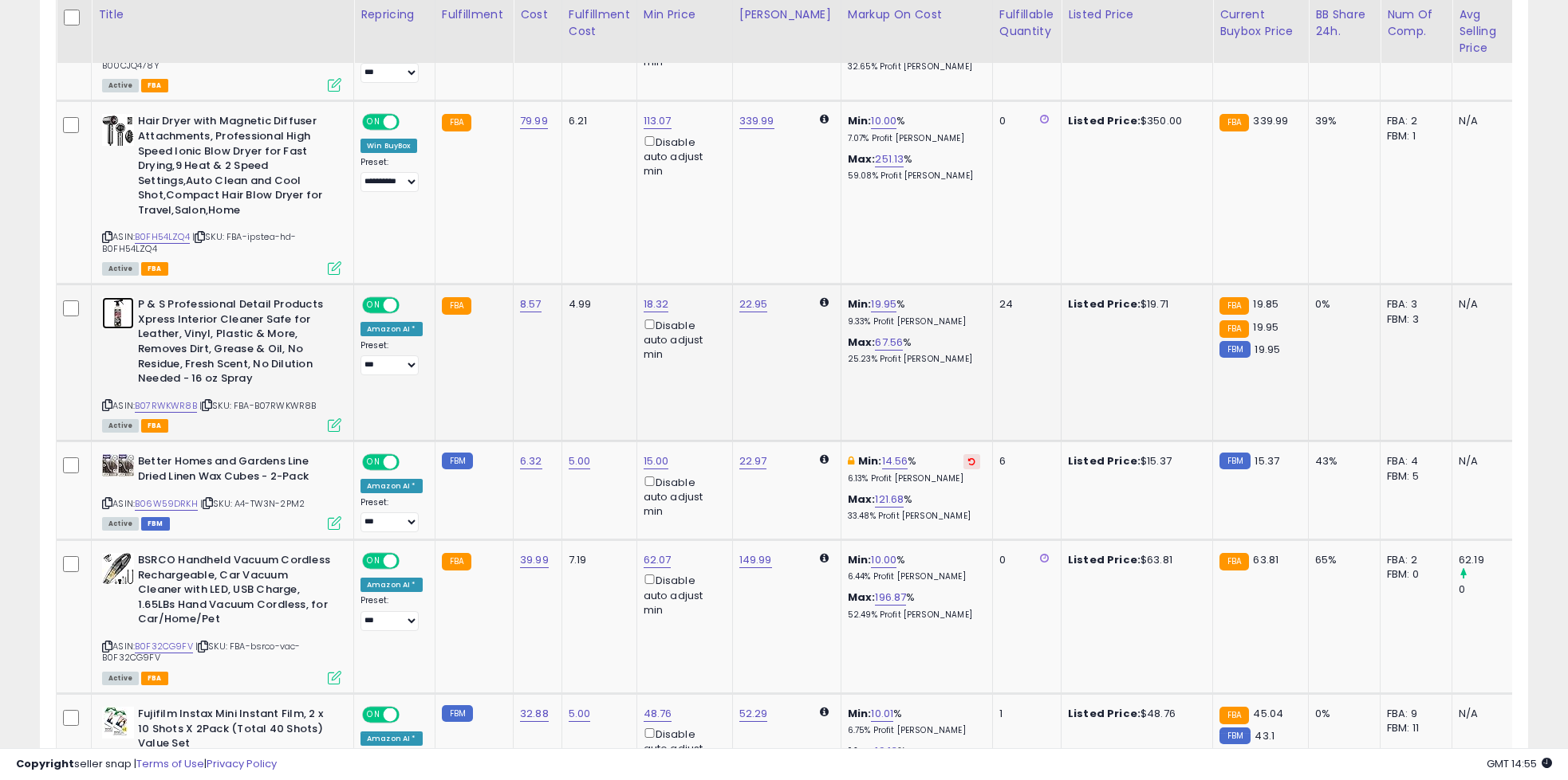
scroll to position [1000, 0]
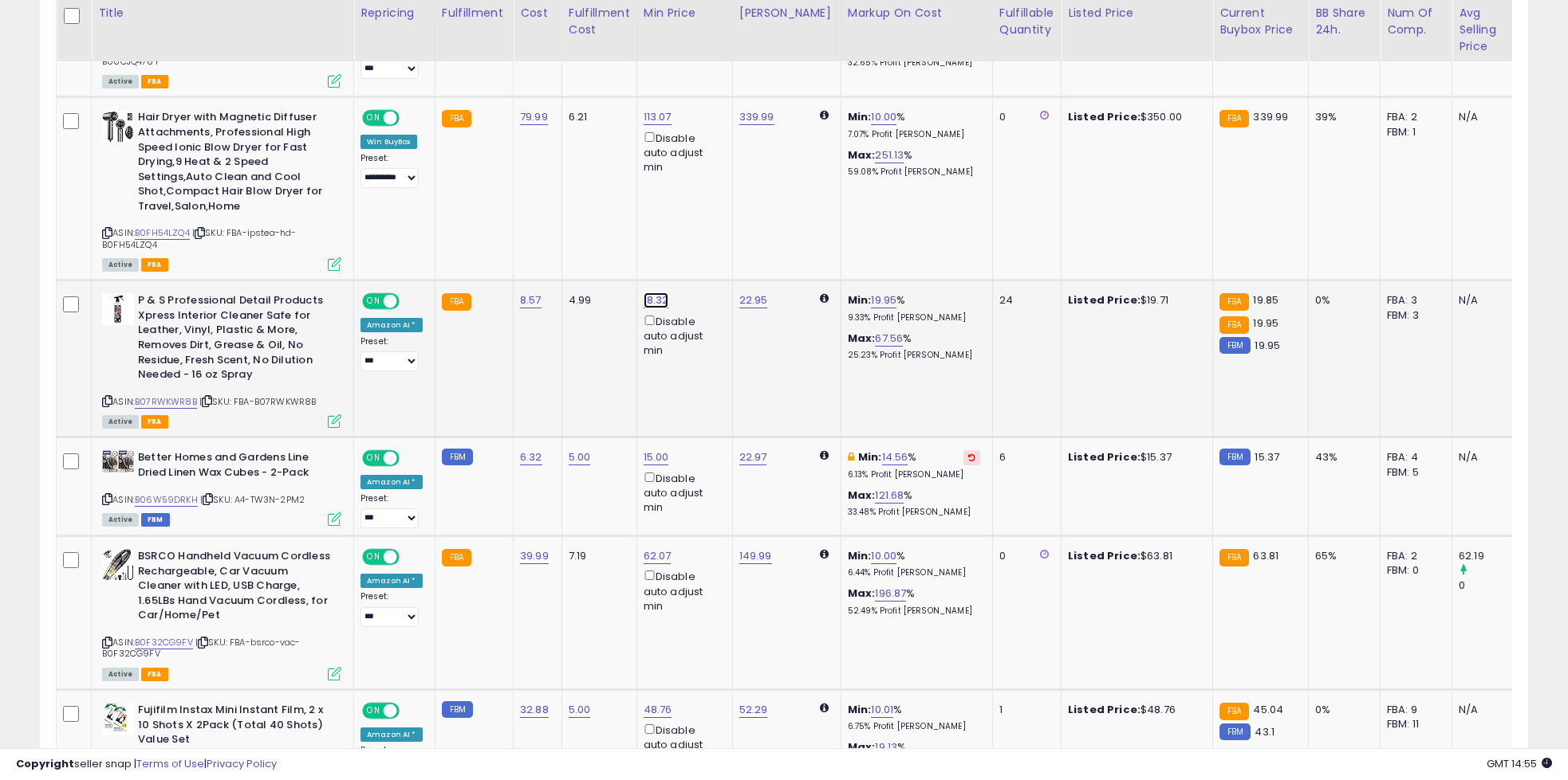
click at [657, 308] on link "18.32" at bounding box center [657, 300] width 25 height 16
type input "*****"
click button "submit" at bounding box center [701, 246] width 27 height 24
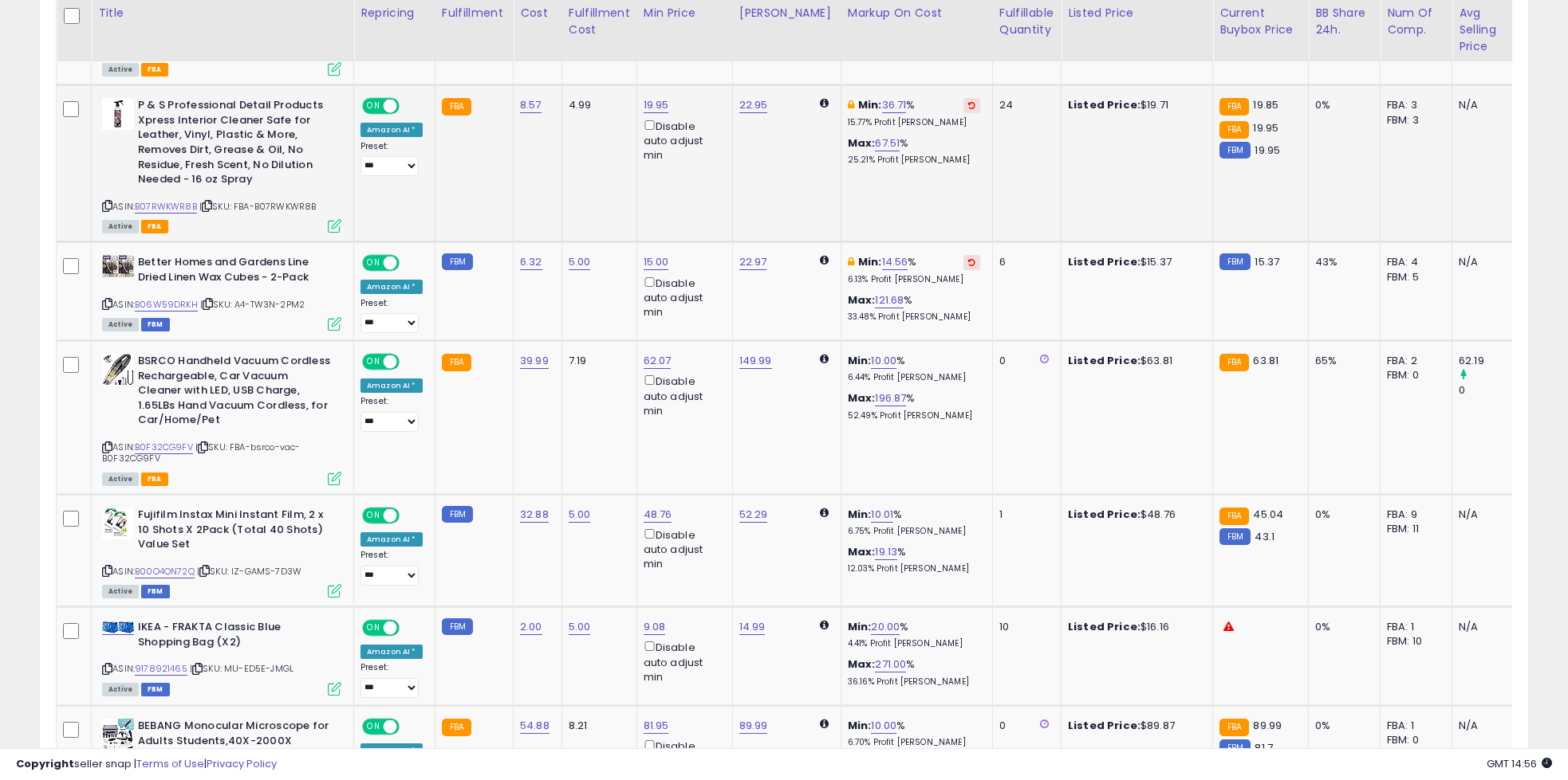
scroll to position [1198, 0]
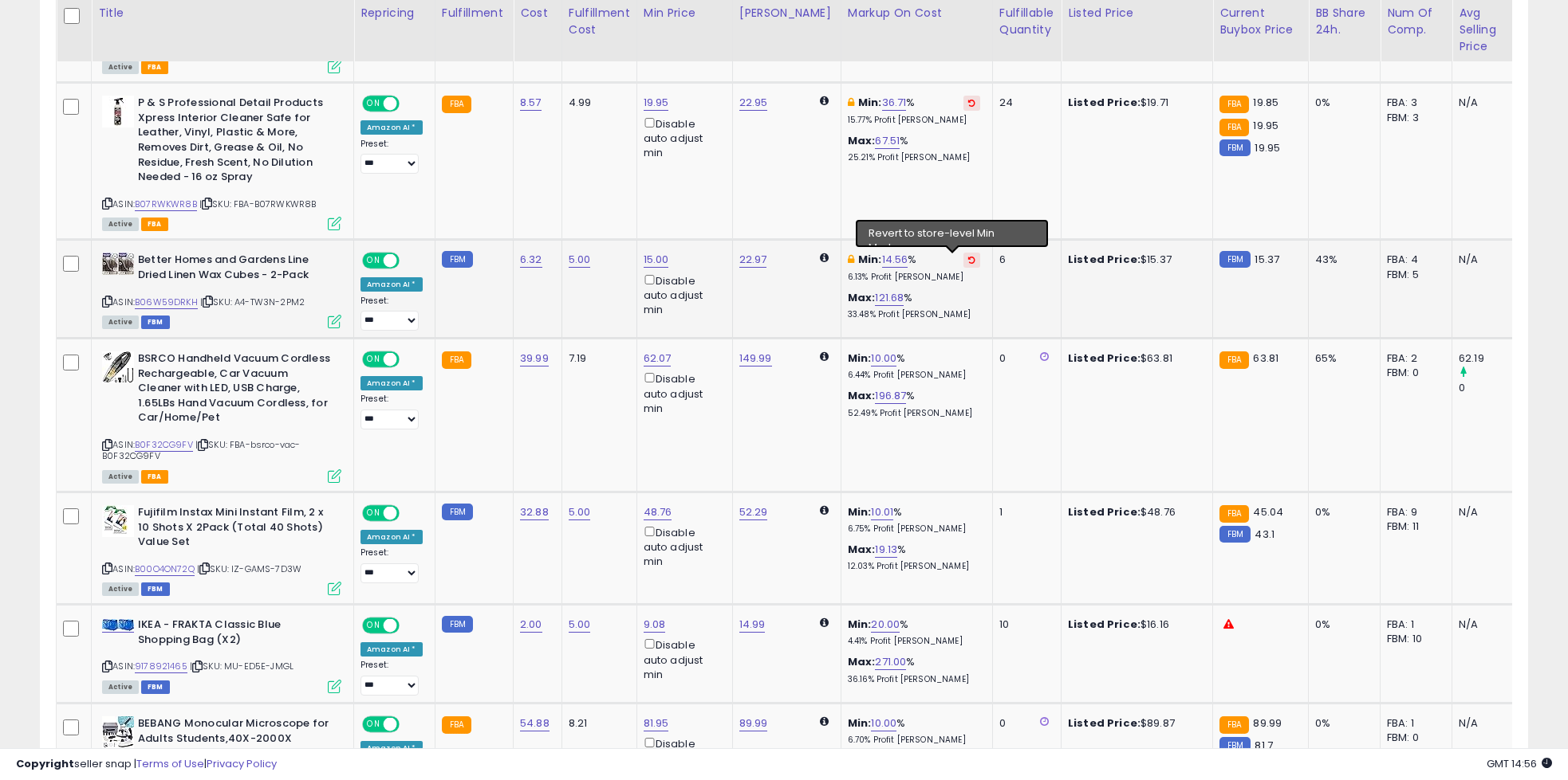
click at [968, 263] on icon at bounding box center [971, 259] width 7 height 8
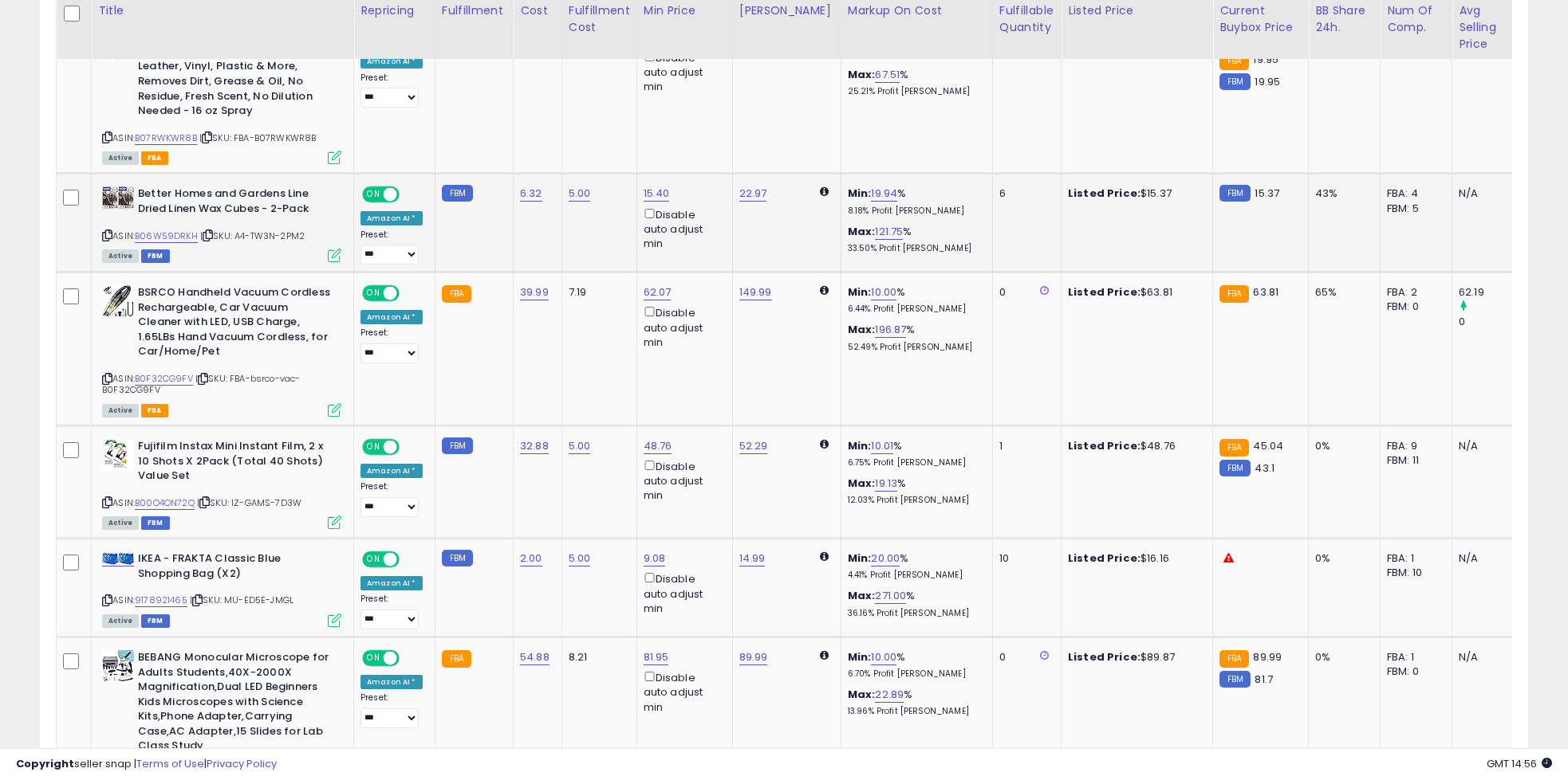
scroll to position [1269, 0]
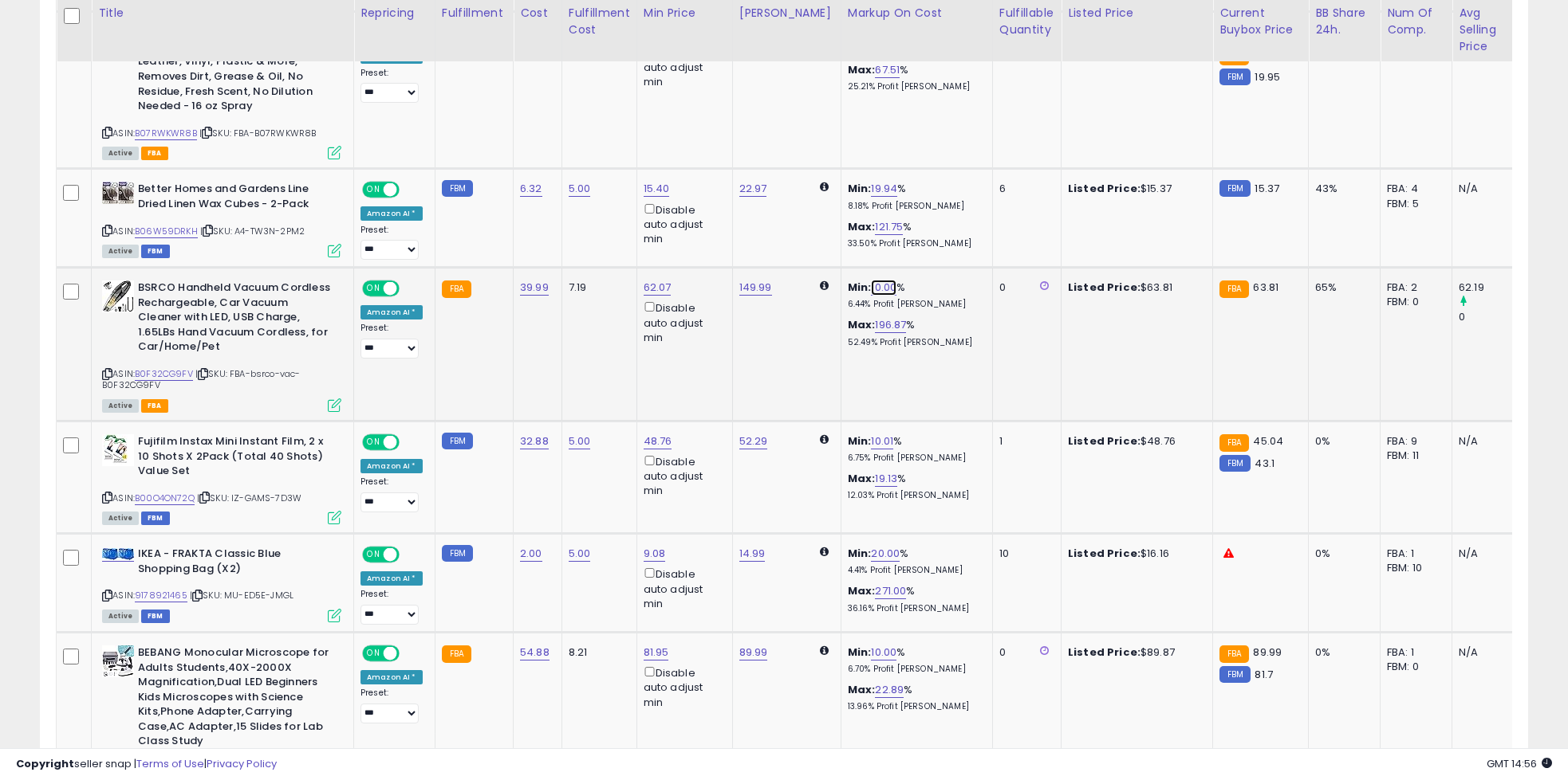
click at [871, 287] on link "10.00" at bounding box center [884, 288] width 25 height 16
type input "**"
click button "submit" at bounding box center [917, 231] width 27 height 24
click at [864, 290] on b "Min:" at bounding box center [870, 287] width 24 height 15
click at [882, 283] on link "20.01" at bounding box center [894, 288] width 25 height 16
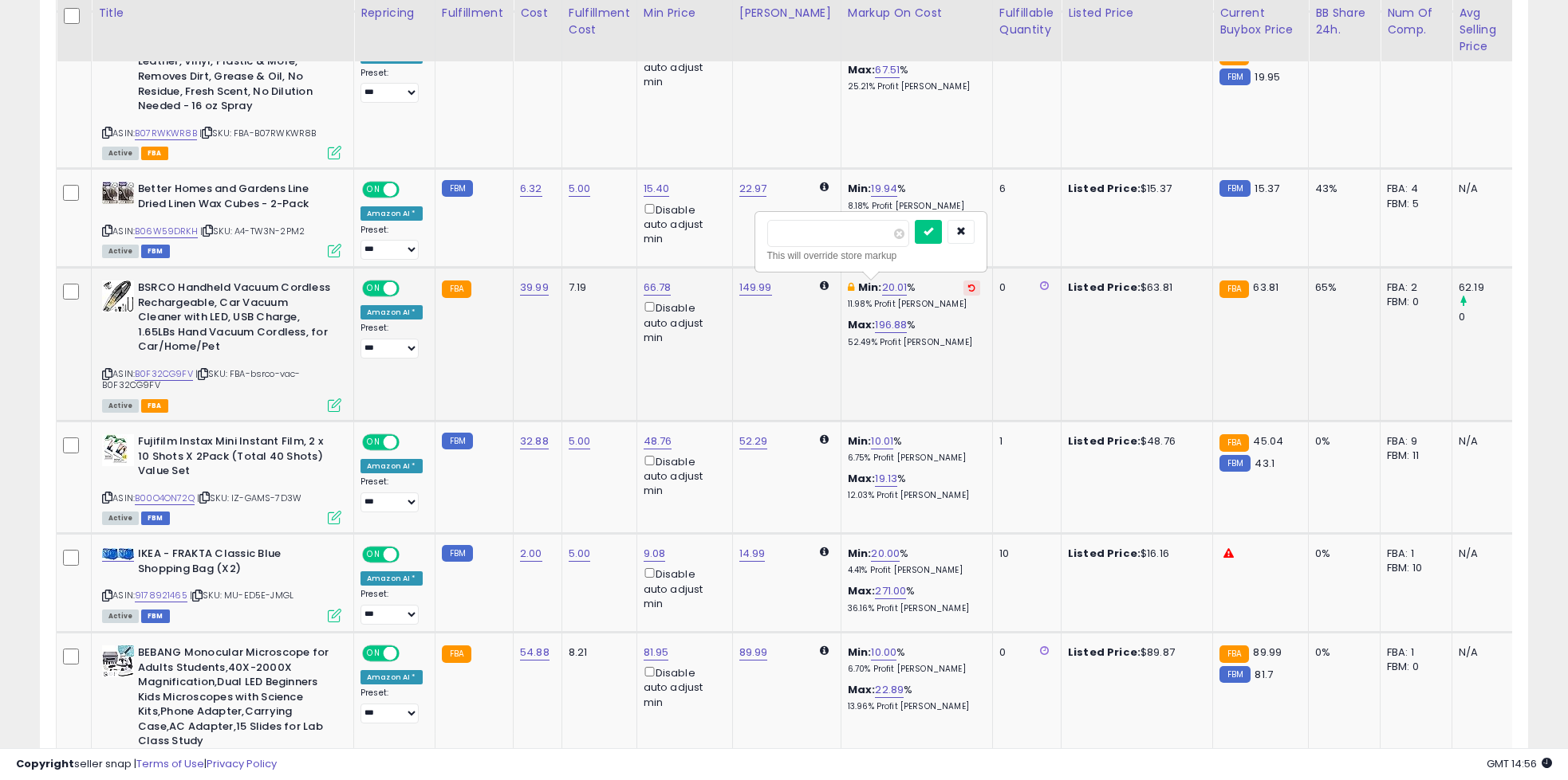
type input "**"
click button "submit" at bounding box center [928, 231] width 27 height 24
click at [116, 288] on img at bounding box center [118, 297] width 32 height 32
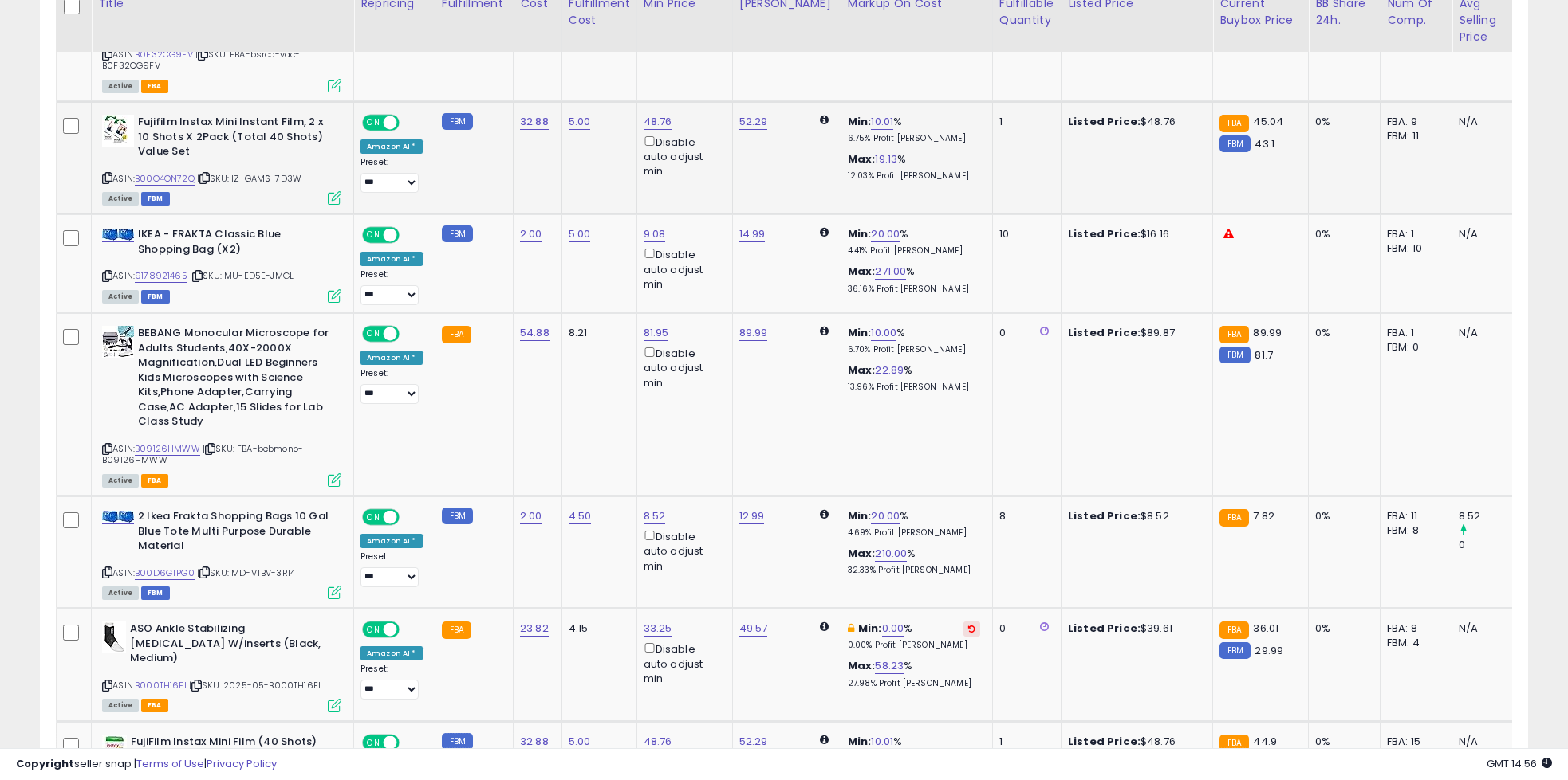
scroll to position [1593, 0]
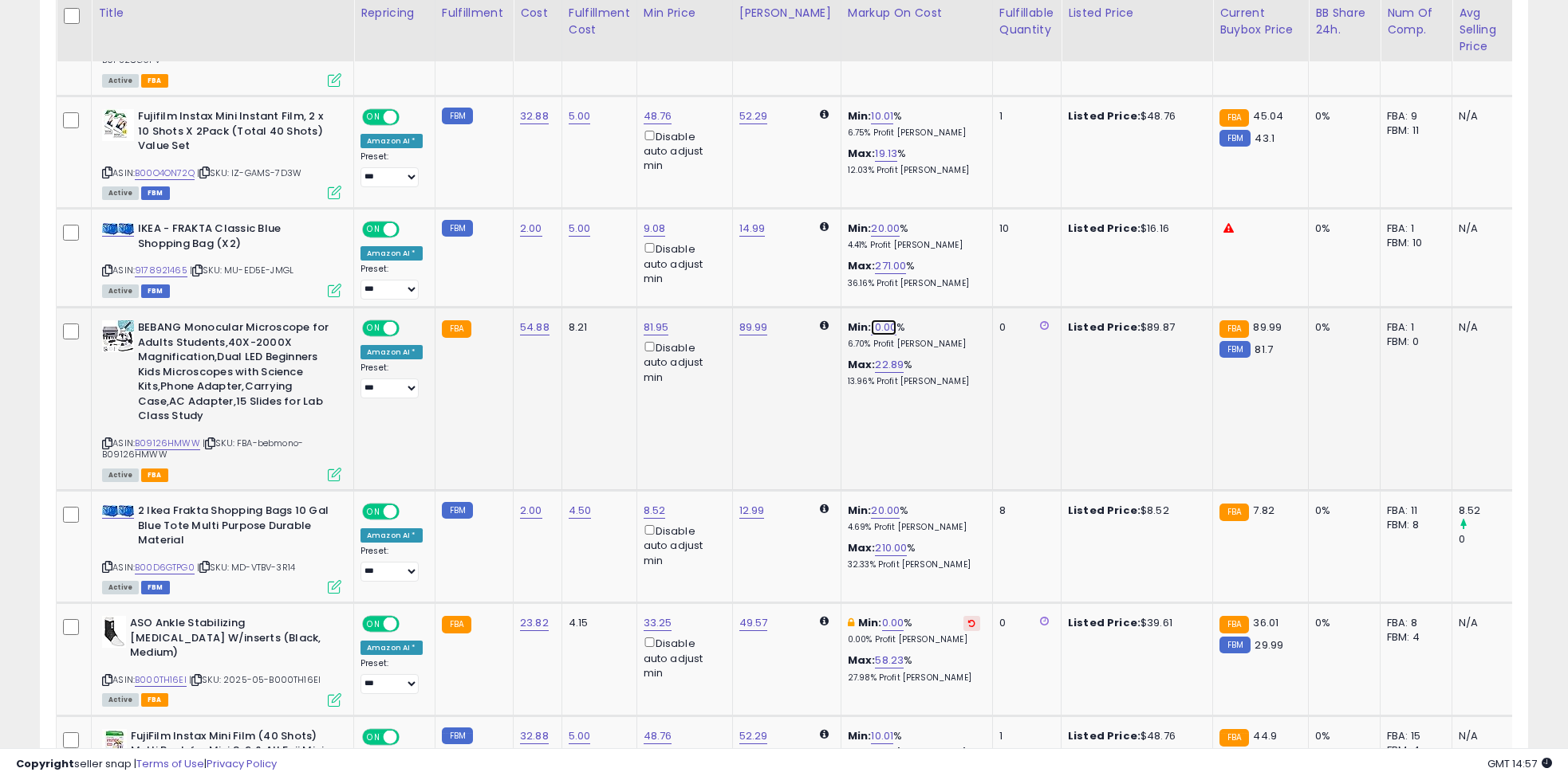
click at [871, 325] on link "10.00" at bounding box center [884, 328] width 25 height 16
type input "**"
click button "submit" at bounding box center [917, 272] width 27 height 24
click at [754, 327] on link "93.67" at bounding box center [753, 328] width 28 height 16
type input "***"
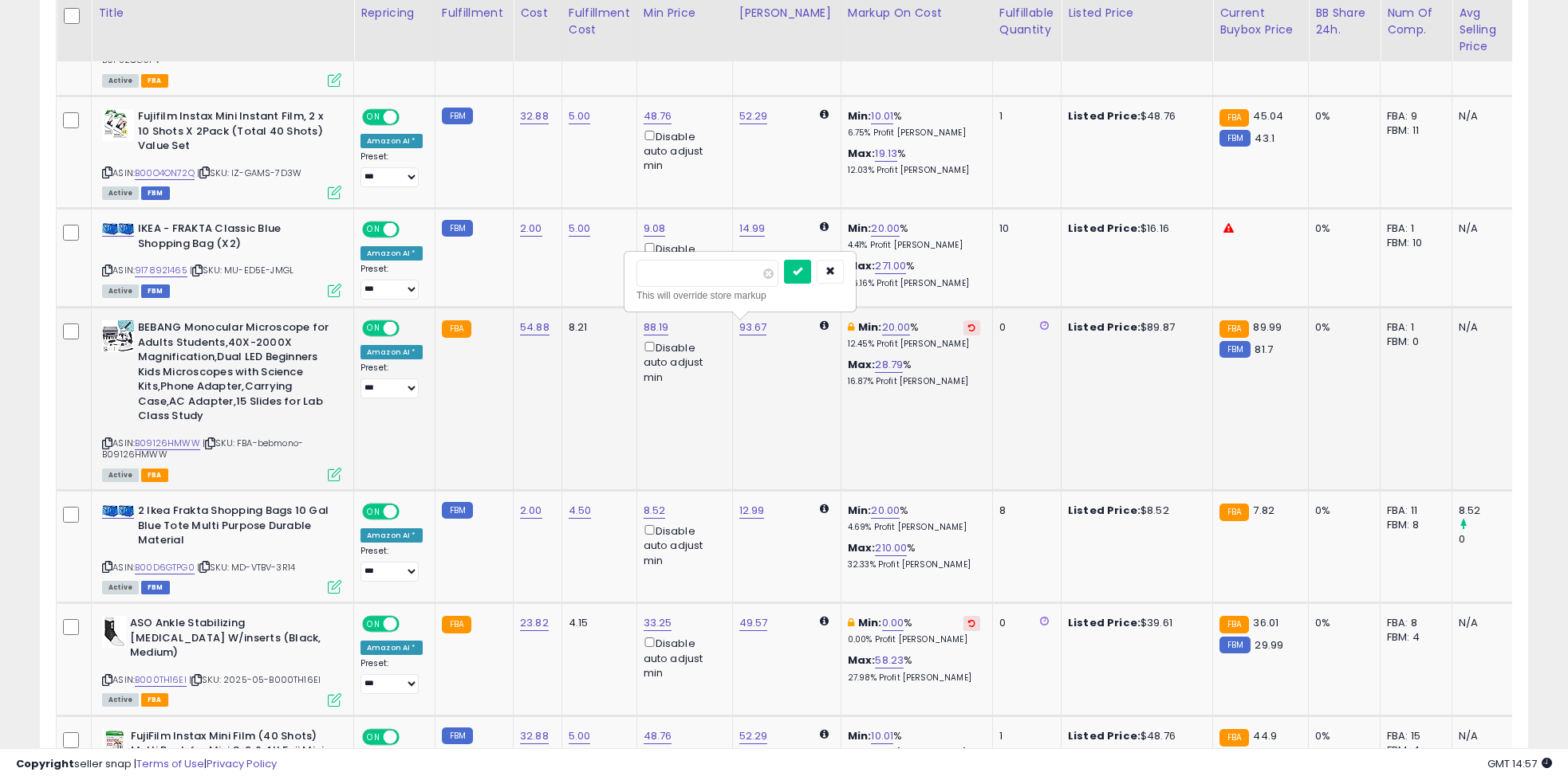
click button "submit" at bounding box center [797, 272] width 27 height 24
click at [749, 403] on td "120.00" at bounding box center [786, 399] width 109 height 184
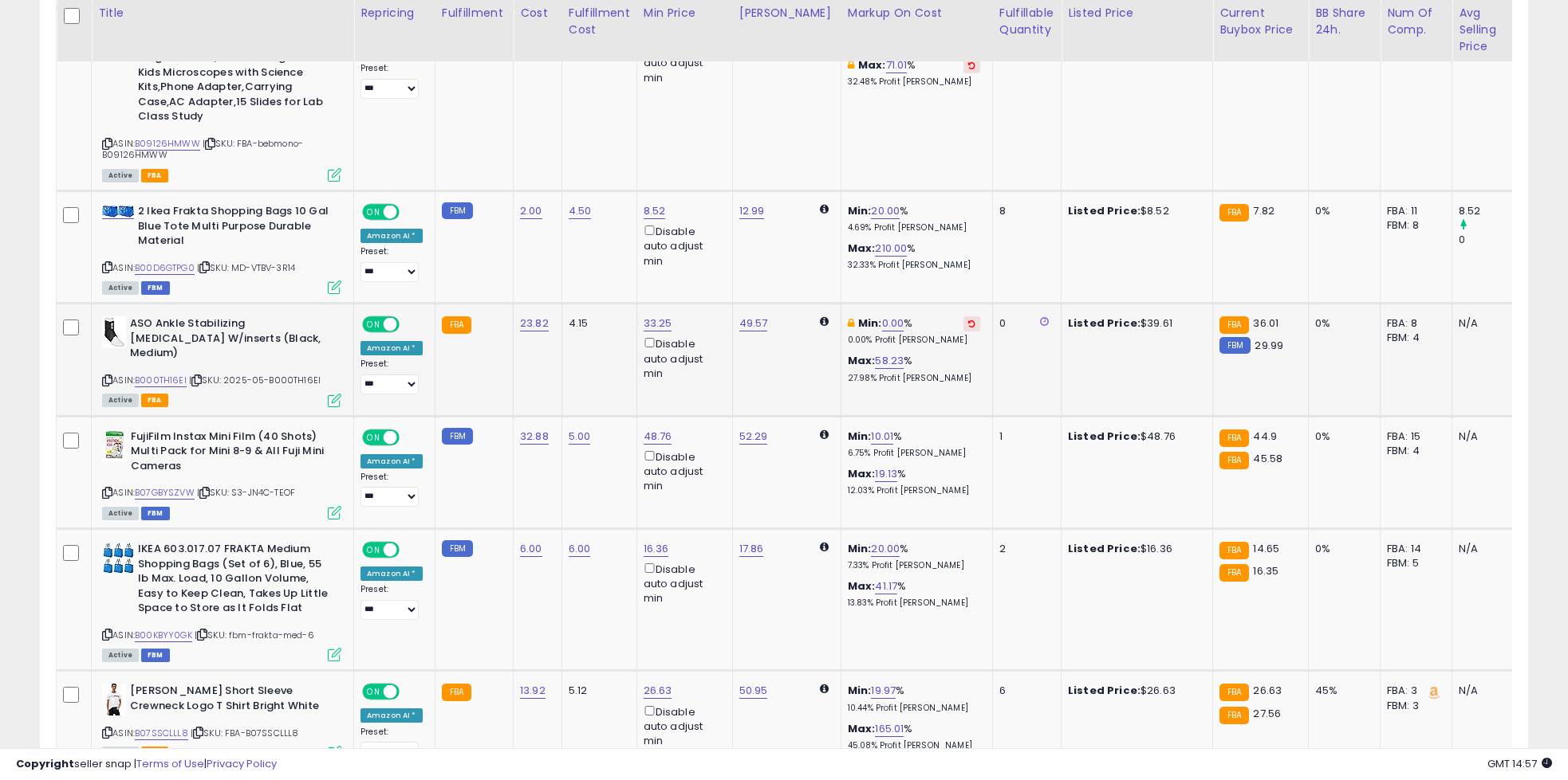
scroll to position [1894, 0]
click at [968, 321] on icon at bounding box center [971, 323] width 7 height 8
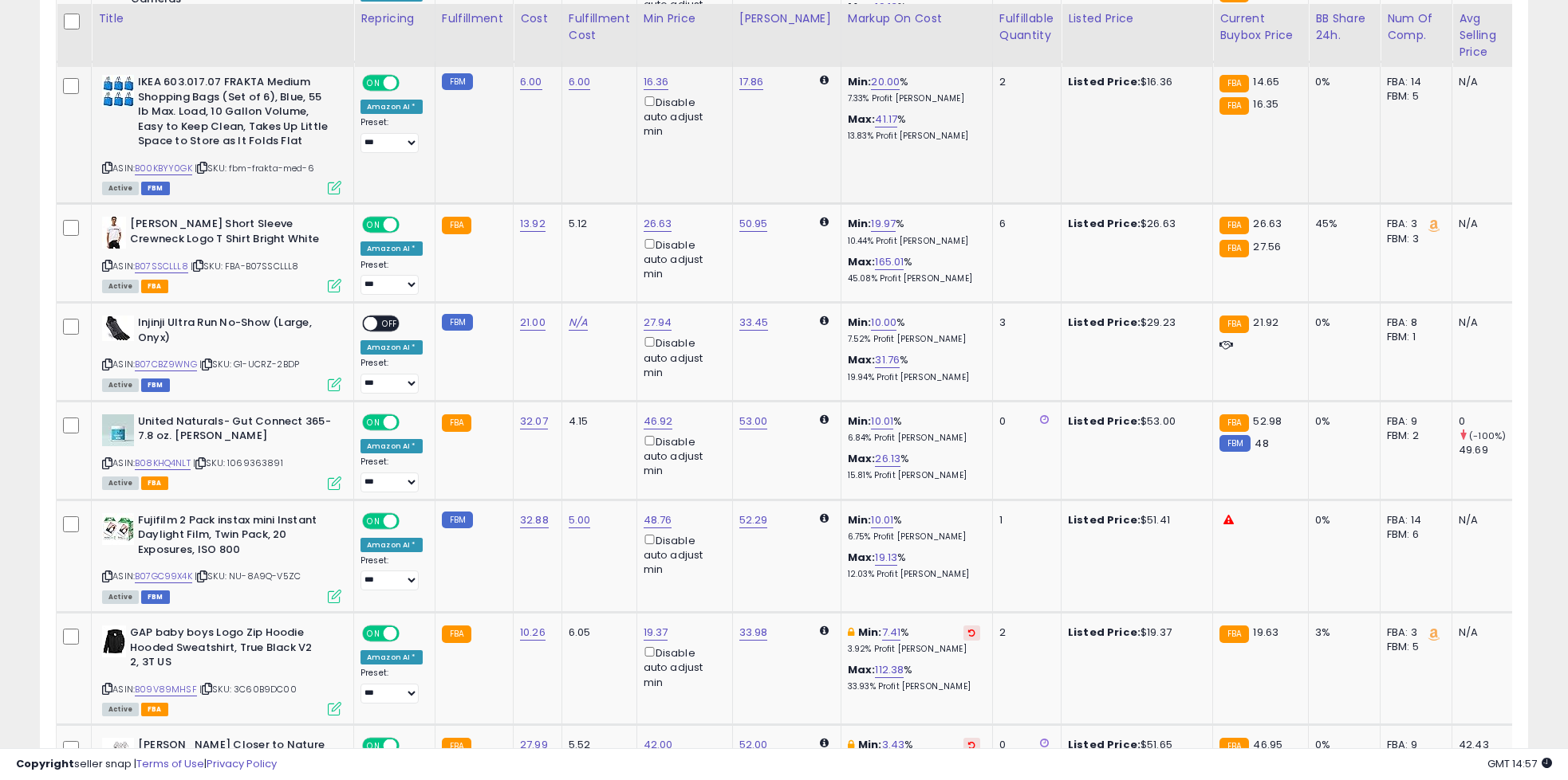
scroll to position [2366, 0]
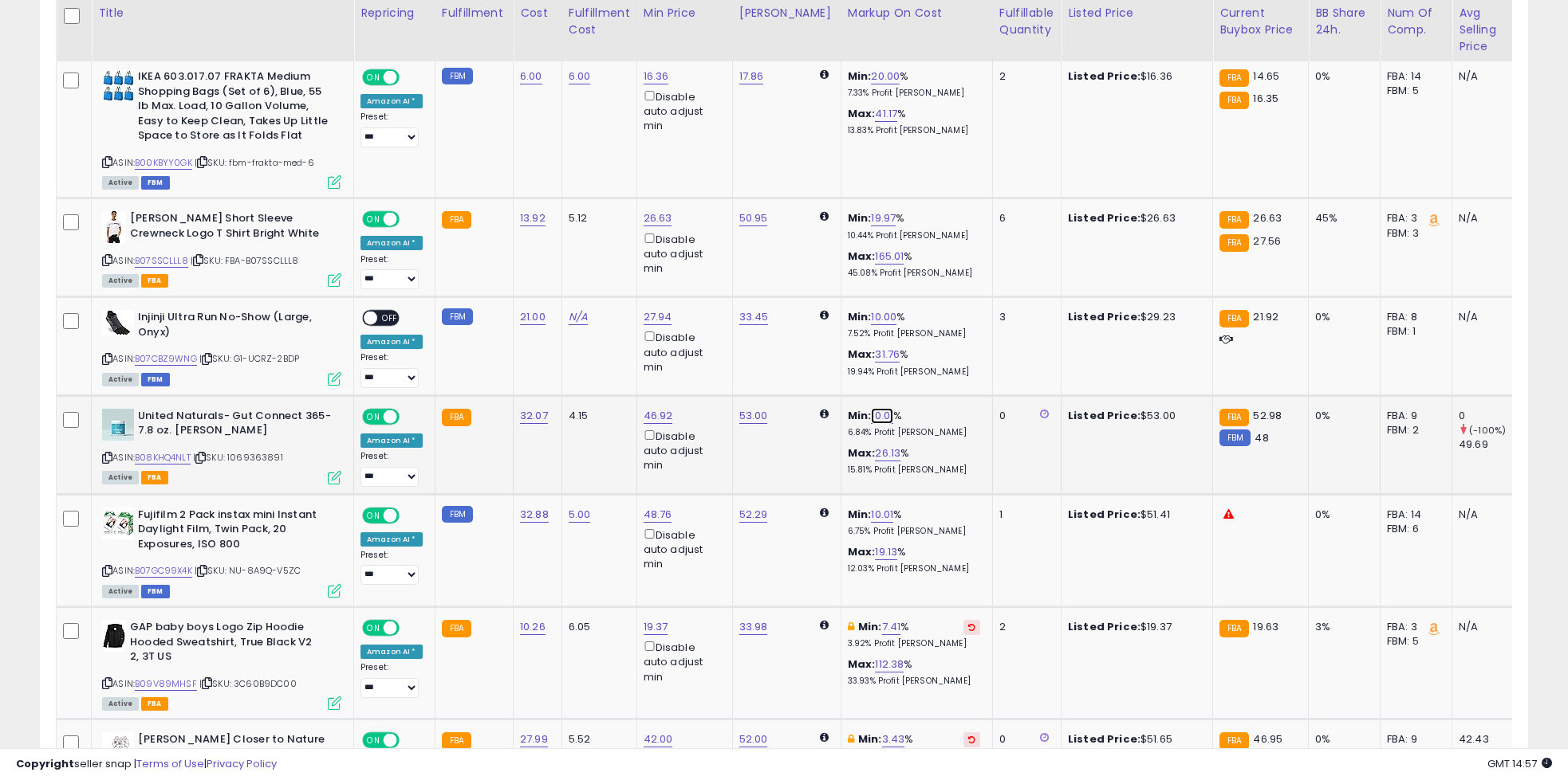
click at [871, 408] on link "10.01" at bounding box center [882, 416] width 22 height 16
type input "**"
click button "submit" at bounding box center [916, 346] width 27 height 24
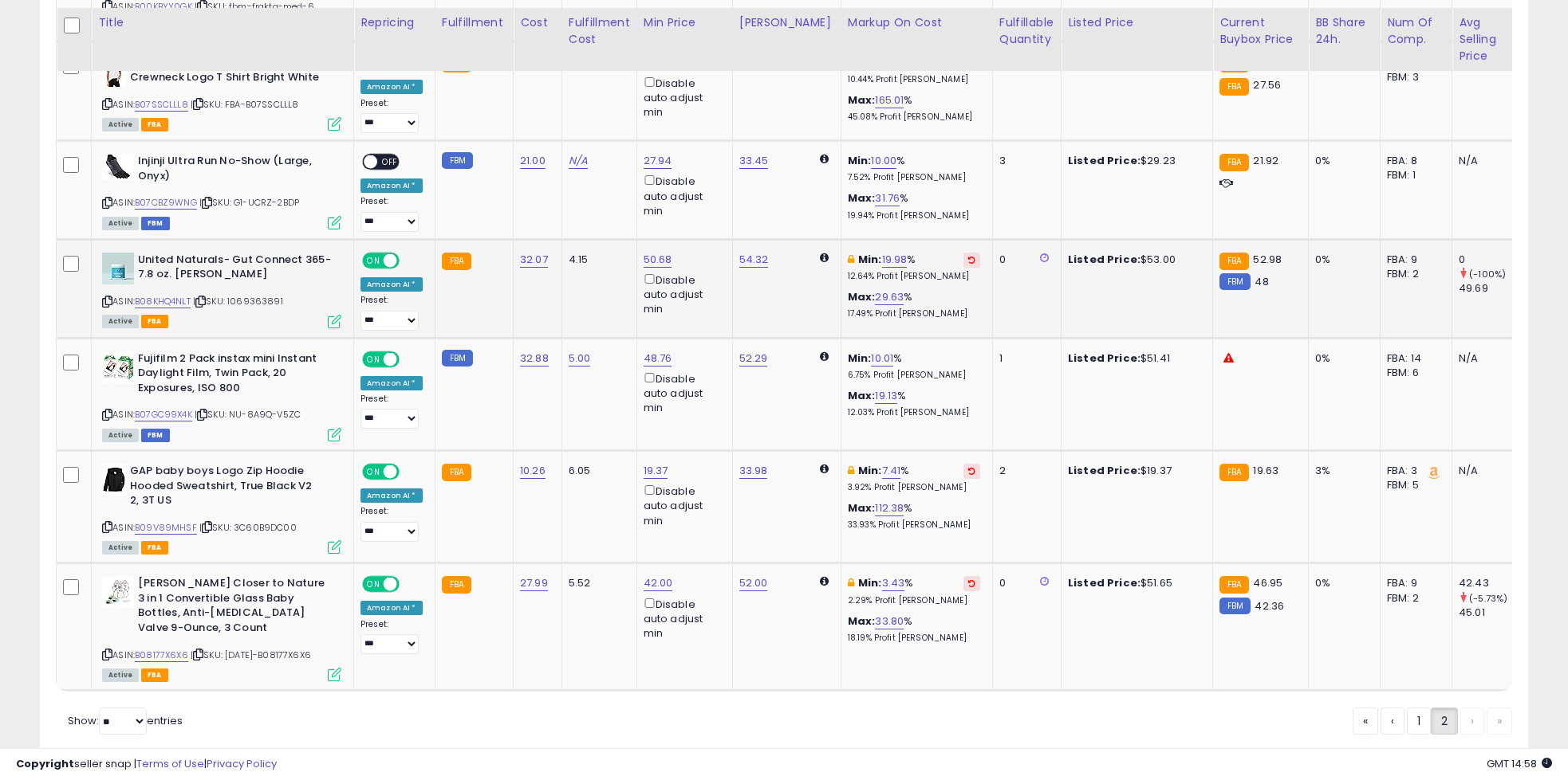
scroll to position [2545, 0]
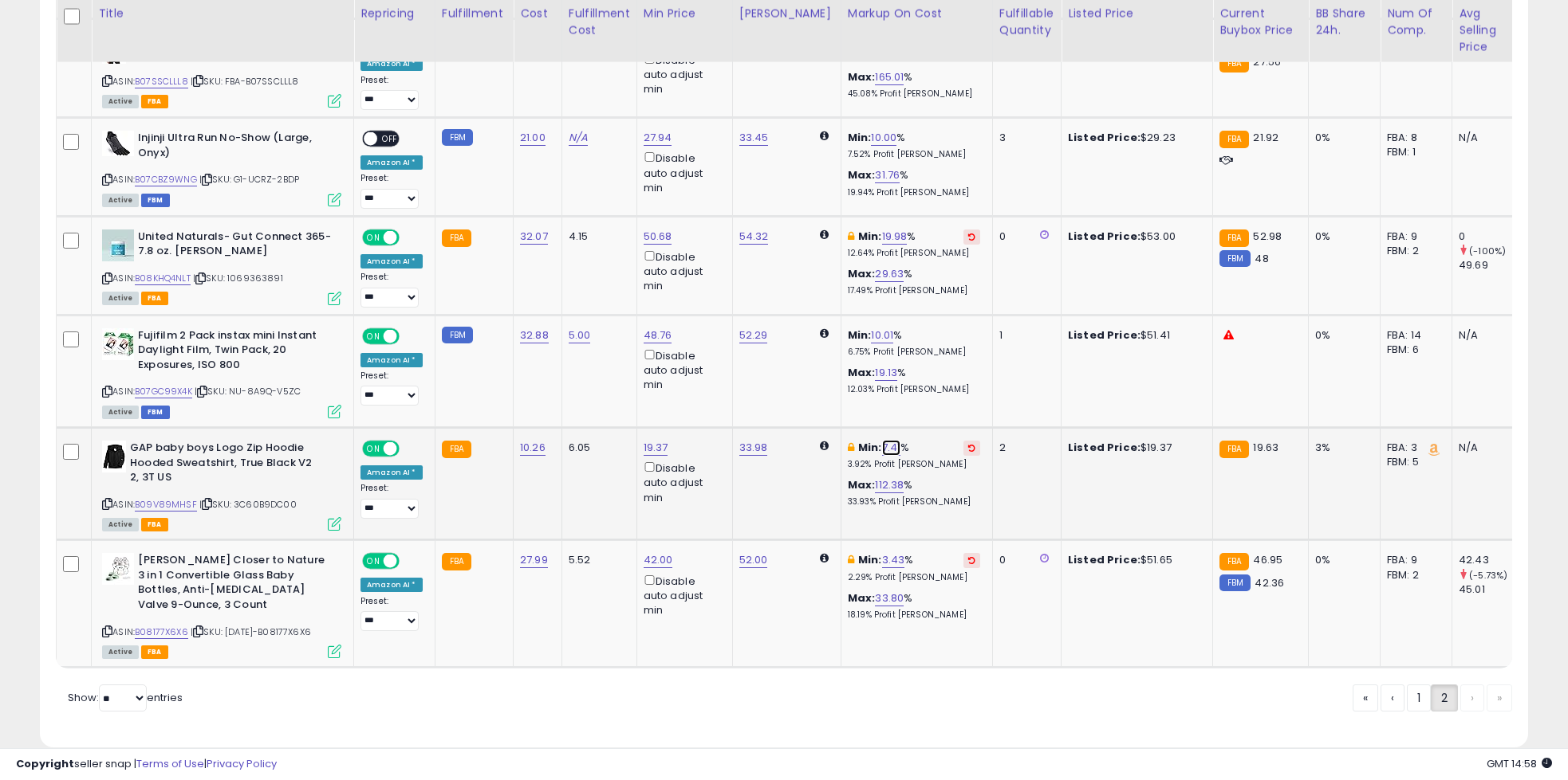
click at [882, 440] on link "7.41" at bounding box center [891, 448] width 19 height 16
type input "*"
click button "submit" at bounding box center [924, 378] width 27 height 24
click at [818, 593] on td "52.00" at bounding box center [786, 604] width 109 height 127
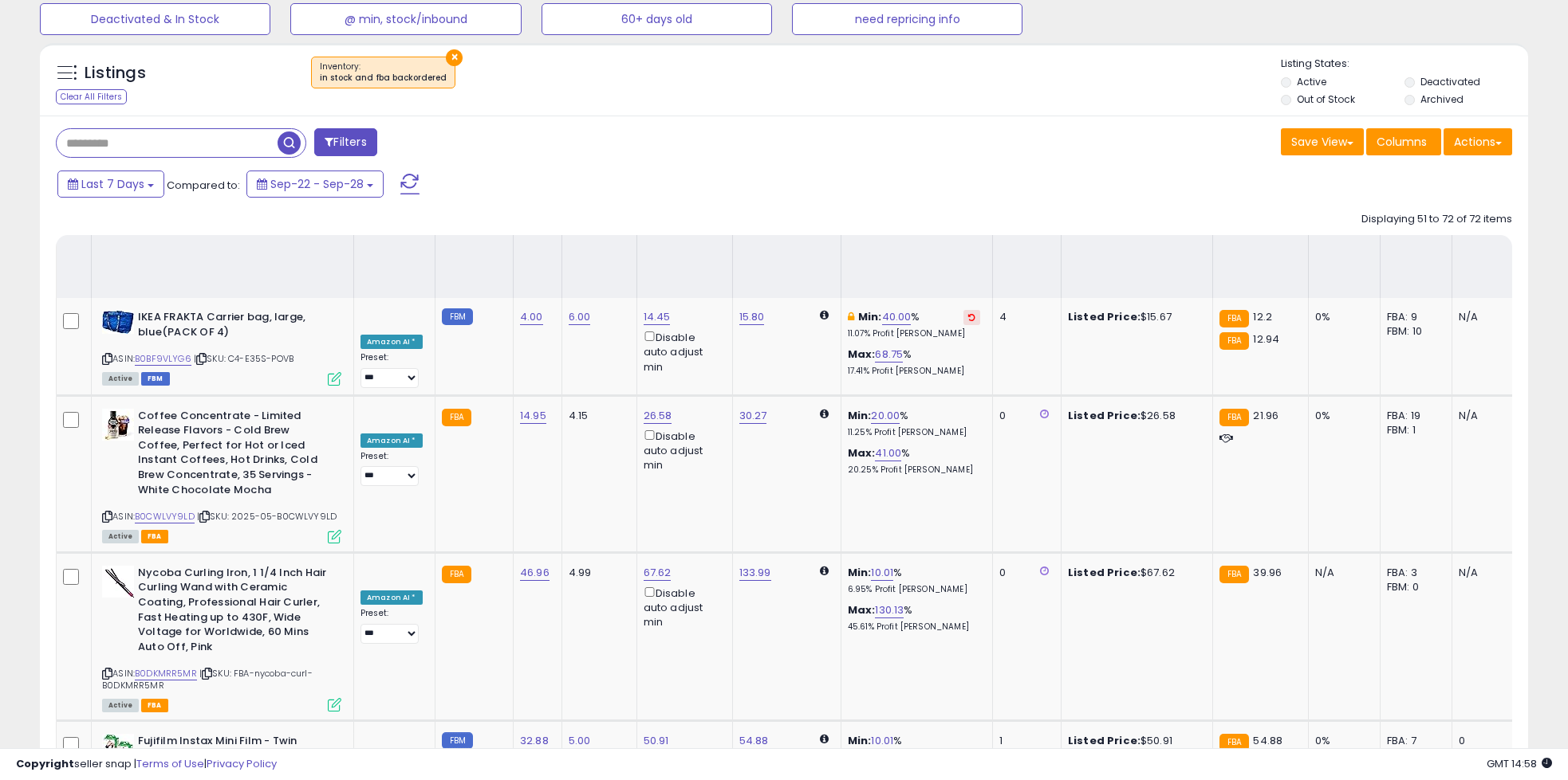
scroll to position [0, 0]
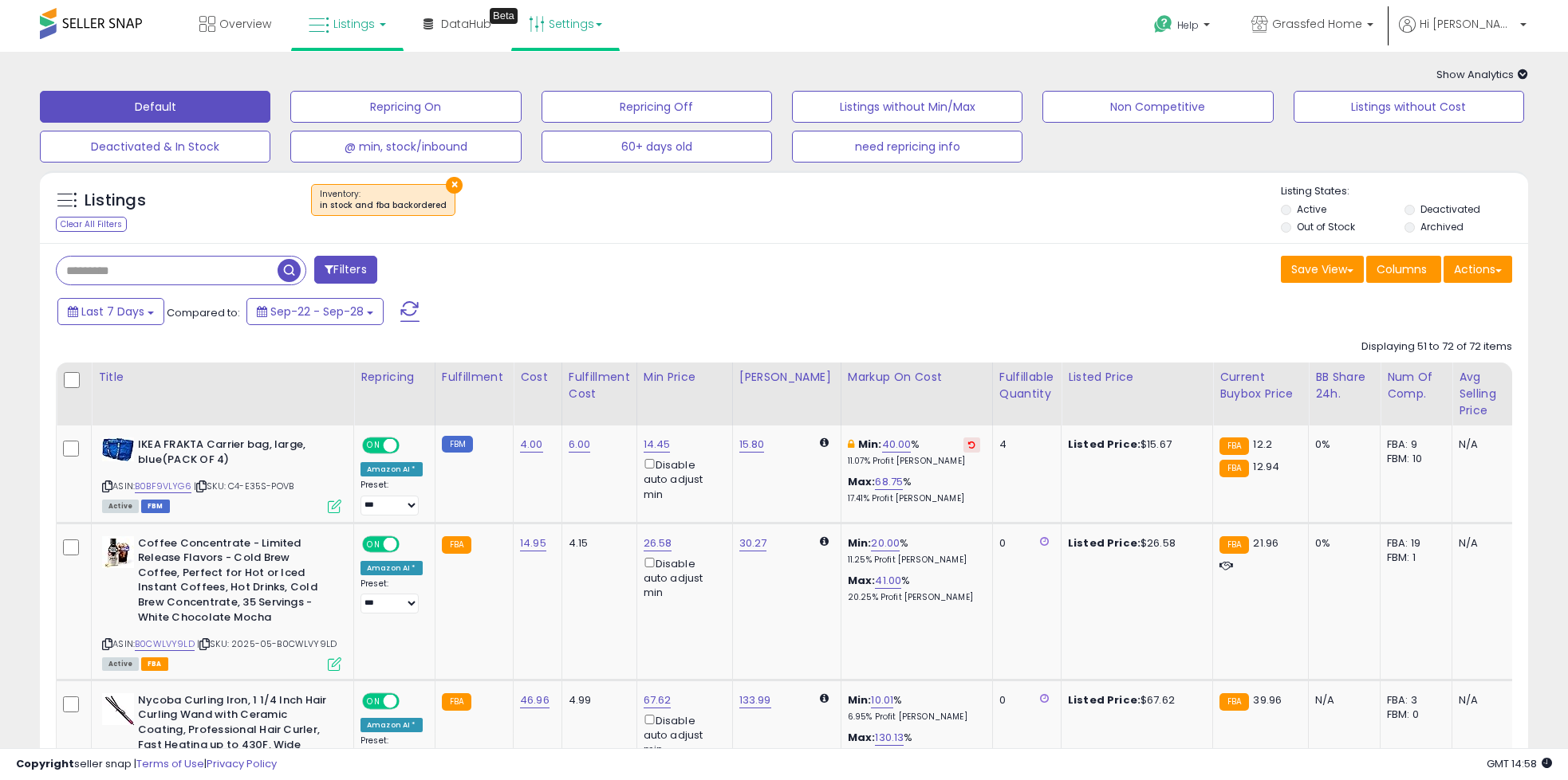
click at [579, 30] on link "Settings" at bounding box center [565, 23] width 97 height 48
click at [579, 74] on link "Store settings" at bounding box center [568, 81] width 72 height 15
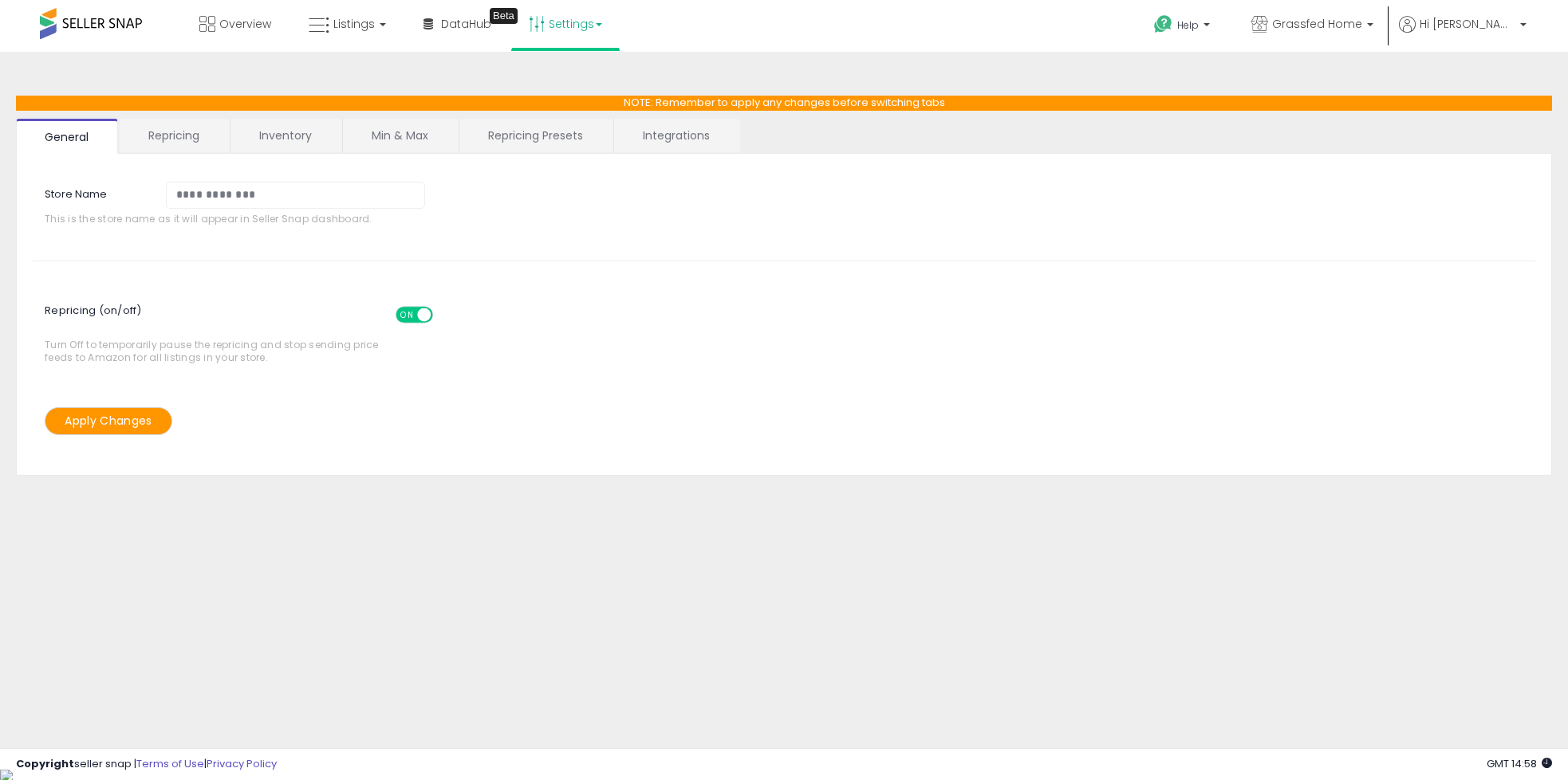
click at [405, 133] on link "Min & Max" at bounding box center [399, 134] width 114 height 33
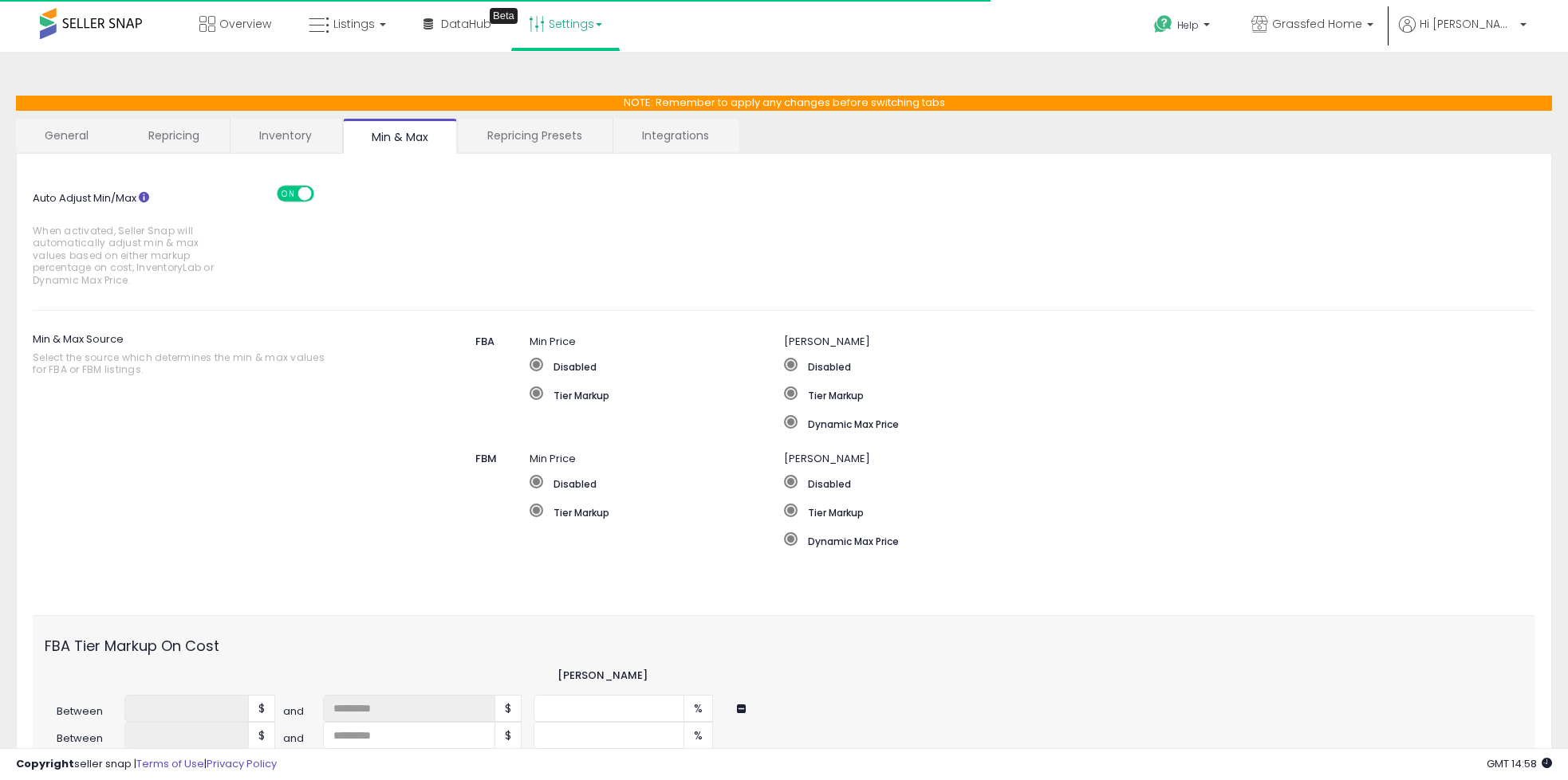
click at [515, 133] on link "Repricing Presets" at bounding box center [535, 134] width 152 height 33
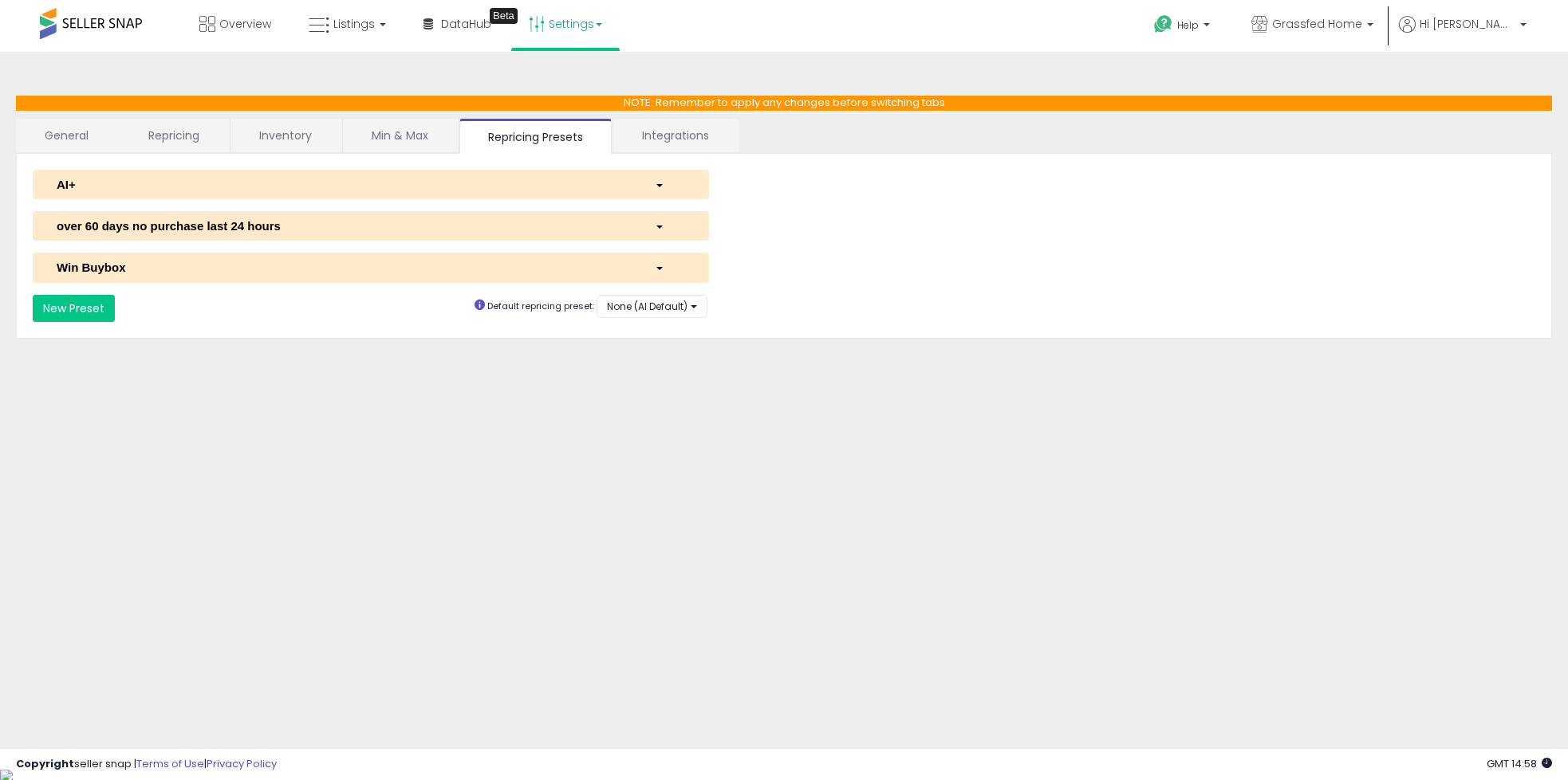
click at [245, 130] on link "Inventory" at bounding box center [285, 134] width 110 height 33
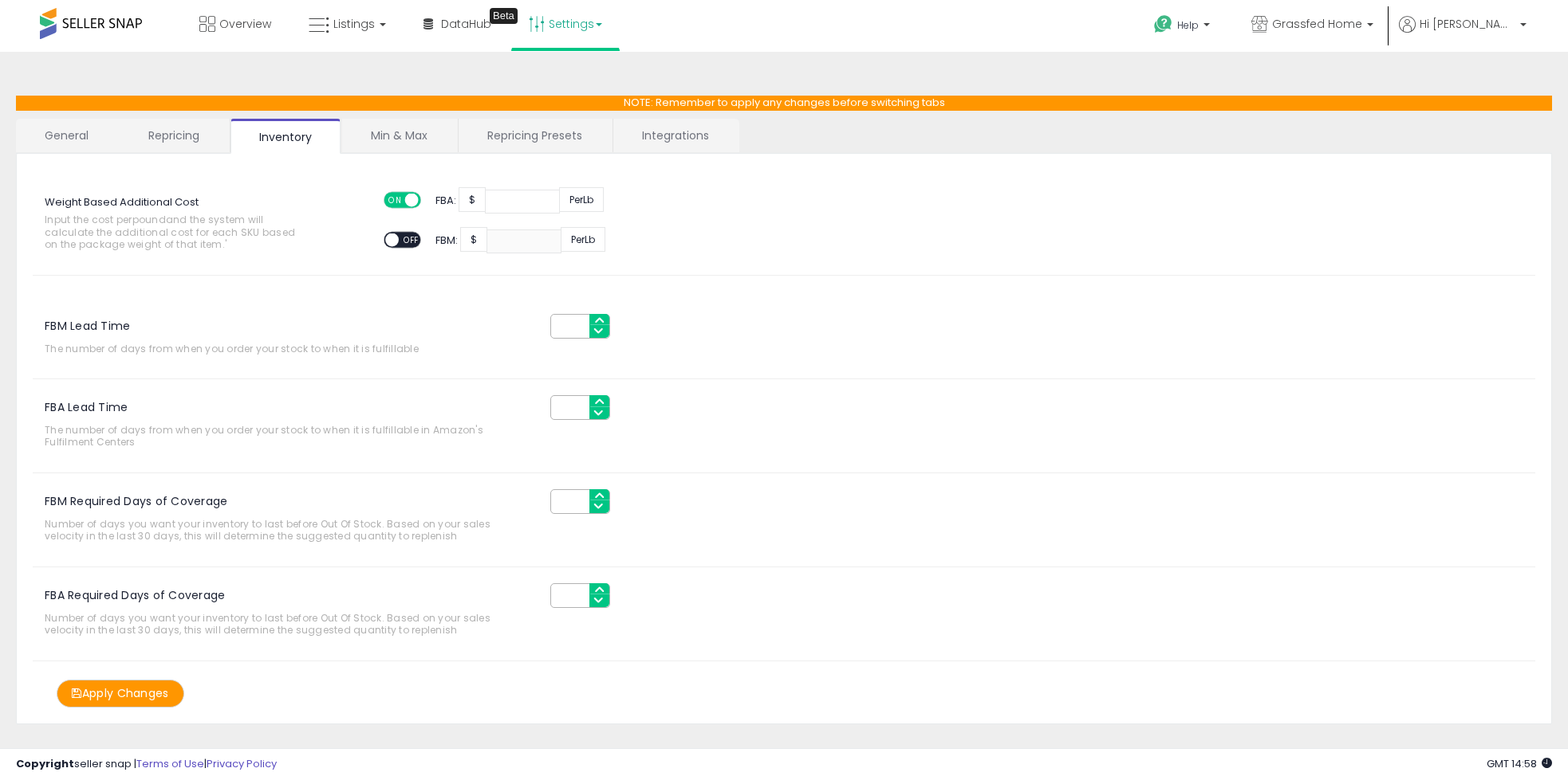
click at [196, 132] on link "Repricing" at bounding box center [173, 134] width 109 height 33
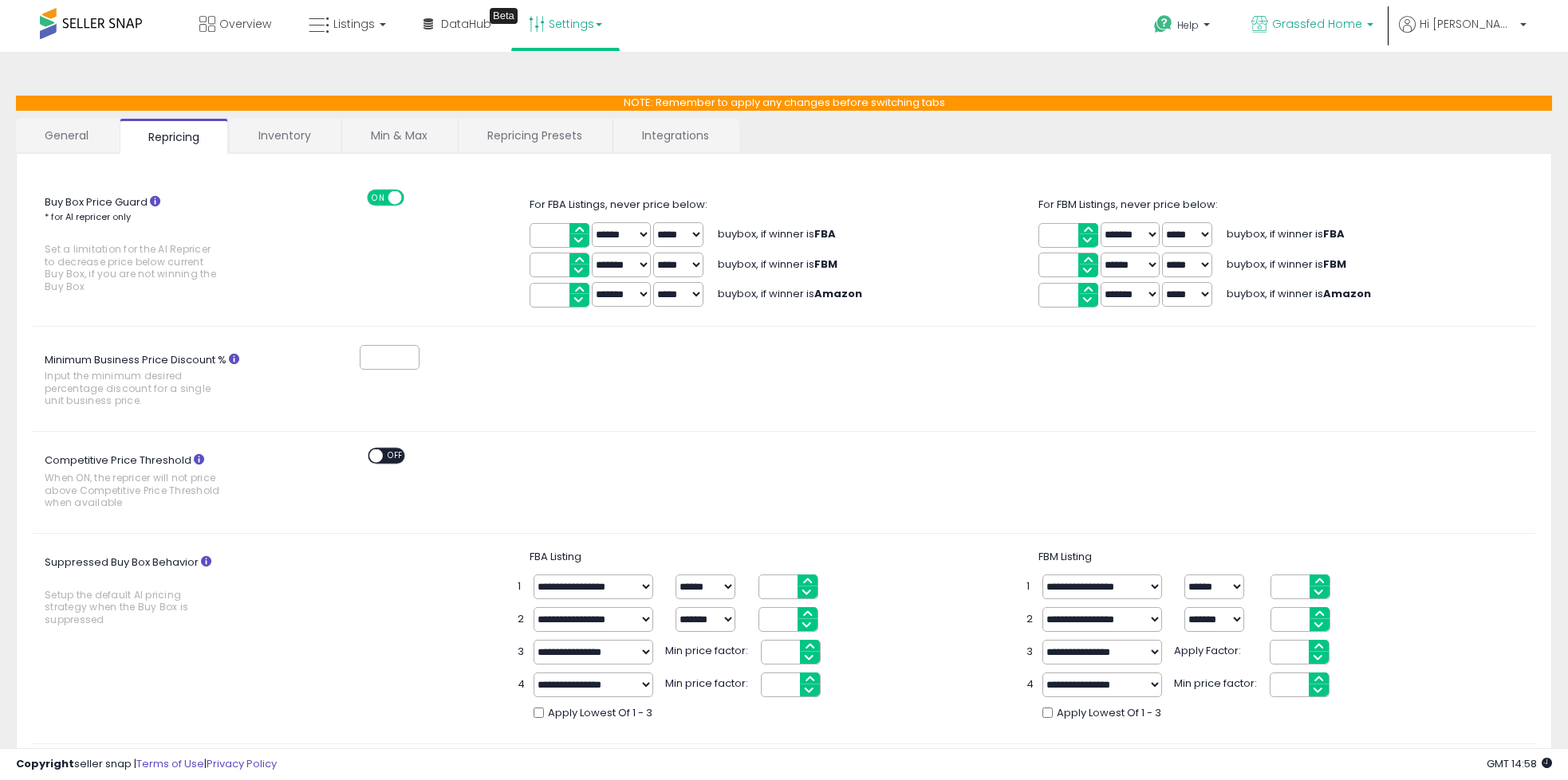
click at [1363, 23] on span "Grassfed Home" at bounding box center [1317, 24] width 90 height 16
click at [1469, 27] on span "Hi [PERSON_NAME]" at bounding box center [1468, 24] width 96 height 16
click at [1485, 86] on link "Account" at bounding box center [1490, 84] width 42 height 15
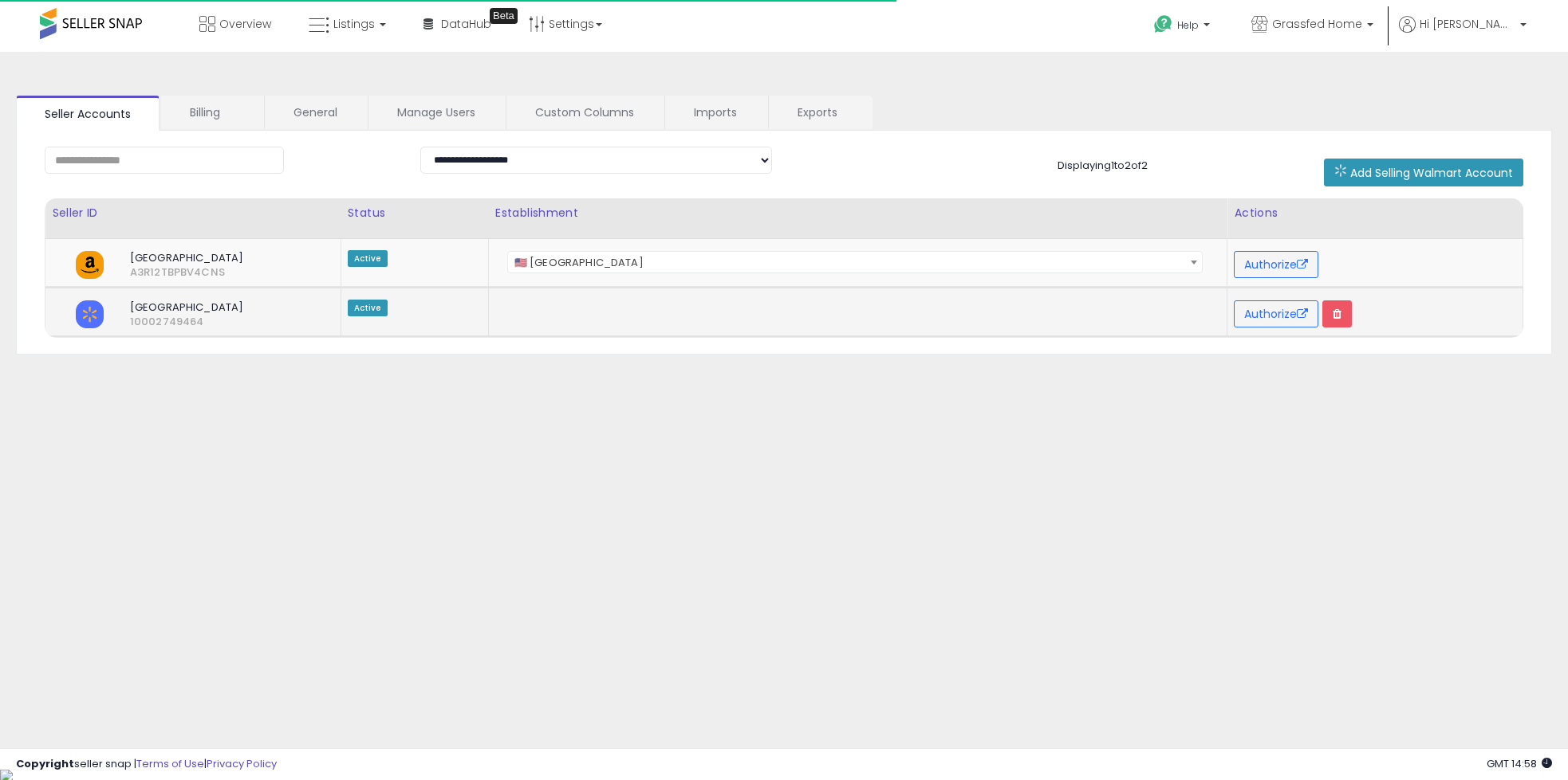
click at [86, 315] on img at bounding box center [89, 314] width 28 height 28
click at [1198, 31] on span "Help" at bounding box center [1188, 24] width 22 height 13
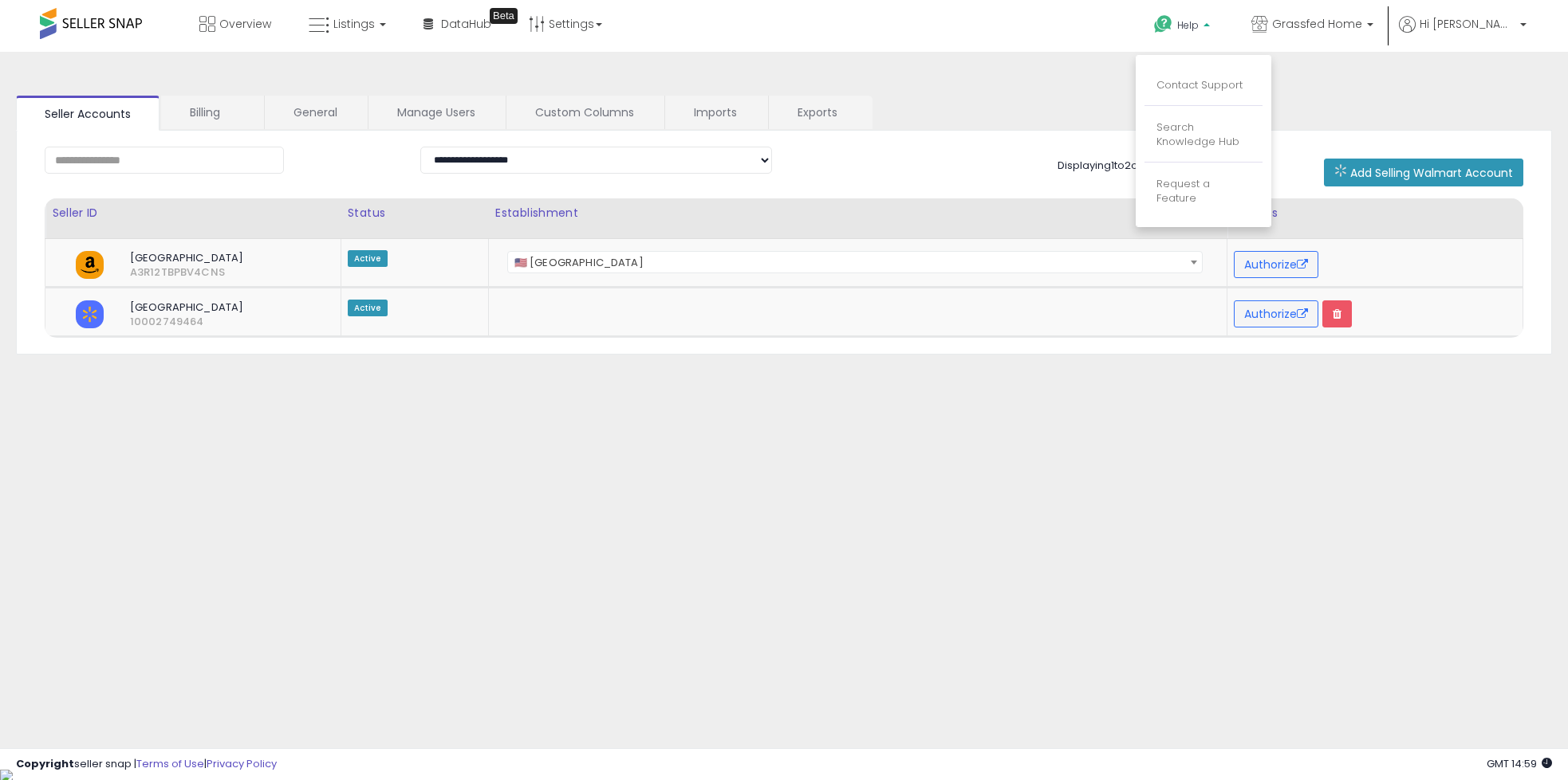
click at [1233, 72] on li "Contact Support" at bounding box center [1204, 86] width 118 height 39
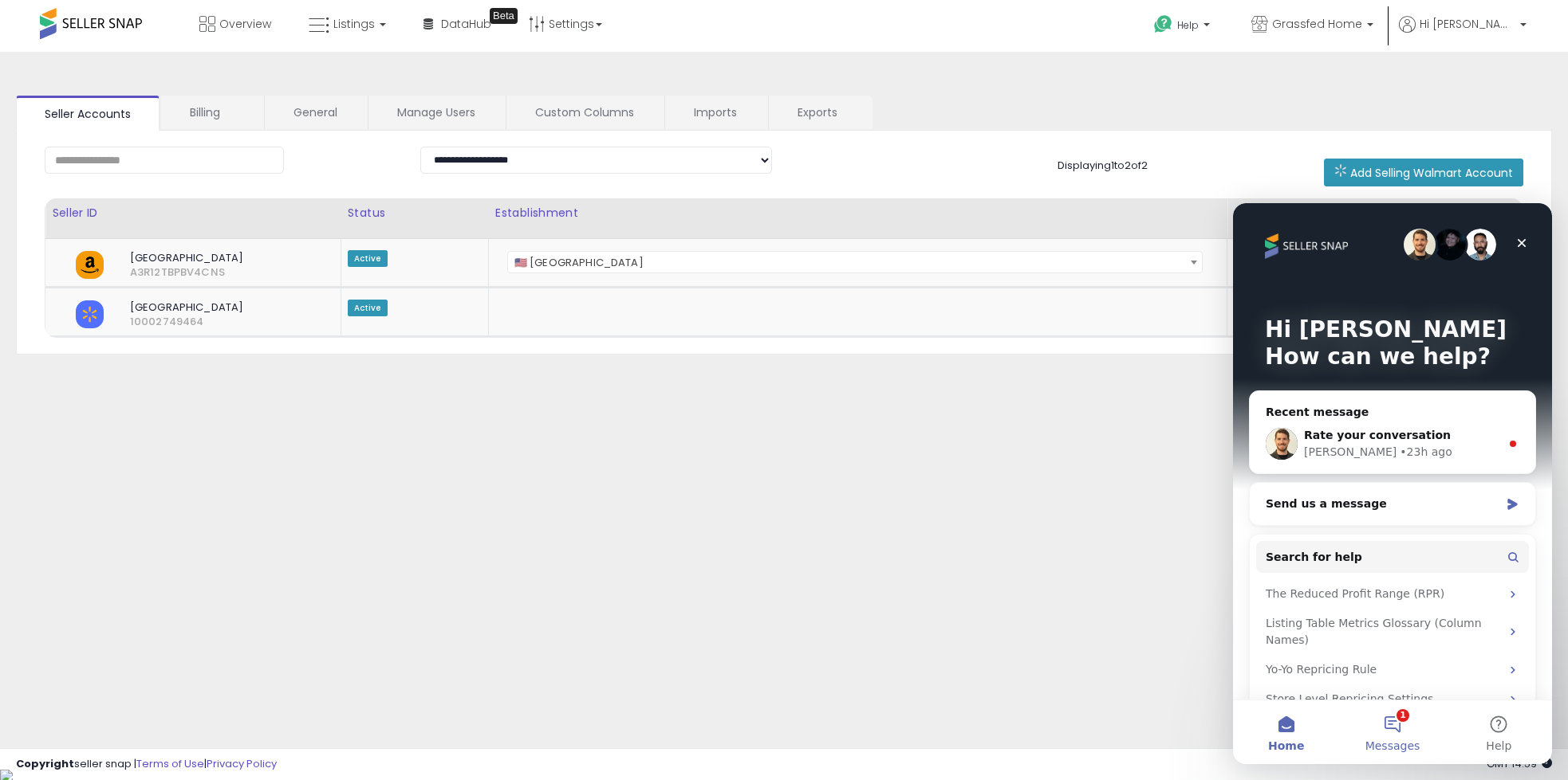
click at [1397, 724] on button "1 Messages" at bounding box center [1392, 732] width 106 height 64
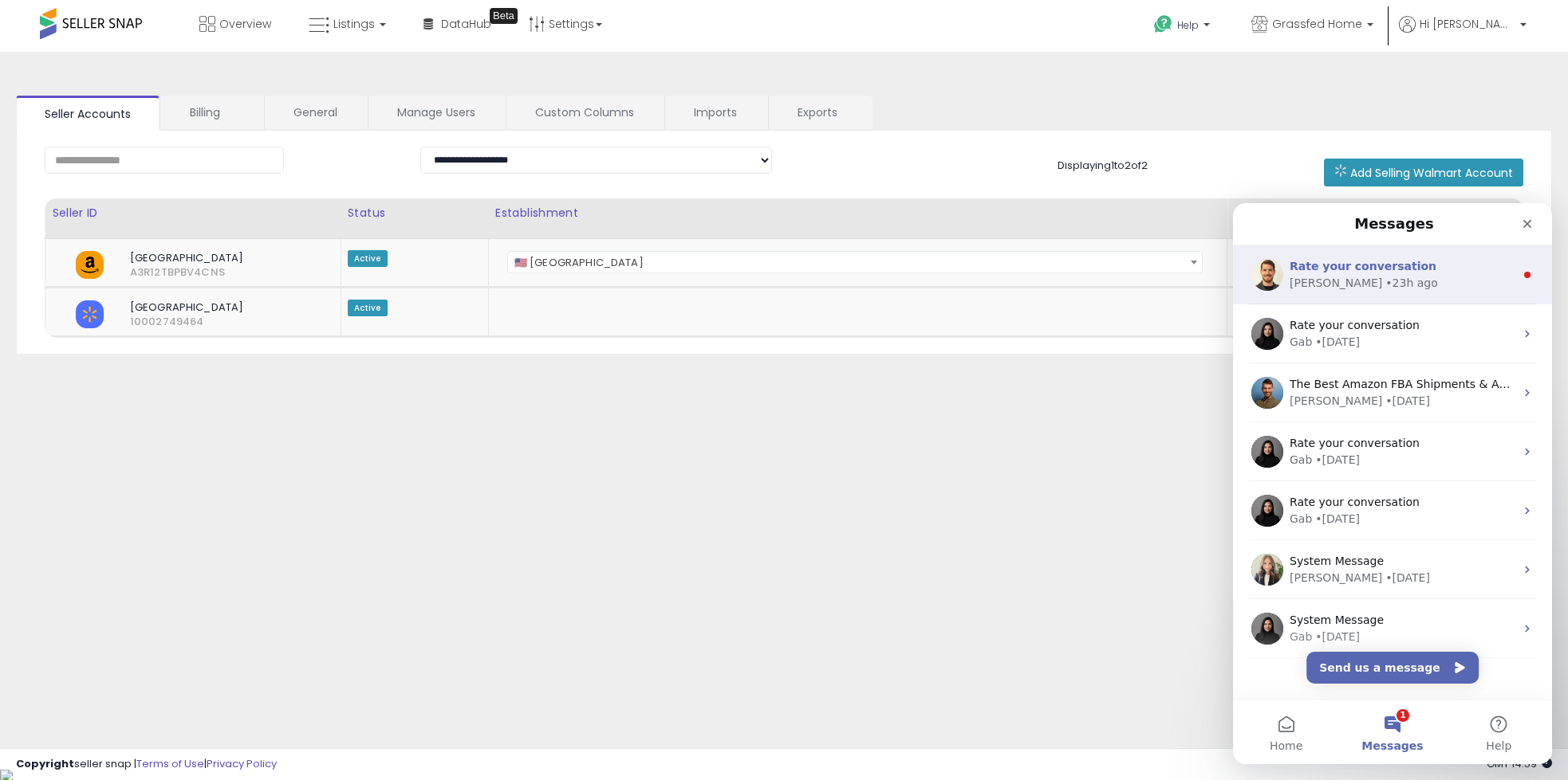
click at [1360, 264] on span "Rate your conversation" at bounding box center [1363, 266] width 147 height 13
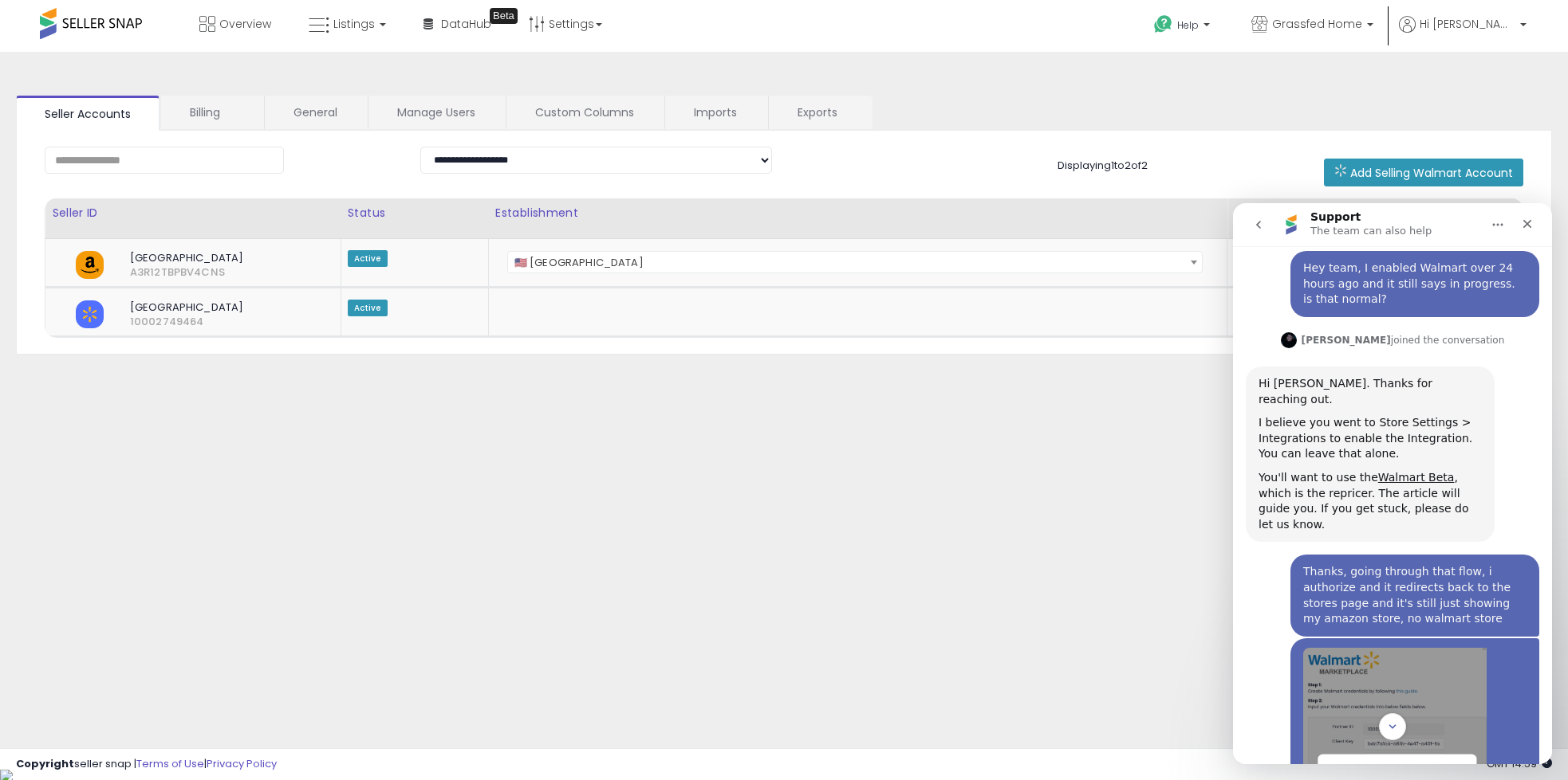
scroll to position [2174, 0]
click at [1395, 472] on link "Walmart Beta" at bounding box center [1416, 479] width 76 height 13
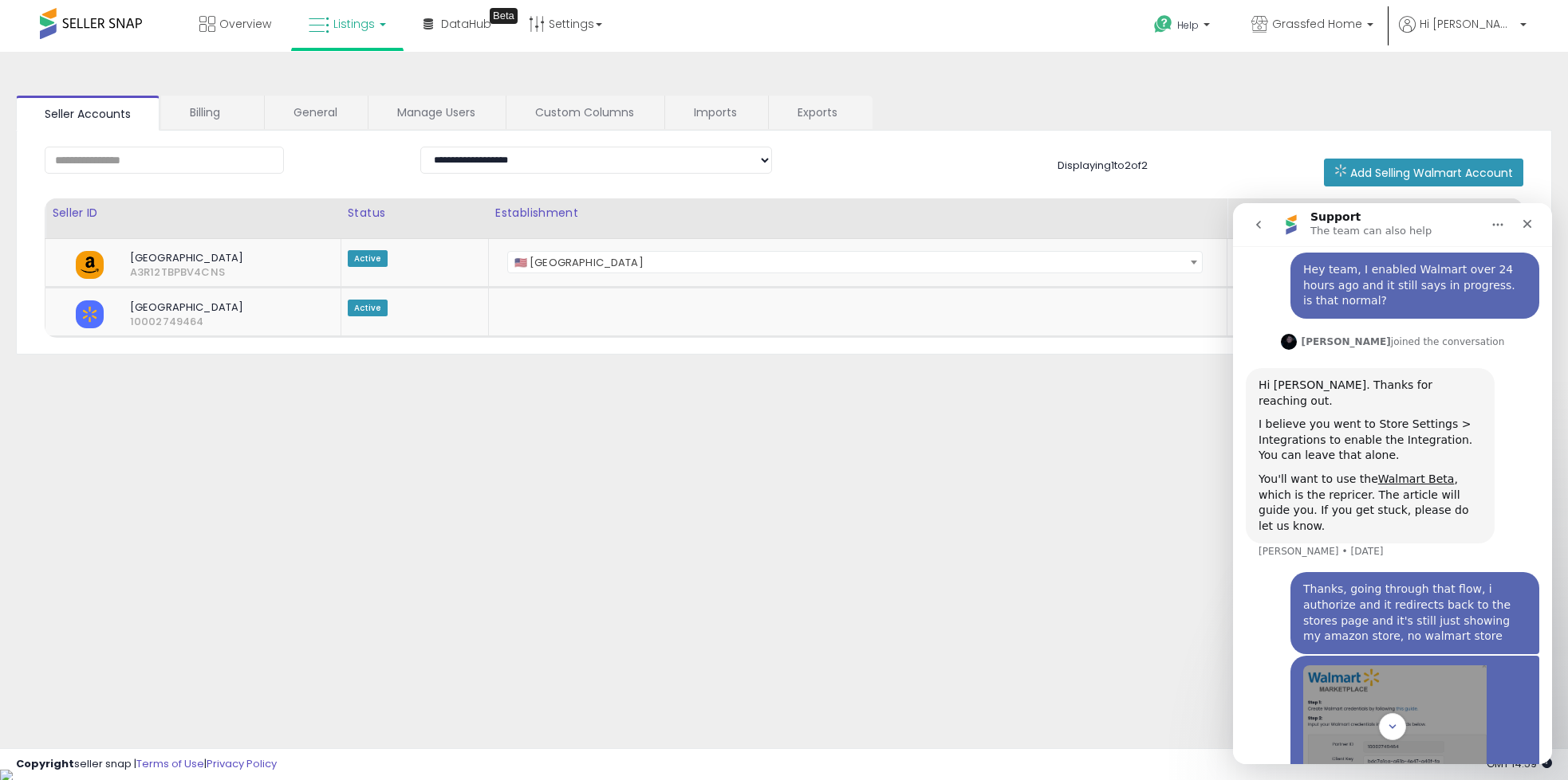
click at [343, 18] on span "Listings" at bounding box center [354, 24] width 41 height 16
click at [356, 147] on icon at bounding box center [362, 139] width 83 height 24
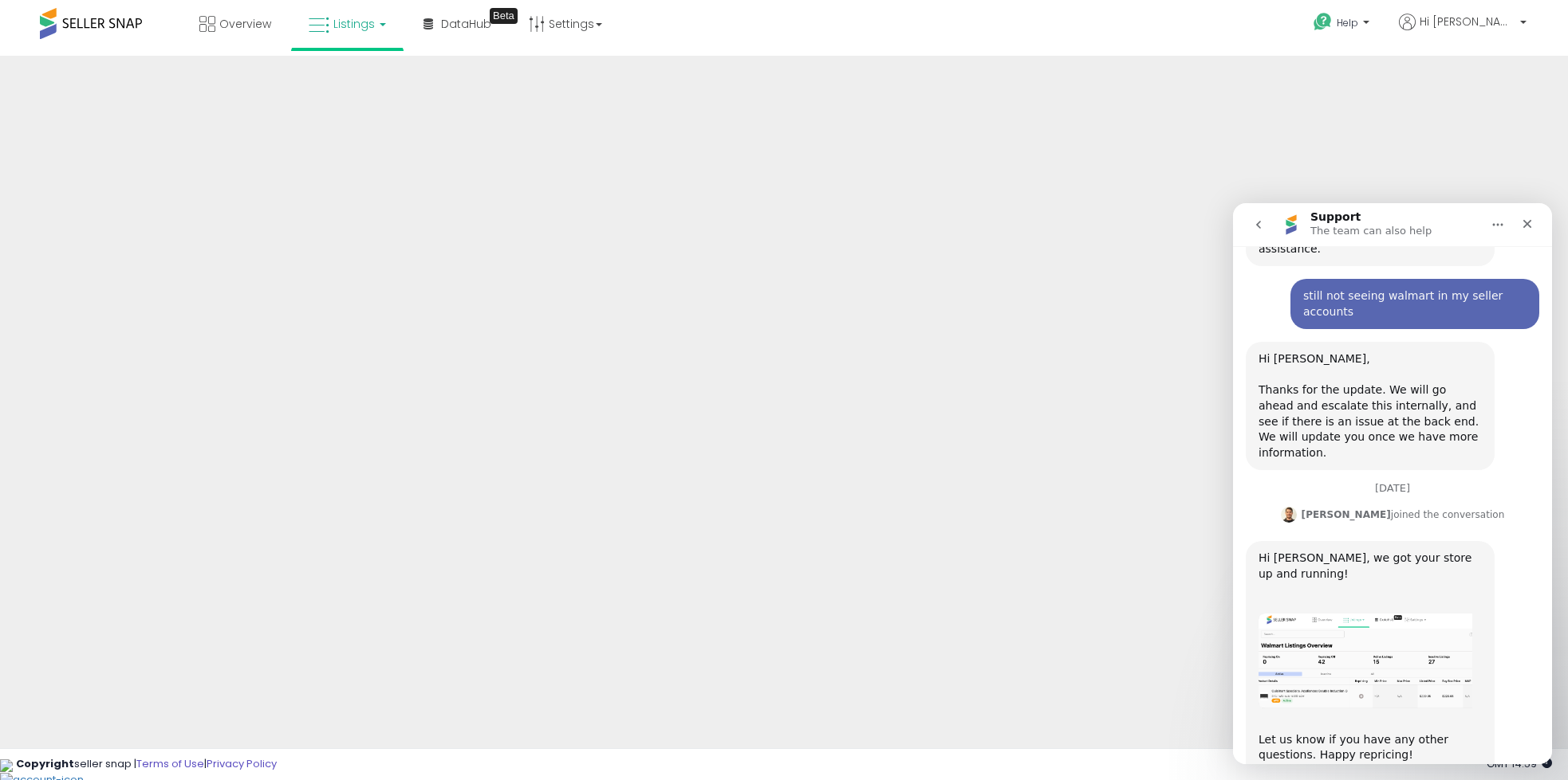
scroll to position [3129, 0]
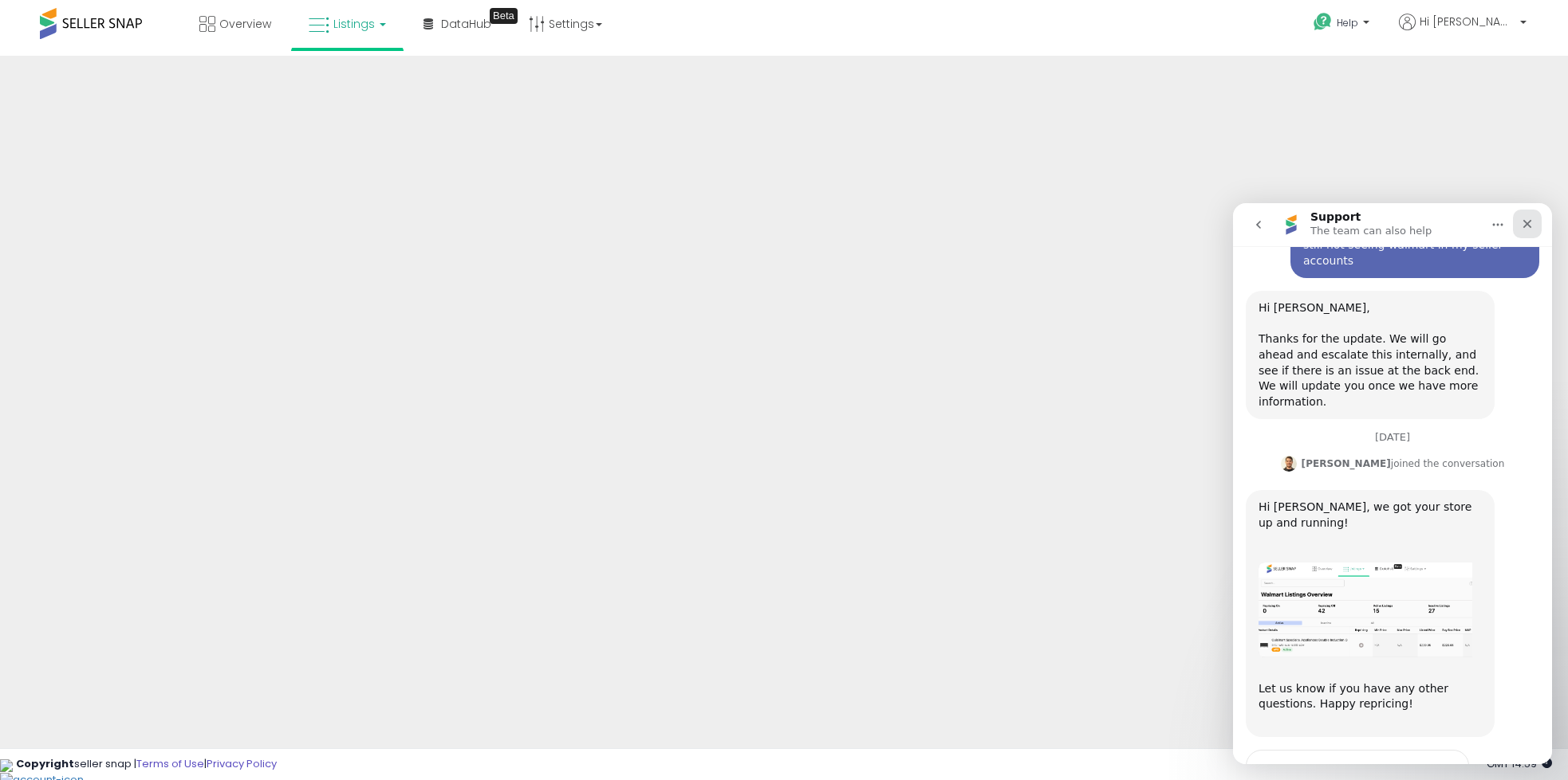
click at [1527, 227] on icon "Close" at bounding box center [1528, 224] width 13 height 13
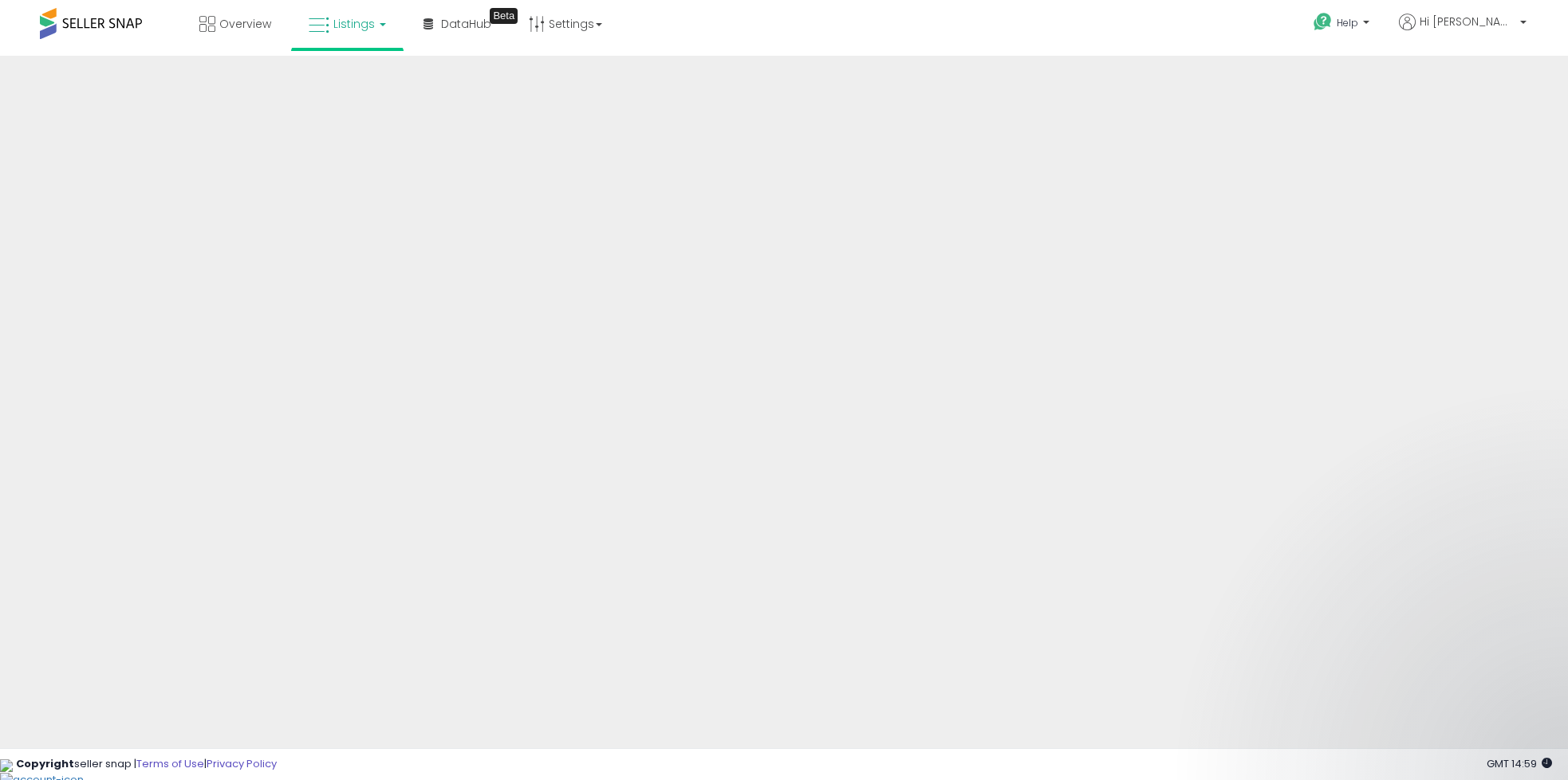
scroll to position [3367, 0]
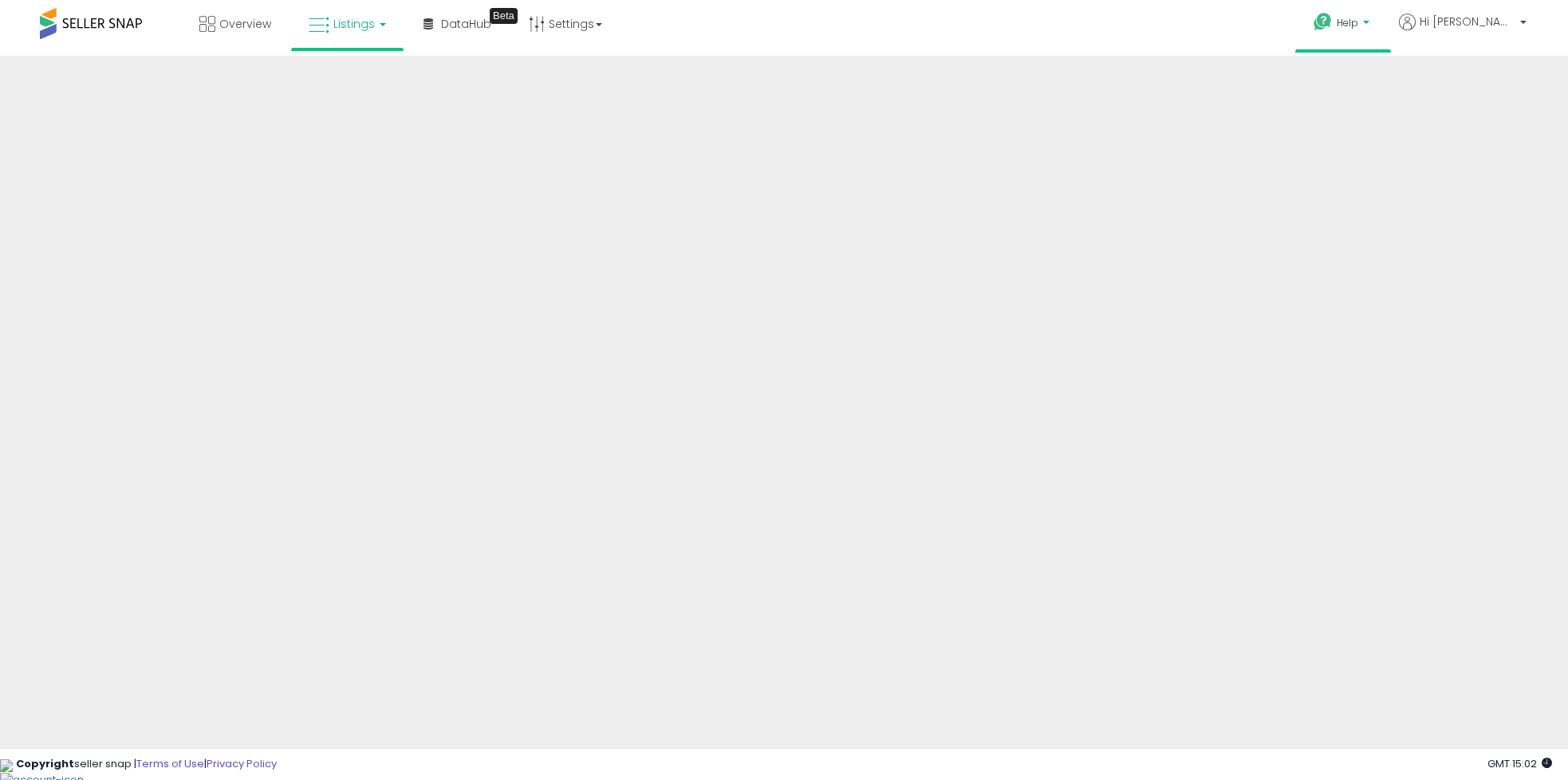
click at [1358, 23] on span "Help" at bounding box center [1347, 22] width 22 height 13
click at [1395, 82] on link "Contact Support" at bounding box center [1359, 82] width 86 height 15
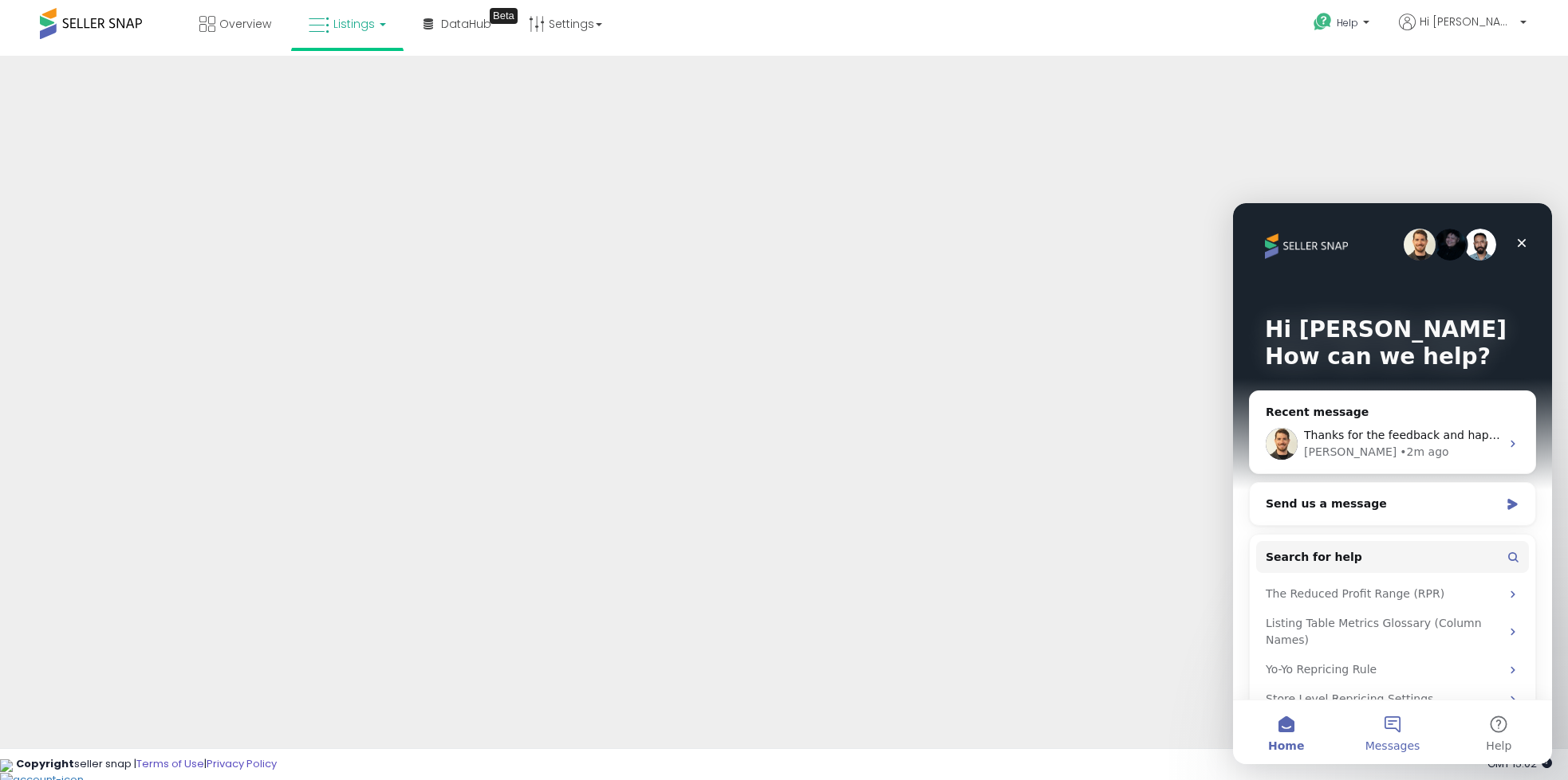
click at [1411, 721] on button "Messages" at bounding box center [1392, 732] width 106 height 64
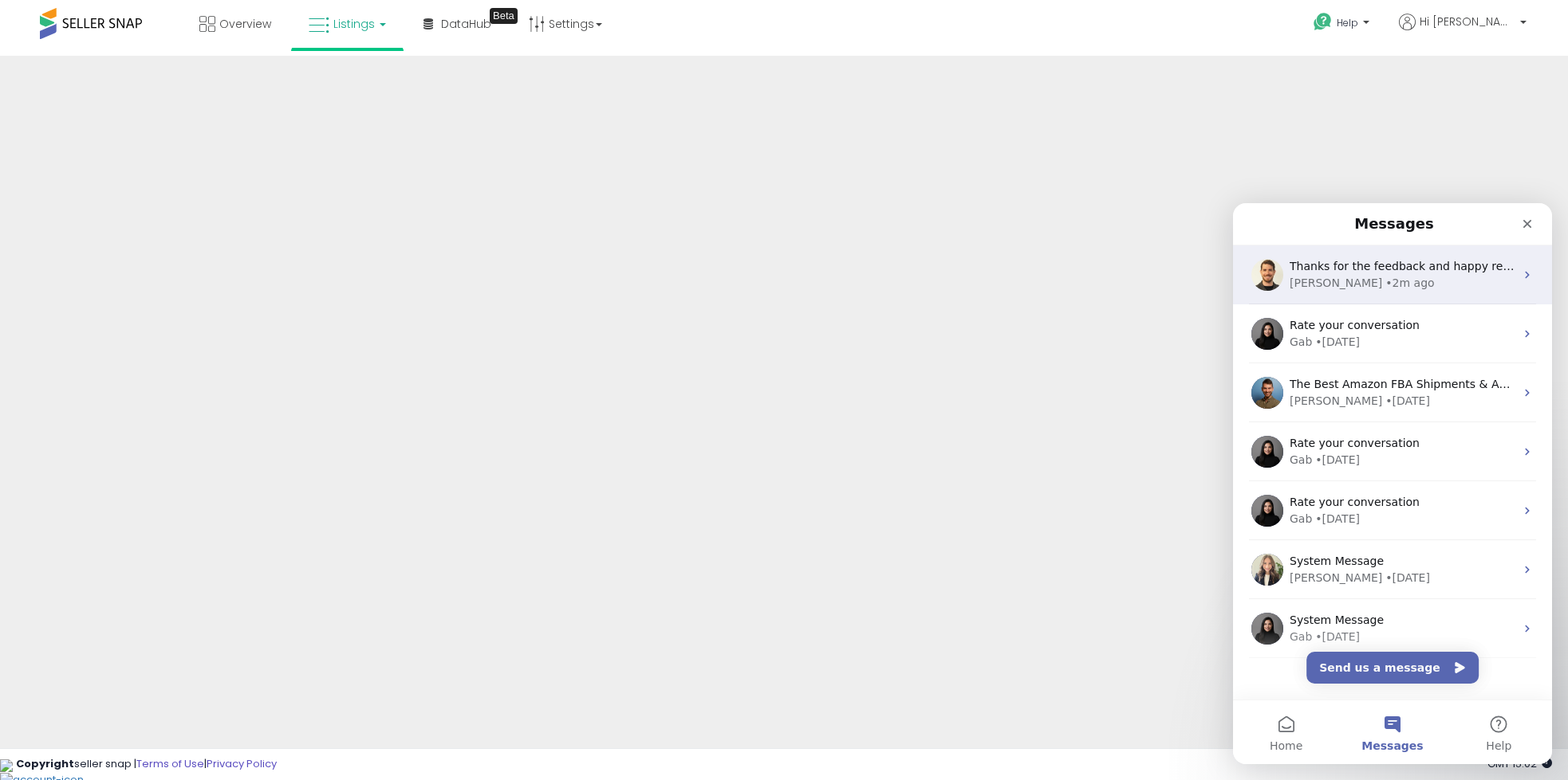
click at [1394, 254] on div "Thanks for the feedback and happy repricing! Elias • 2m ago" at bounding box center [1393, 275] width 319 height 59
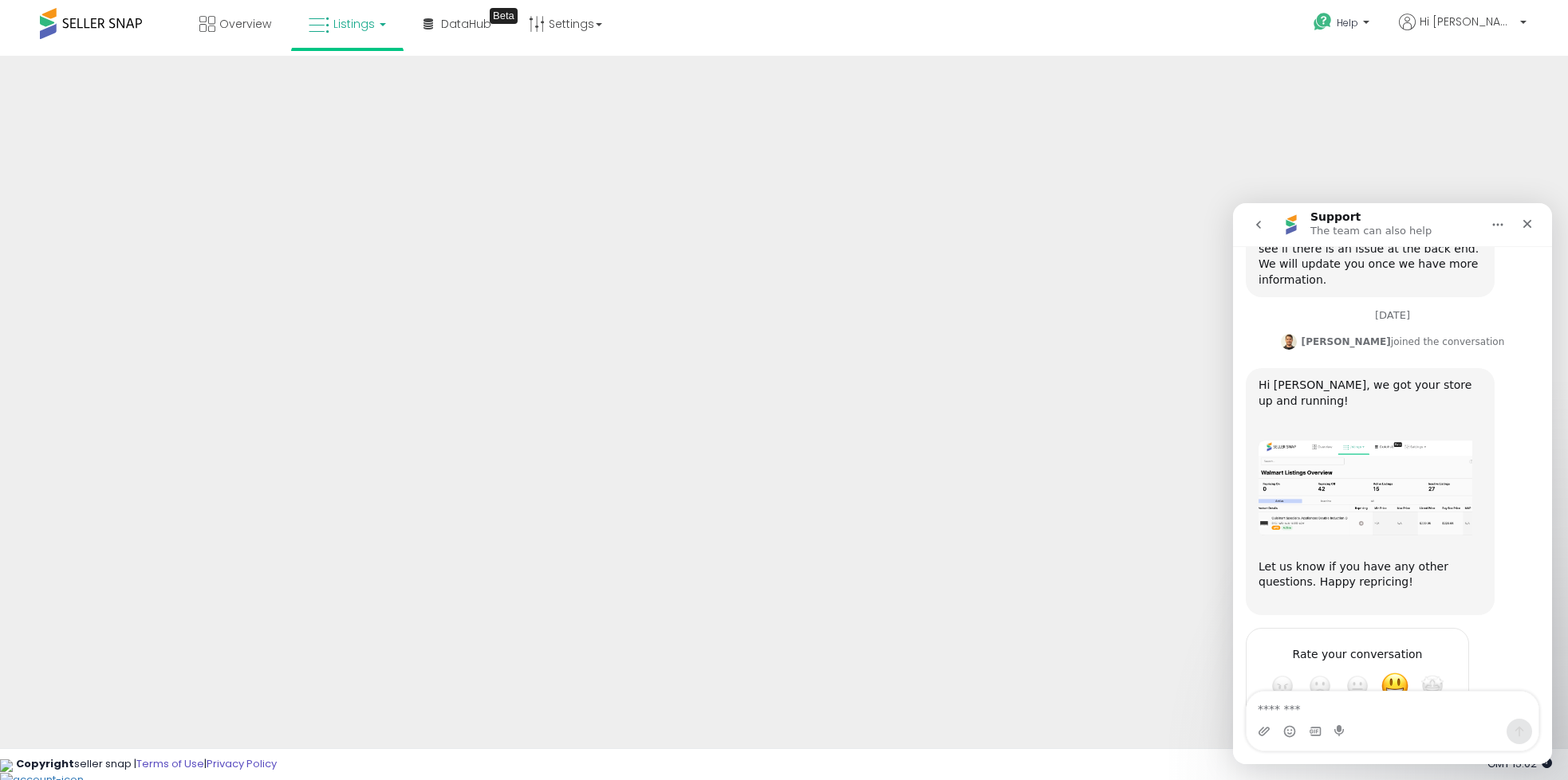
click at [1401, 715] on textarea "Message…" at bounding box center [1392, 706] width 292 height 27
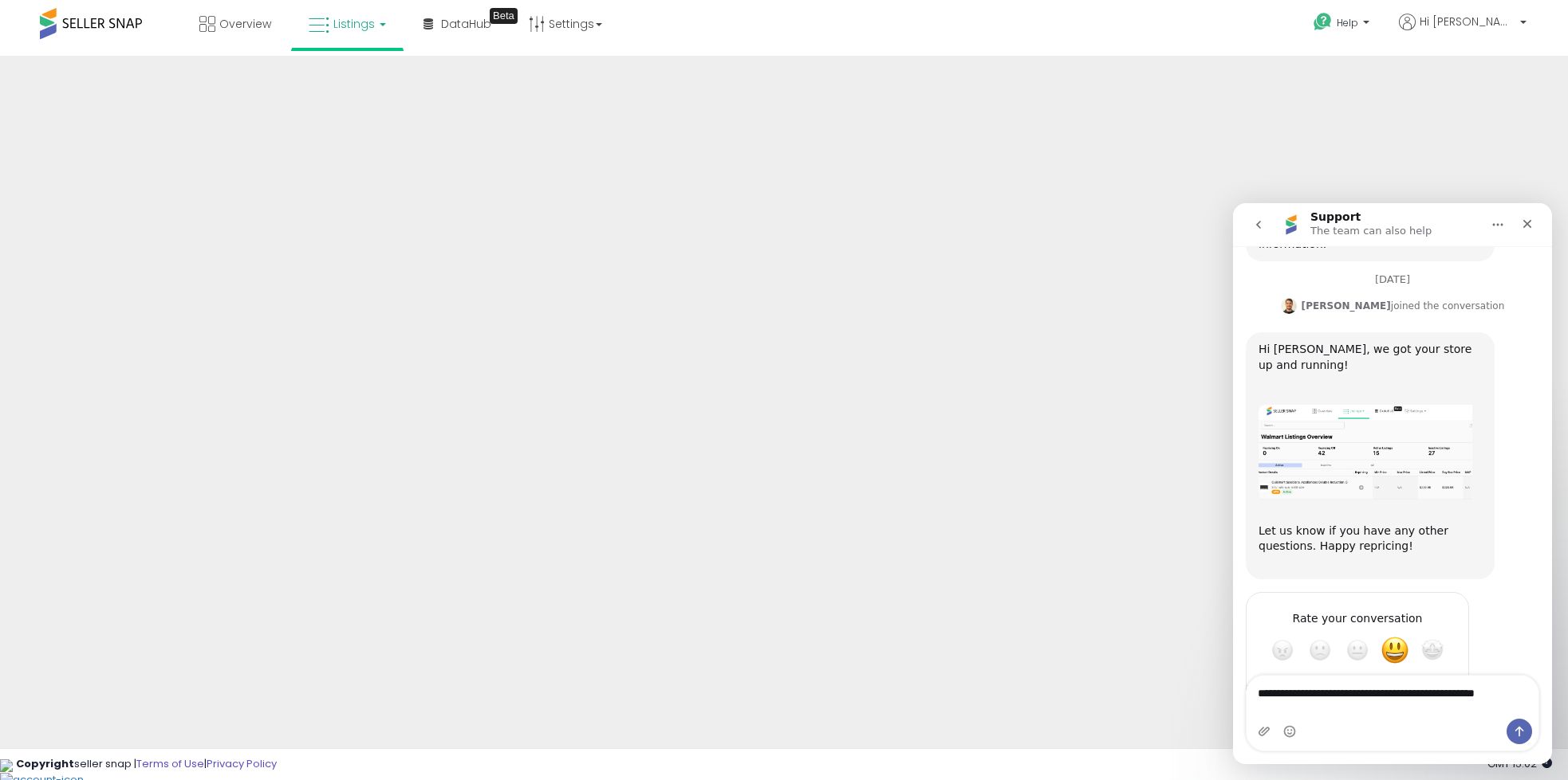
scroll to position [3346, 0]
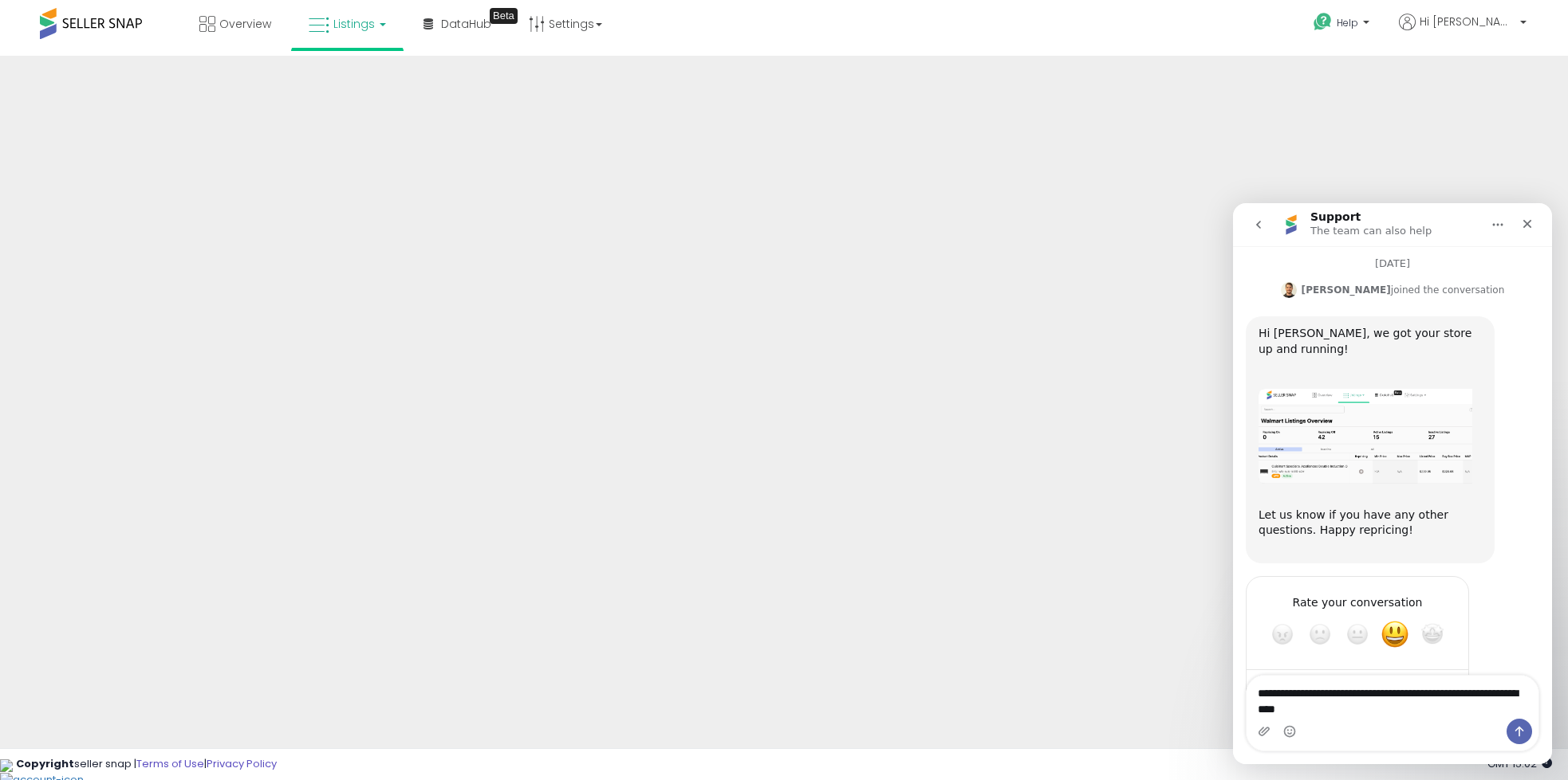
type textarea "**********"
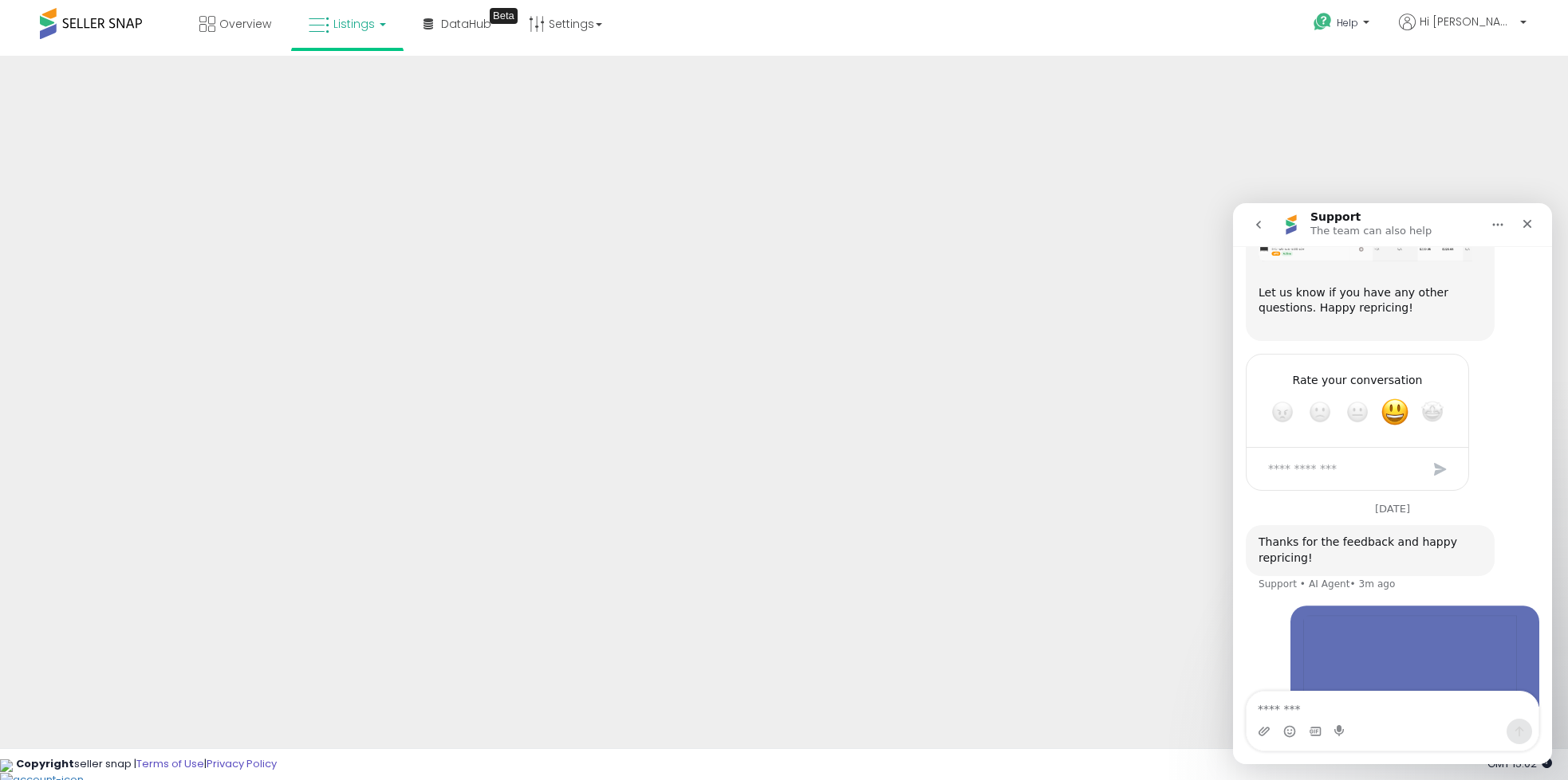
scroll to position [3576, 0]
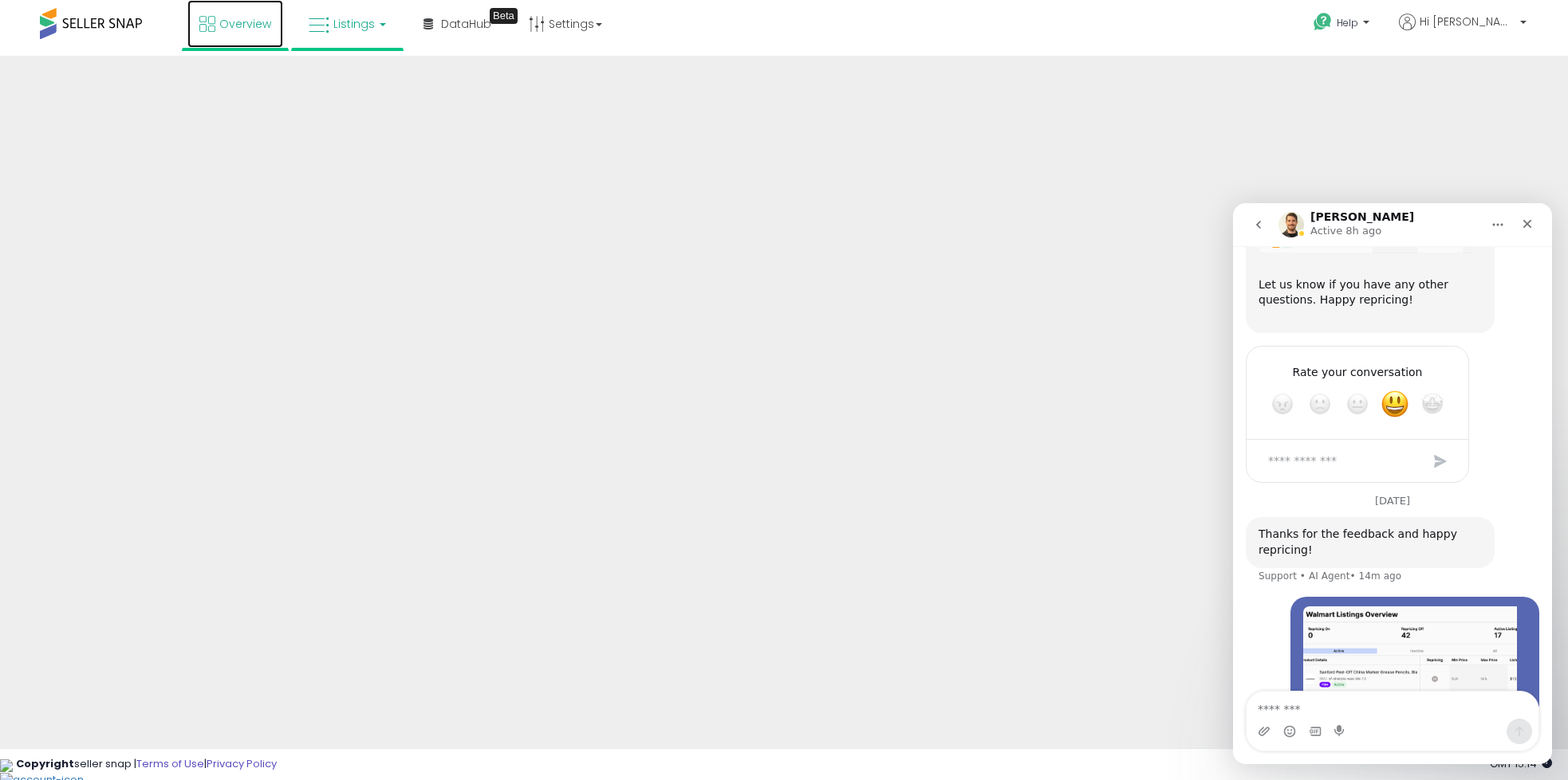
click at [215, 30] on link "Overview" at bounding box center [235, 23] width 96 height 48
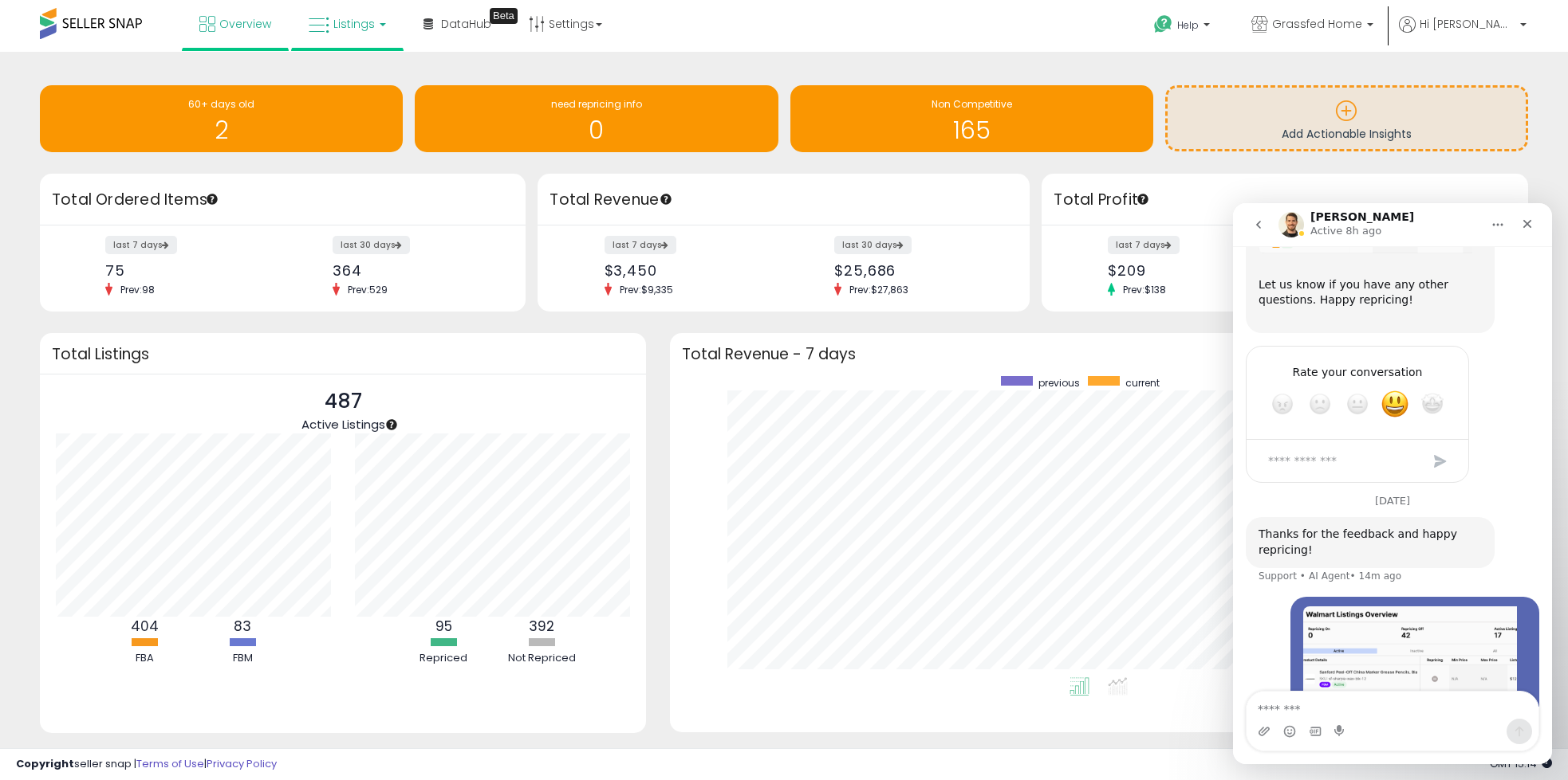
scroll to position [3576, 0]
click at [372, 26] on link "Listings" at bounding box center [347, 23] width 101 height 48
click at [371, 73] on icon at bounding box center [359, 78] width 69 height 21
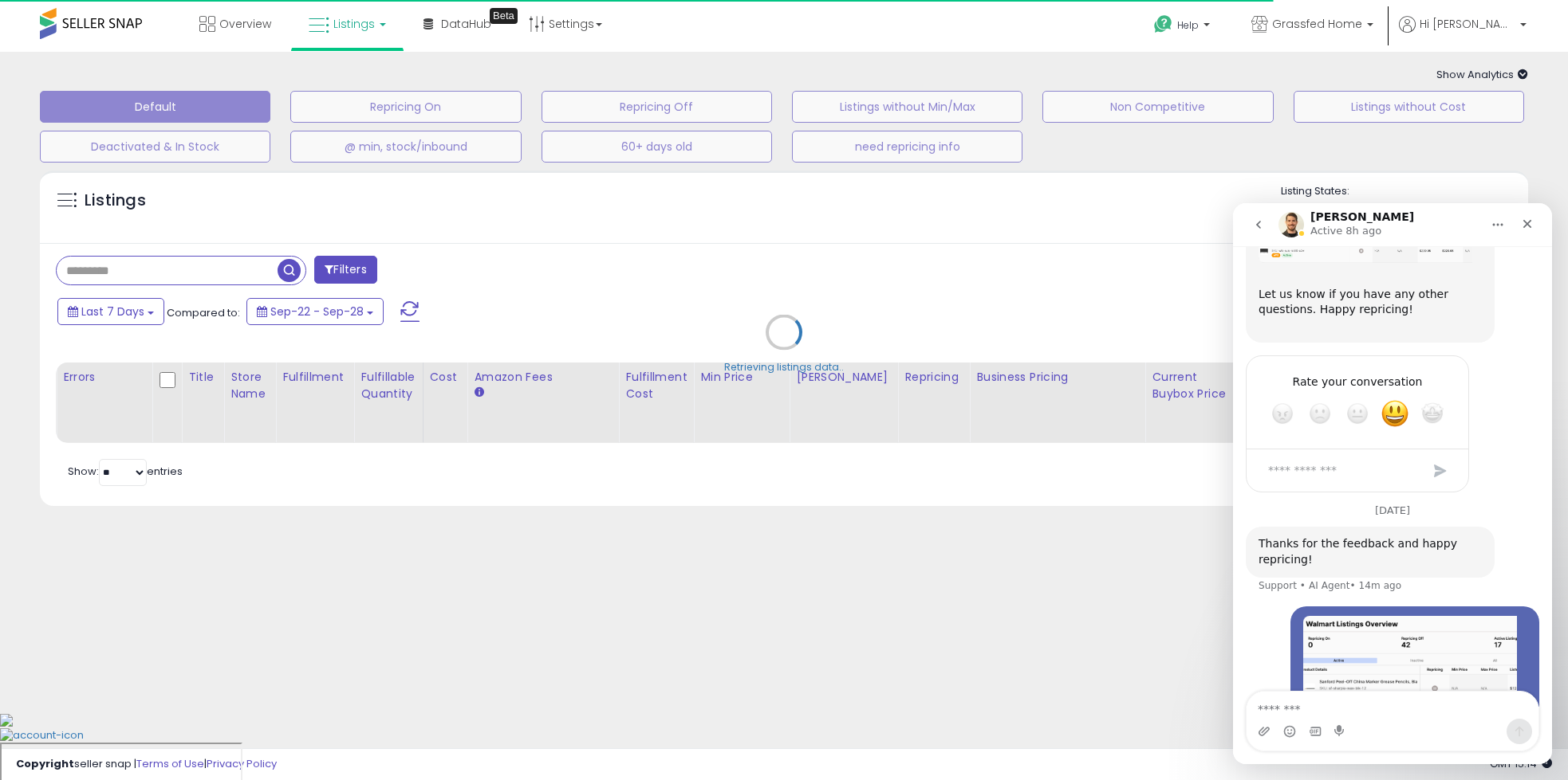
scroll to position [3576, 0]
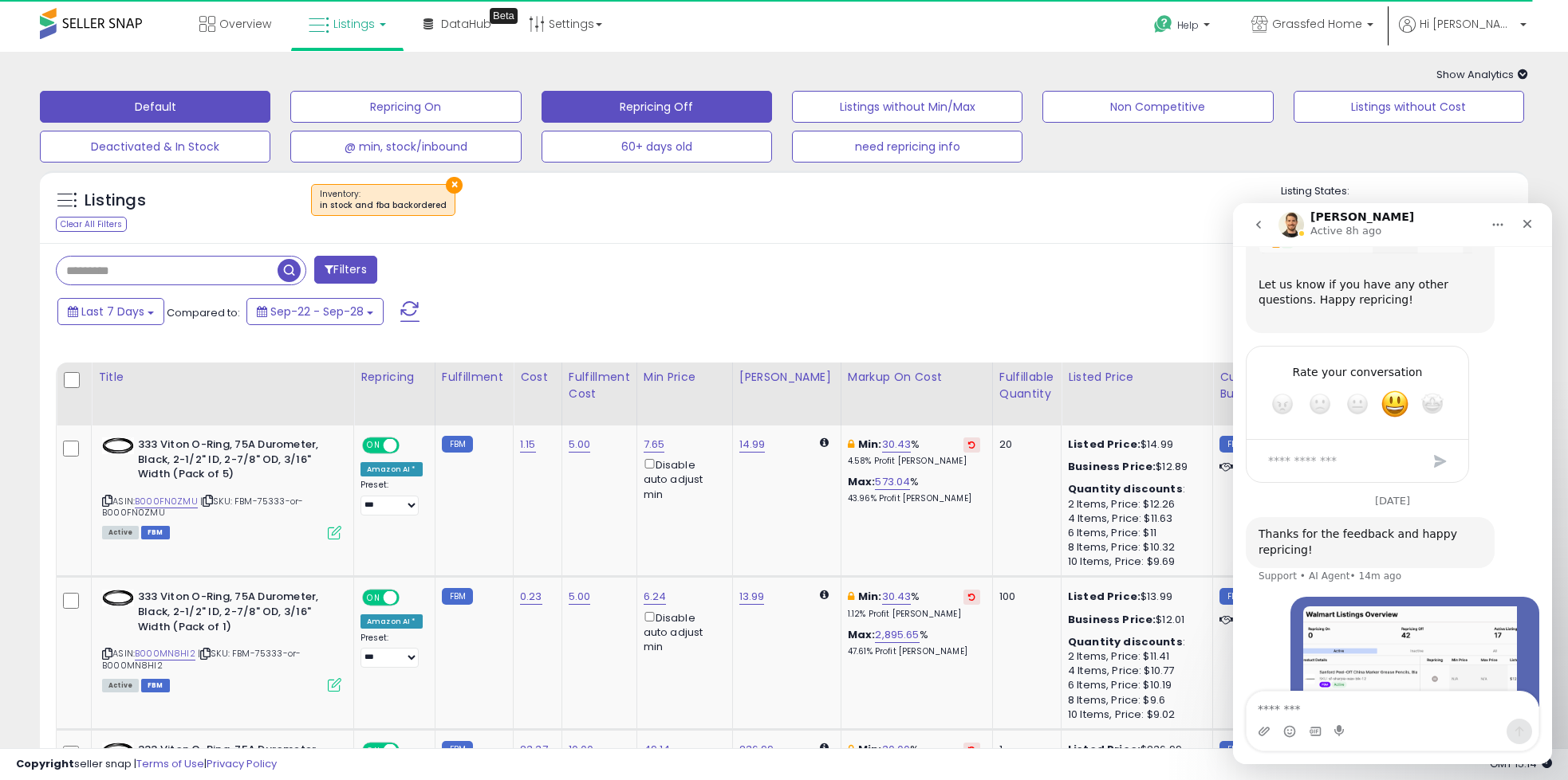
click at [636, 111] on button "Repricing Off" at bounding box center [657, 107] width 231 height 32
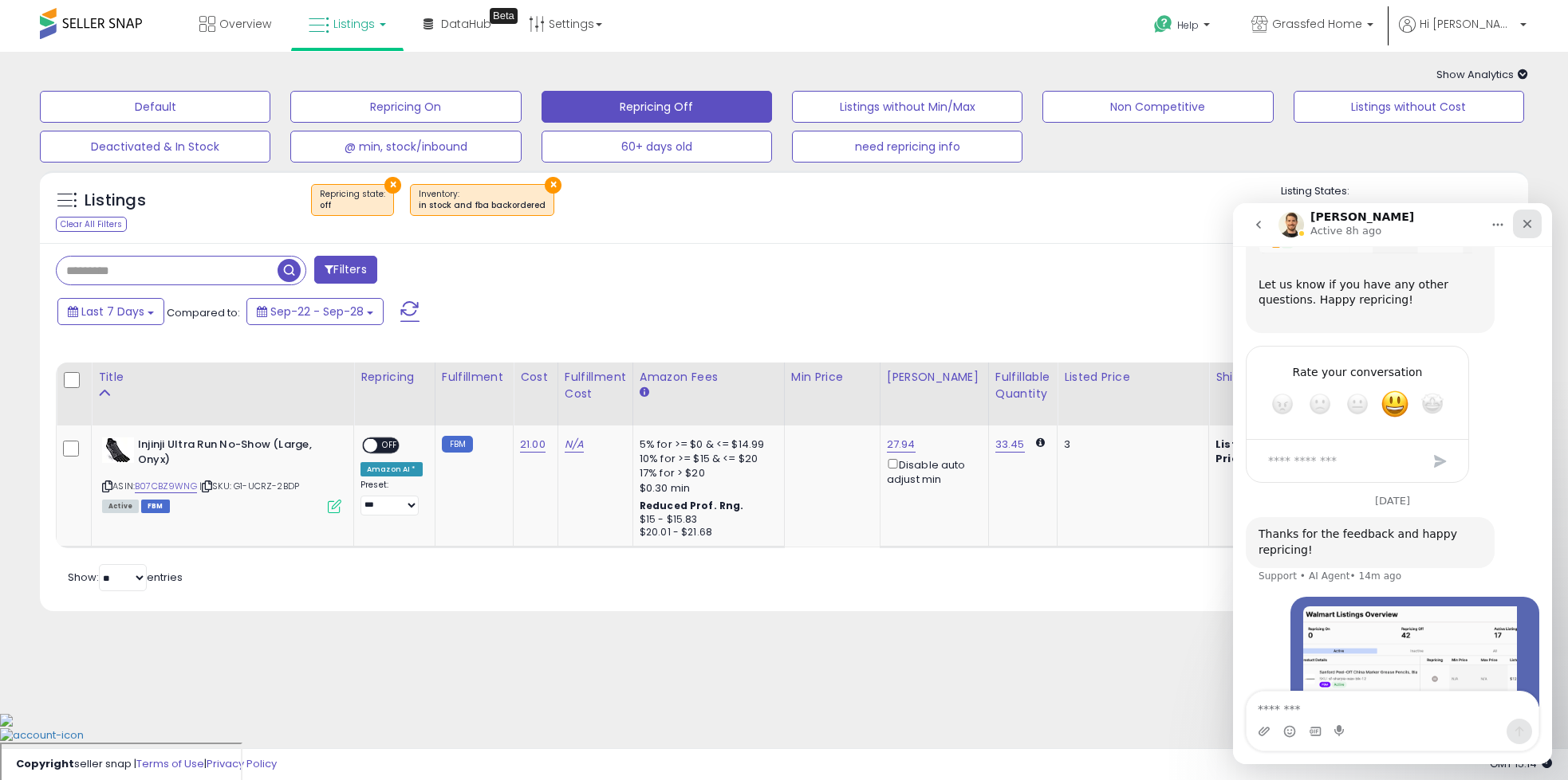
click at [1531, 227] on icon "Close" at bounding box center [1528, 224] width 13 height 13
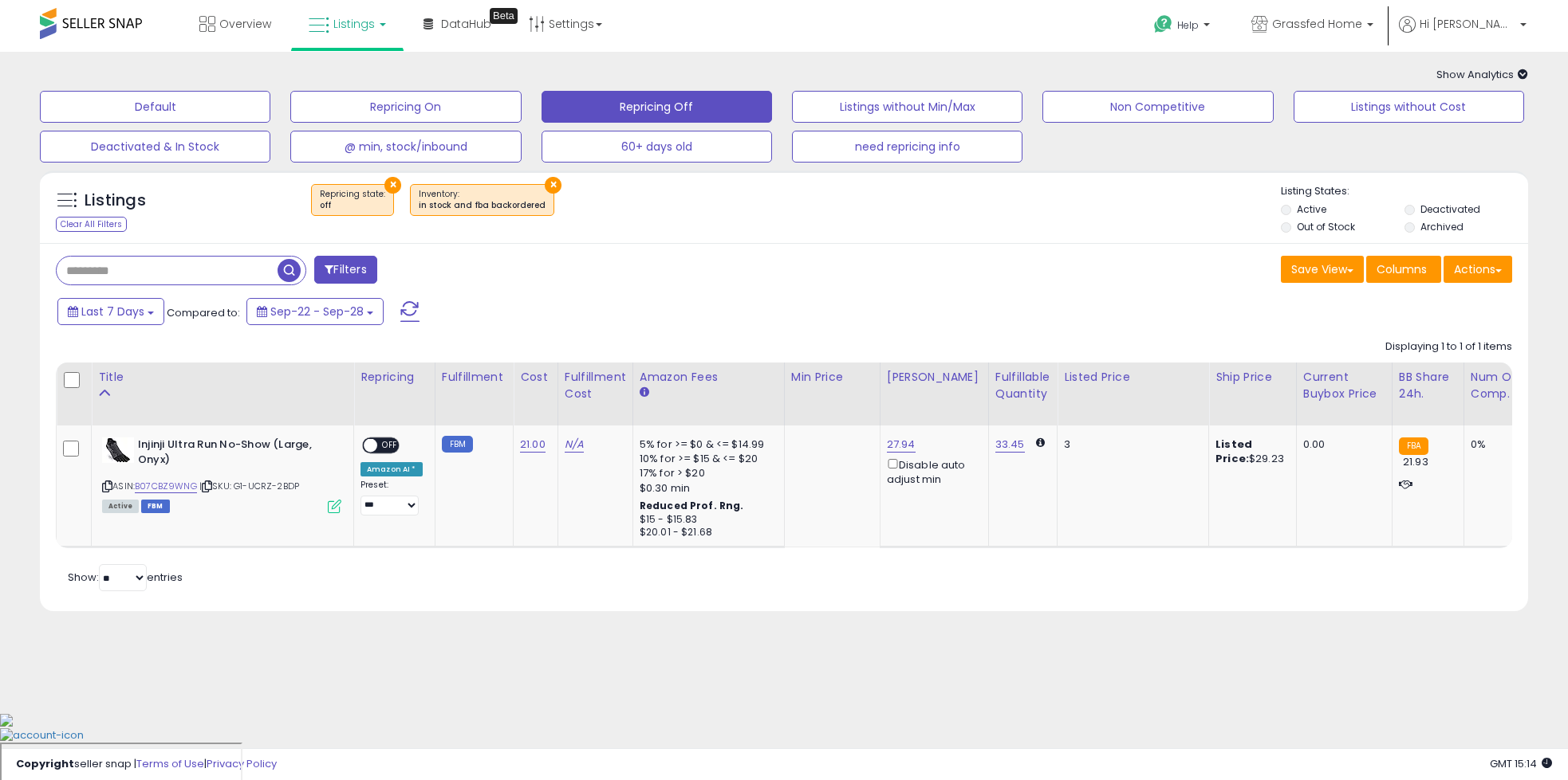
click at [743, 195] on div "× Repricing state : off × Inventory" at bounding box center [786, 206] width 989 height 45
